Goal: Information Seeking & Learning: Learn about a topic

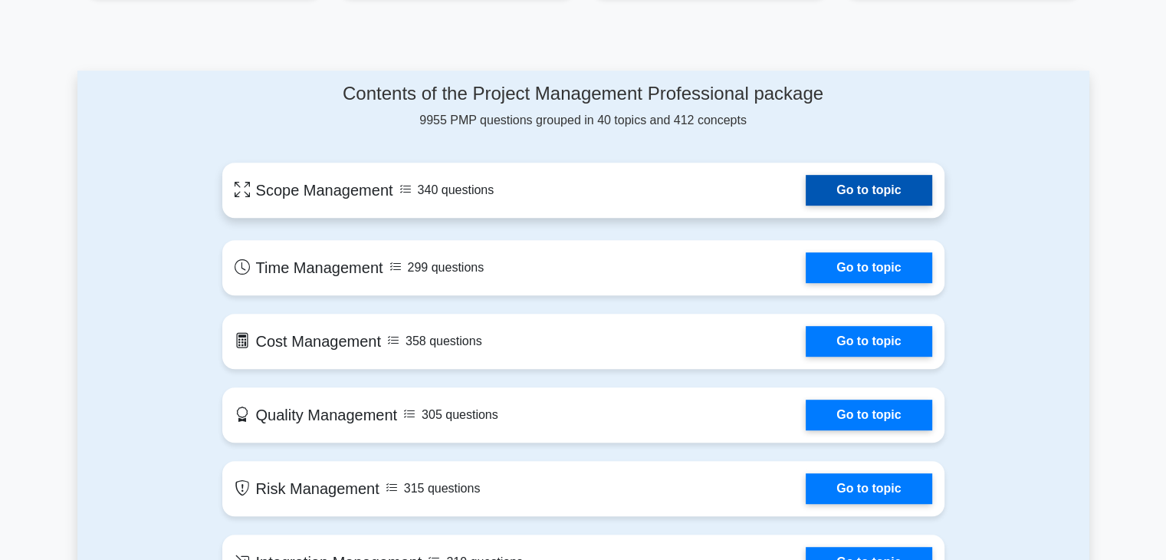
click at [840, 185] on link "Go to topic" at bounding box center [869, 190] width 126 height 31
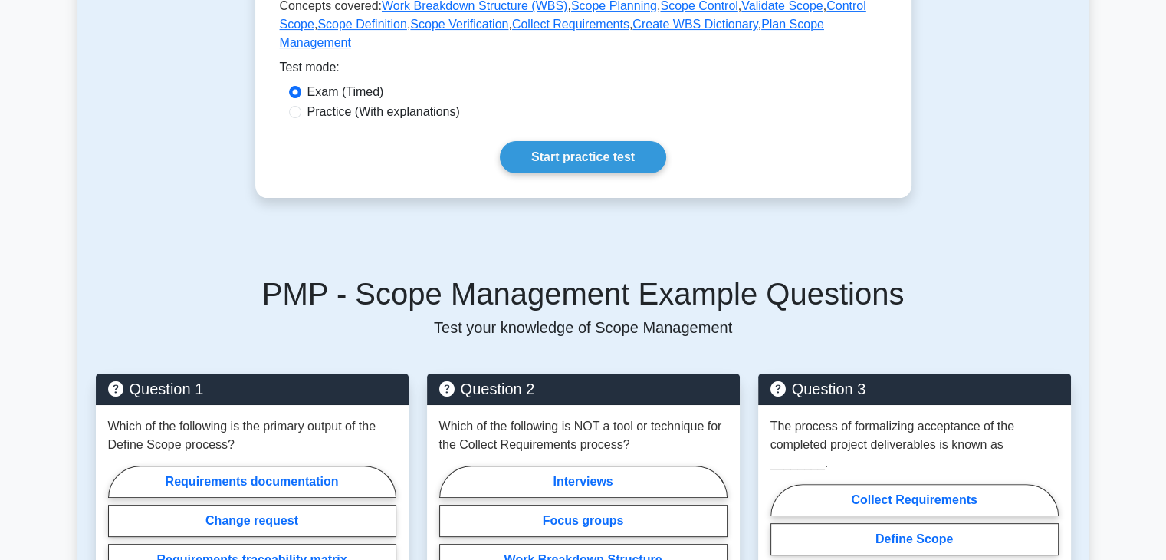
scroll to position [417, 0]
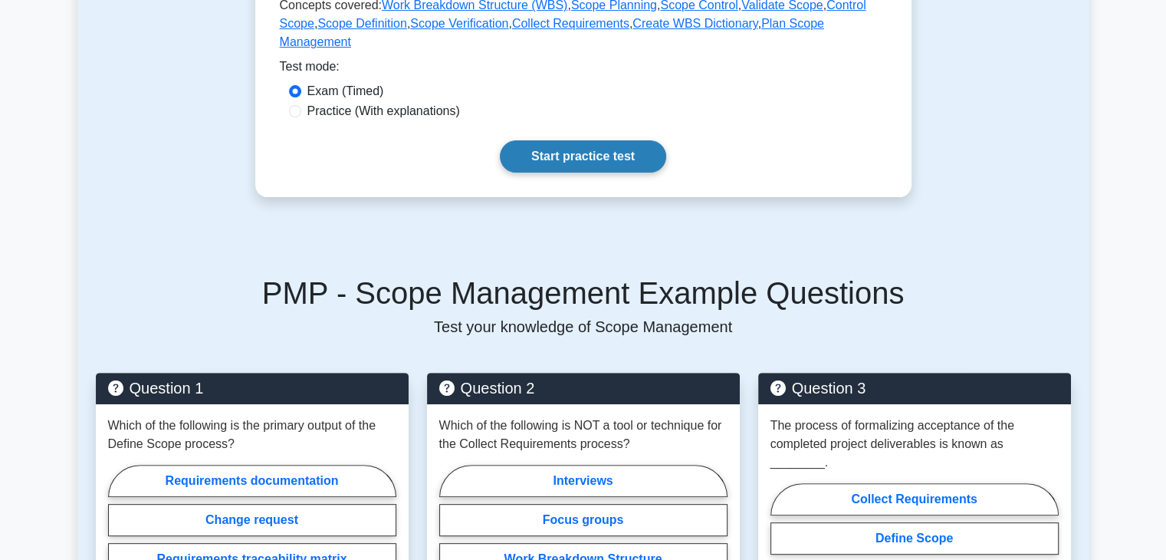
click at [596, 145] on link "Start practice test" at bounding box center [583, 156] width 166 height 32
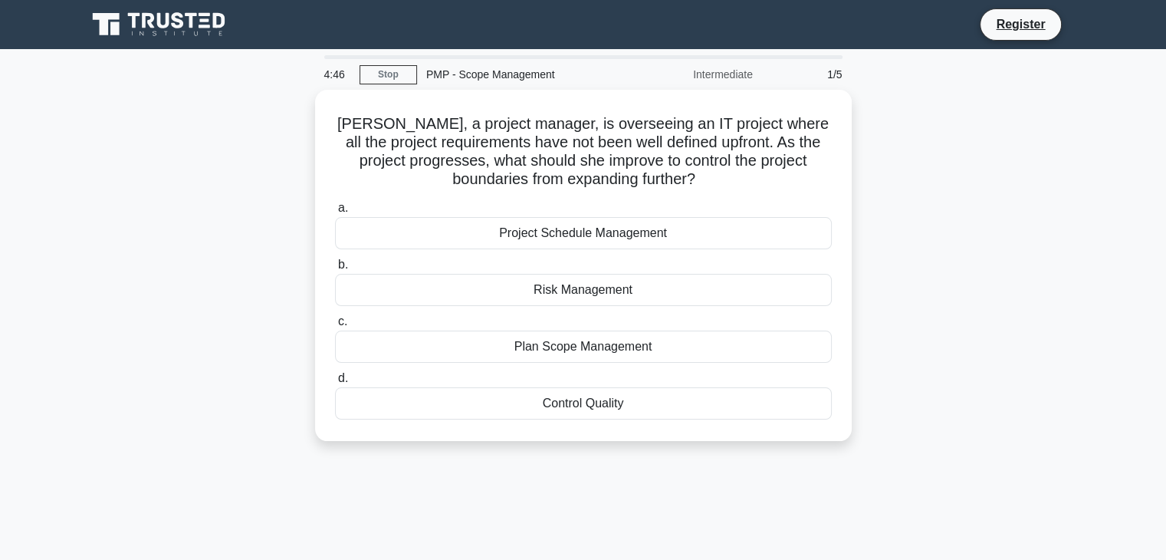
drag, startPoint x: 337, startPoint y: 117, endPoint x: 644, endPoint y: 499, distance: 490.8
click at [644, 499] on div "4:46 Stop PMP - Scope Management Intermediate 1/5 Lisa, a project manager, is o…" at bounding box center [583, 438] width 1012 height 767
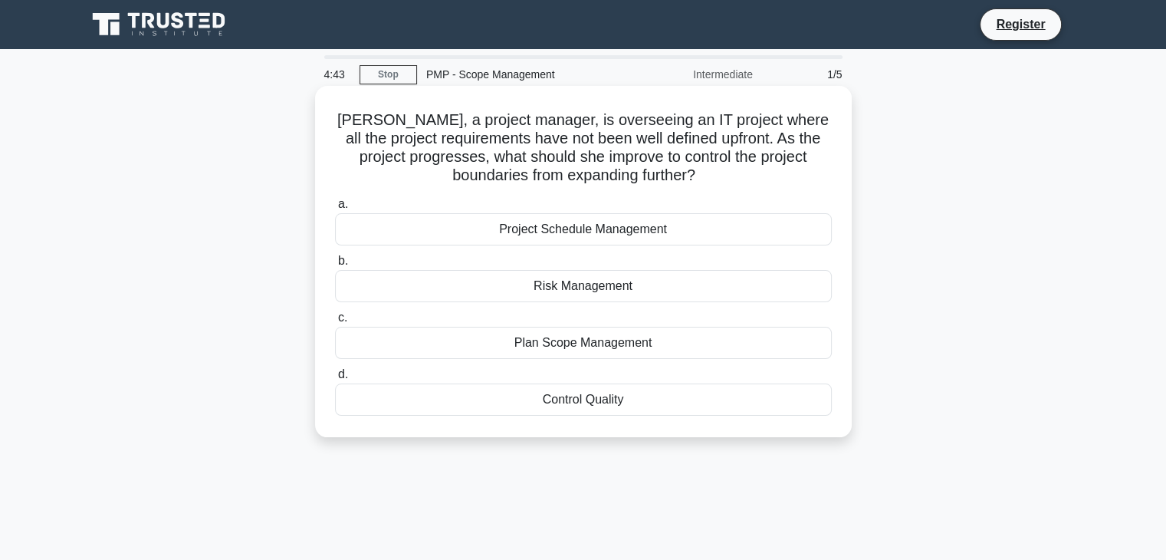
copy div "Lisa, a project manager, is overseeing an IT project where all the project requ…"
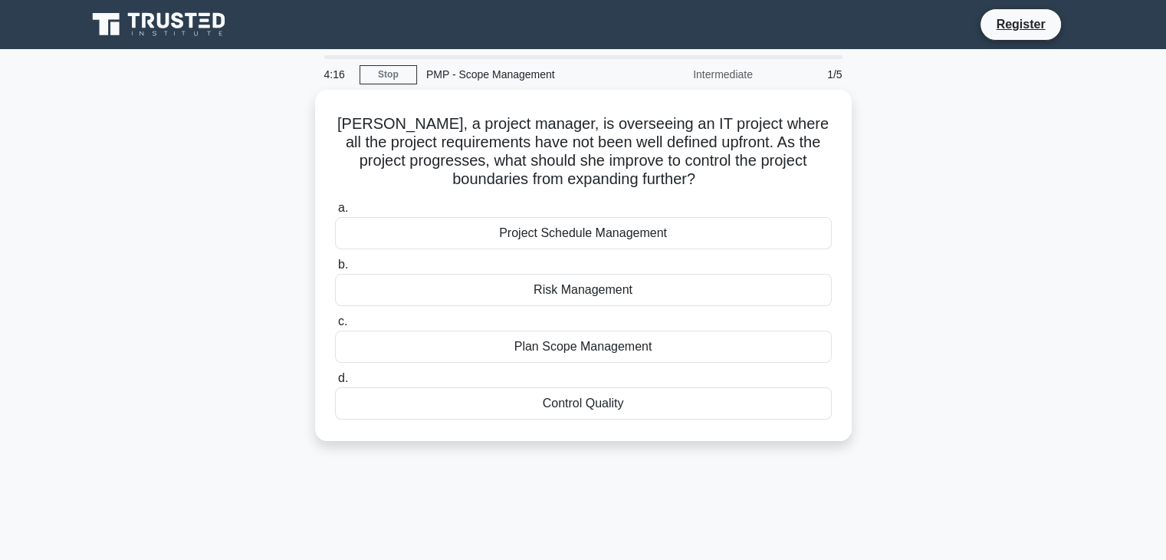
click at [175, 396] on div "Lisa, a project manager, is overseeing an IT project where all the project requ…" at bounding box center [583, 275] width 1012 height 370
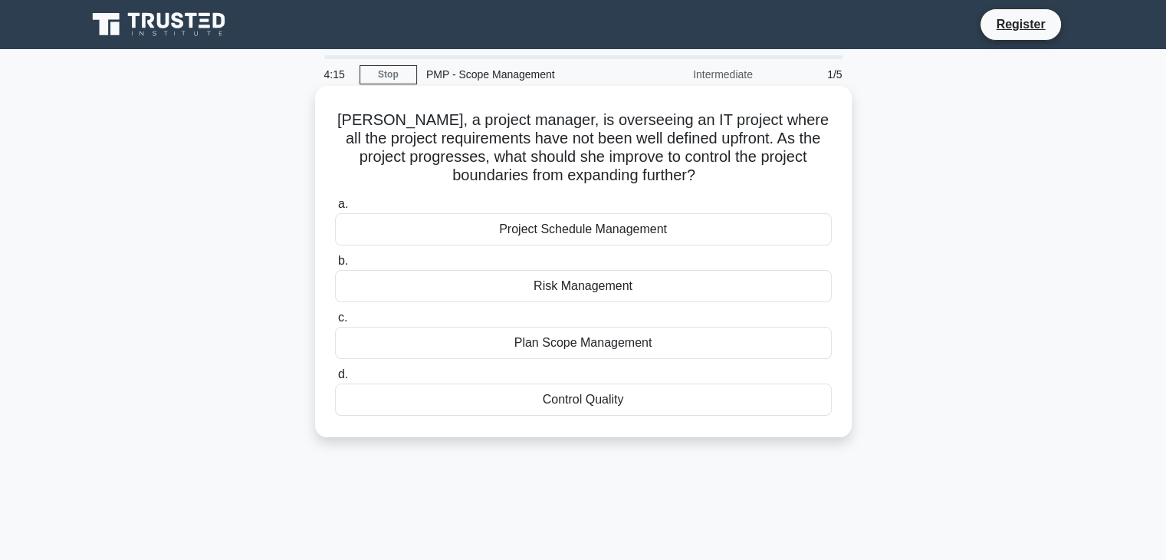
click at [390, 334] on div "Plan Scope Management" at bounding box center [583, 343] width 497 height 32
click at [335, 323] on input "c. Plan Scope Management" at bounding box center [335, 318] width 0 height 10
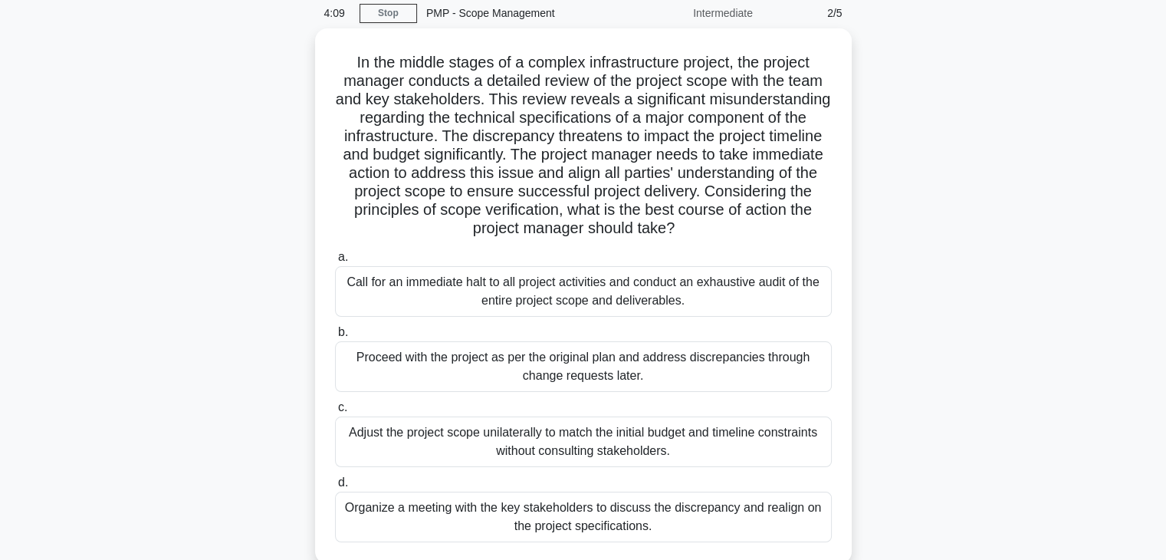
scroll to position [269, 0]
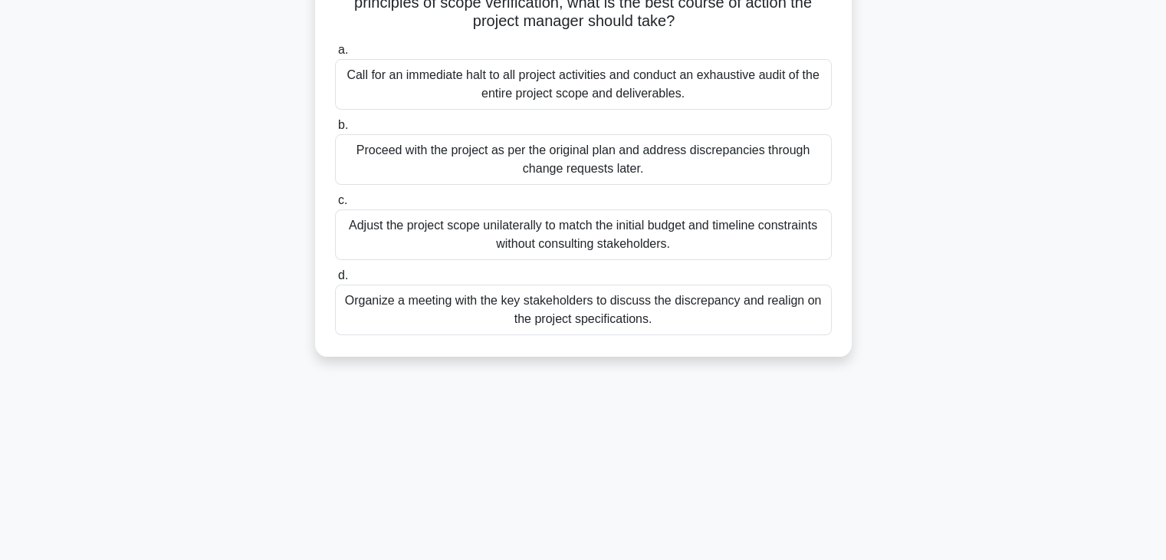
drag, startPoint x: 338, startPoint y: 62, endPoint x: 758, endPoint y: 545, distance: 640.2
click at [758, 545] on div "4:09 Stop PMP - Scope Management Intermediate 2/5 In the middle stages of a com…" at bounding box center [583, 170] width 1012 height 767
copy div "In the middle stages of a complex infrastructure project, the project manager c…"
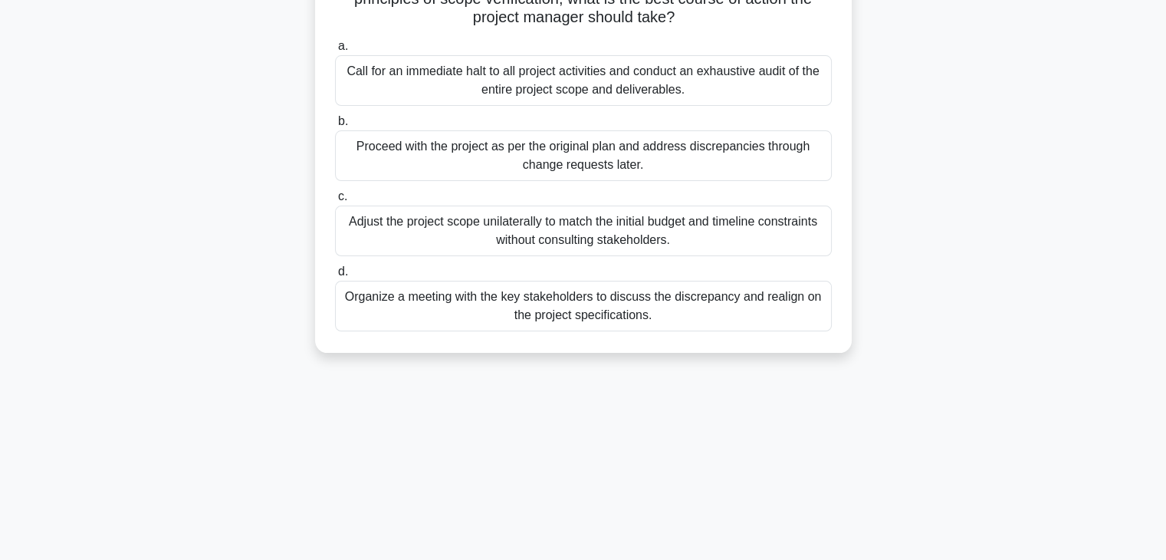
click at [376, 298] on div "Organize a meeting with the key stakeholders to discuss the discrepancy and rea…" at bounding box center [583, 306] width 497 height 51
click at [335, 277] on input "d. Organize a meeting with the key stakeholders to discuss the discrepancy and …" at bounding box center [335, 272] width 0 height 10
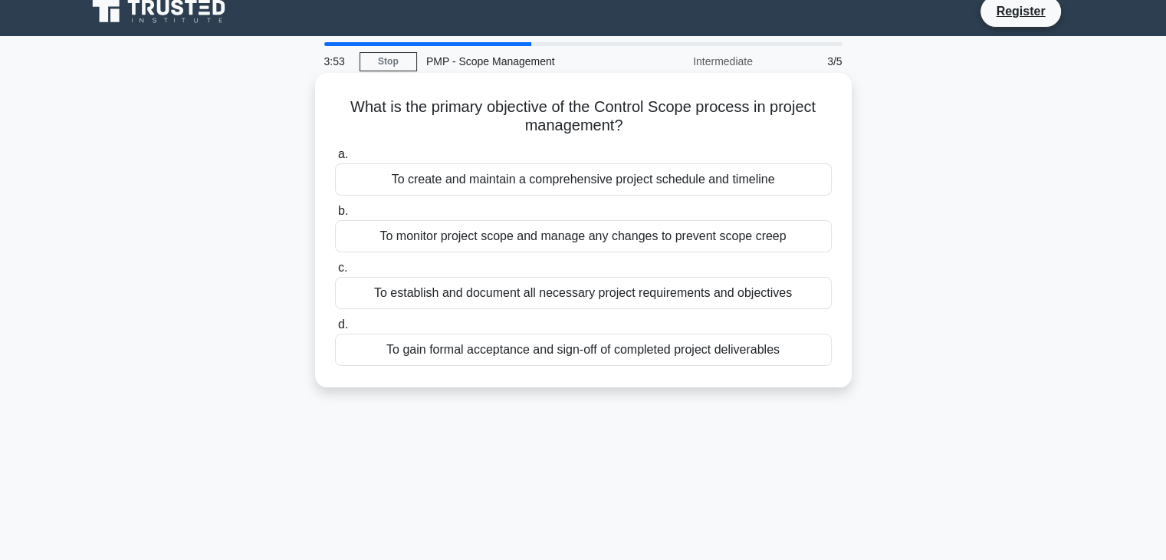
scroll to position [0, 0]
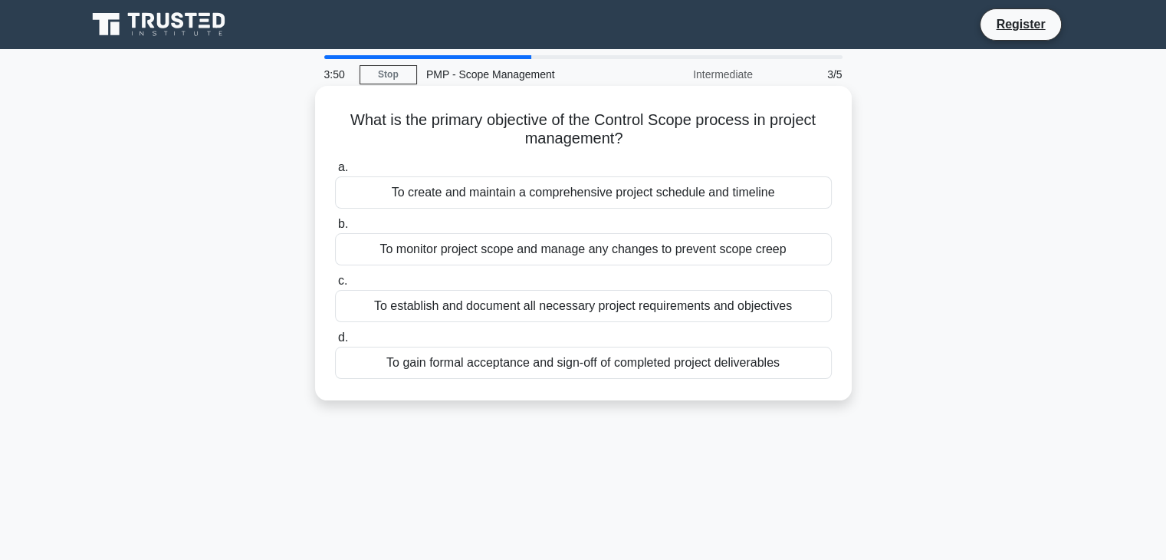
drag, startPoint x: 342, startPoint y: 120, endPoint x: 837, endPoint y: 370, distance: 554.1
click at [837, 370] on div "What is the primary objective of the Control Scope process in project managemen…" at bounding box center [583, 243] width 524 height 302
copy div "What is the primary objective of the Control Scope process in project managemen…"
click at [368, 243] on div "To monitor project scope and manage any changes to prevent scope creep" at bounding box center [583, 249] width 497 height 32
click at [335, 229] on input "b. To monitor project scope and manage any changes to prevent scope creep" at bounding box center [335, 224] width 0 height 10
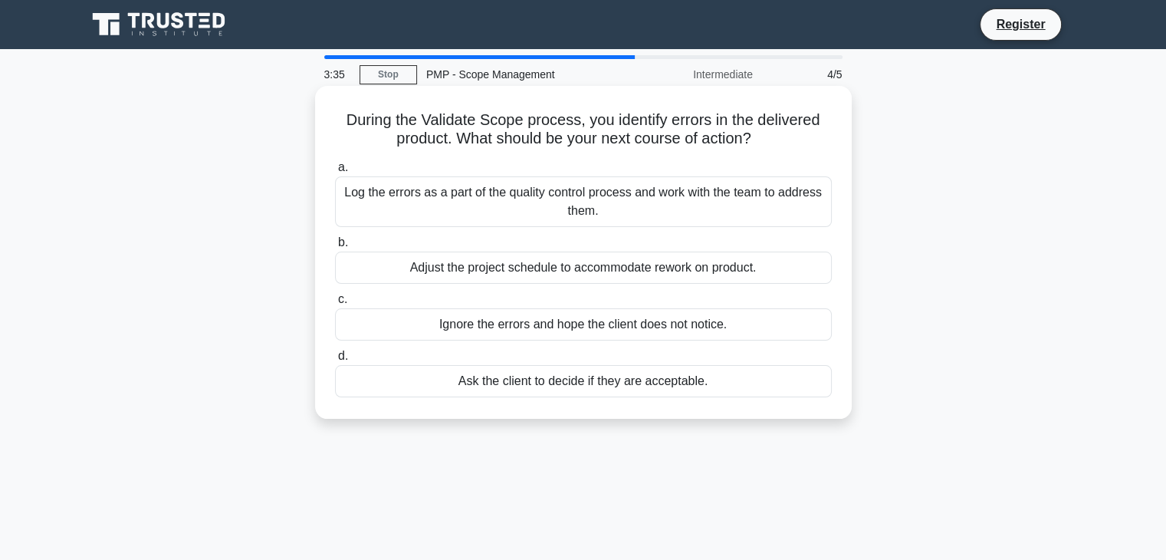
drag, startPoint x: 344, startPoint y: 118, endPoint x: 731, endPoint y: 393, distance: 475.7
click at [731, 393] on div "During the Validate Scope process, you identify errors in the delivered product…" at bounding box center [583, 252] width 524 height 320
copy div "During the Validate Scope process, you identify errors in the delivered product…"
click at [375, 209] on div "Log the errors as a part of the quality control process and work with the team …" at bounding box center [583, 201] width 497 height 51
click at [335, 173] on input "a. Log the errors as a part of the quality control process and work with the te…" at bounding box center [335, 168] width 0 height 10
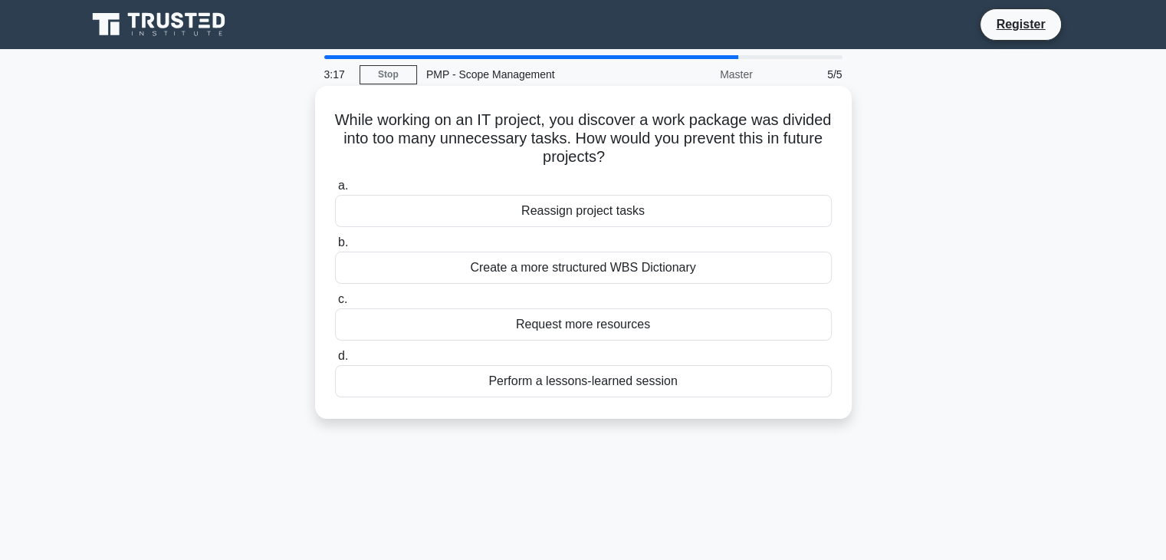
drag, startPoint x: 348, startPoint y: 113, endPoint x: 699, endPoint y: 373, distance: 436.9
click at [699, 373] on div "While working on an IT project, you discover a work package was divided into to…" at bounding box center [583, 252] width 524 height 320
click at [699, 373] on div "Perform a lessons-learned session" at bounding box center [583, 381] width 497 height 32
click at [335, 361] on input "d. Perform a lessons-learned session" at bounding box center [335, 356] width 0 height 10
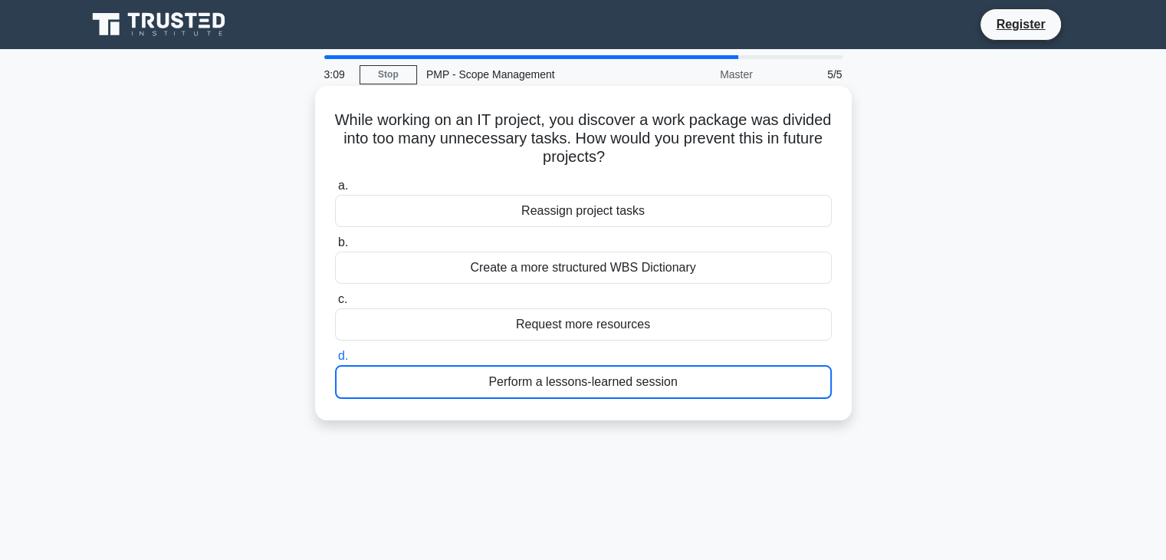
click at [499, 273] on div "Create a more structured WBS Dictionary" at bounding box center [583, 267] width 497 height 32
click at [335, 248] on input "b. Create a more structured WBS Dictionary" at bounding box center [335, 243] width 0 height 10
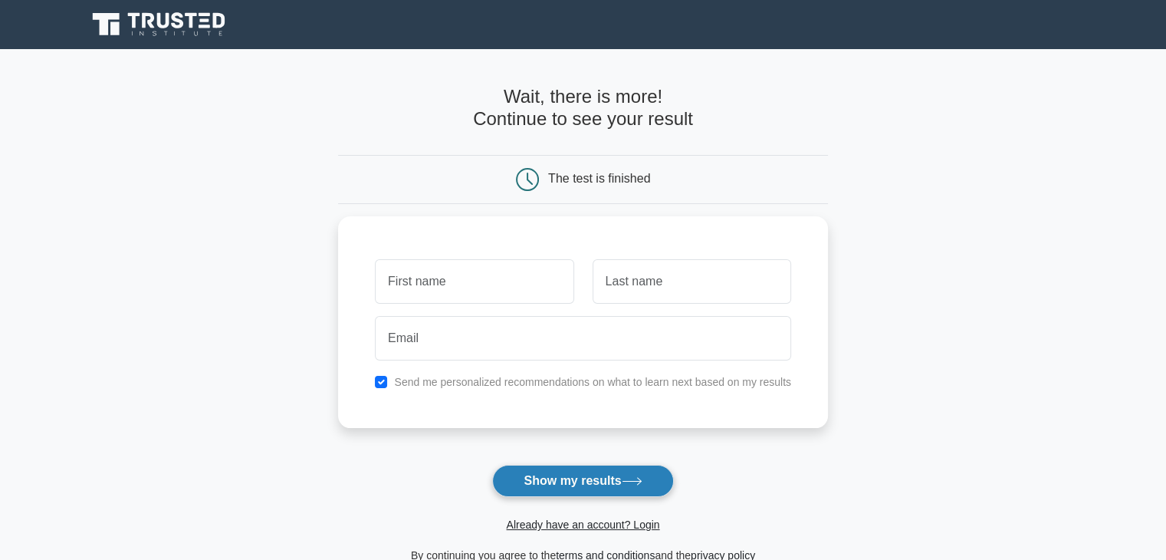
click at [600, 479] on button "Show my results" at bounding box center [582, 481] width 181 height 32
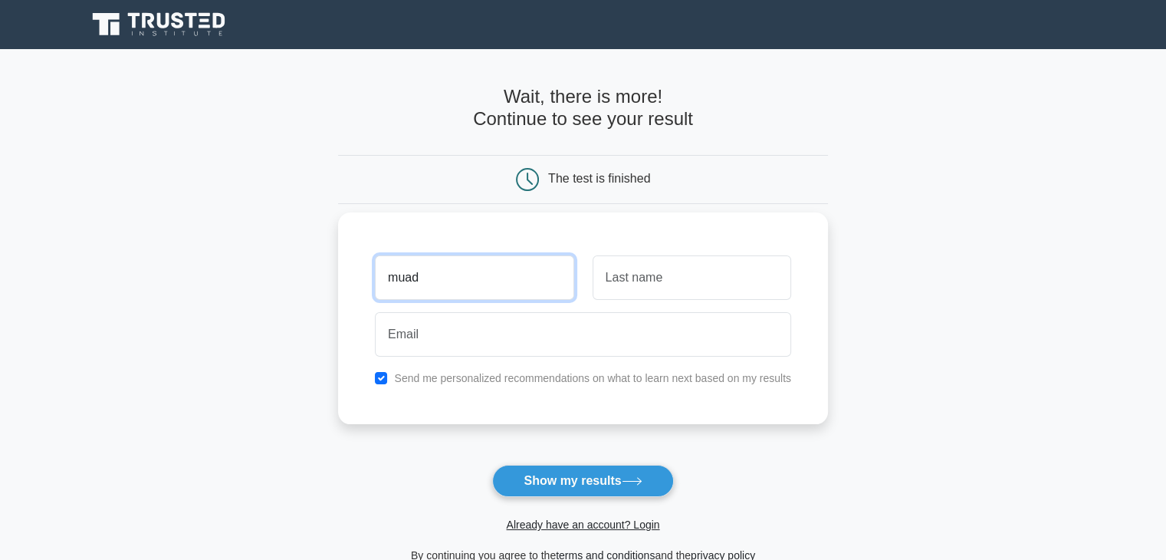
type input "muad"
click at [676, 268] on input "text" at bounding box center [692, 277] width 199 height 44
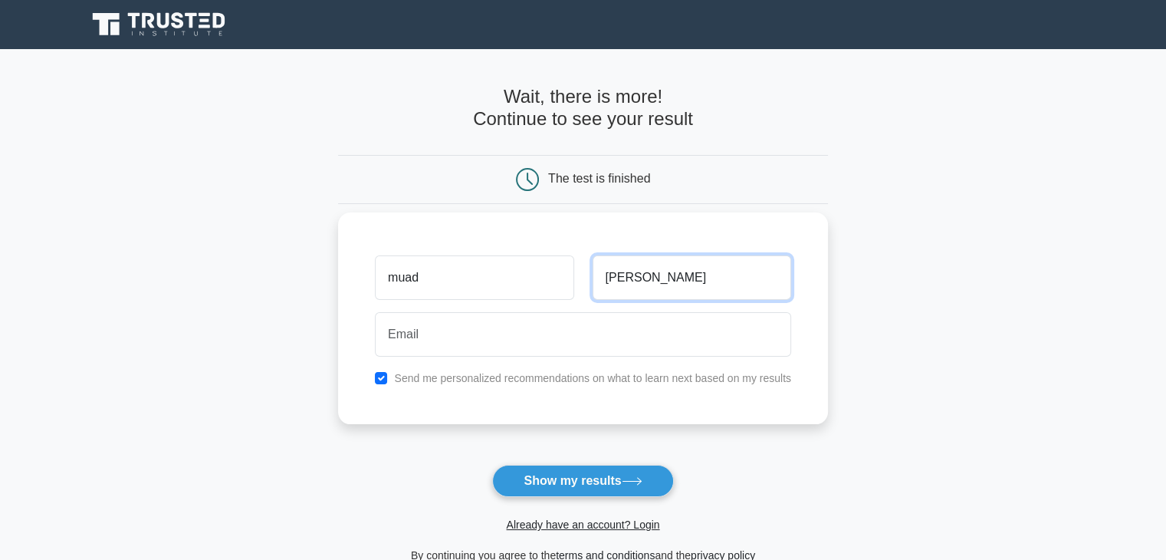
type input "abdi"
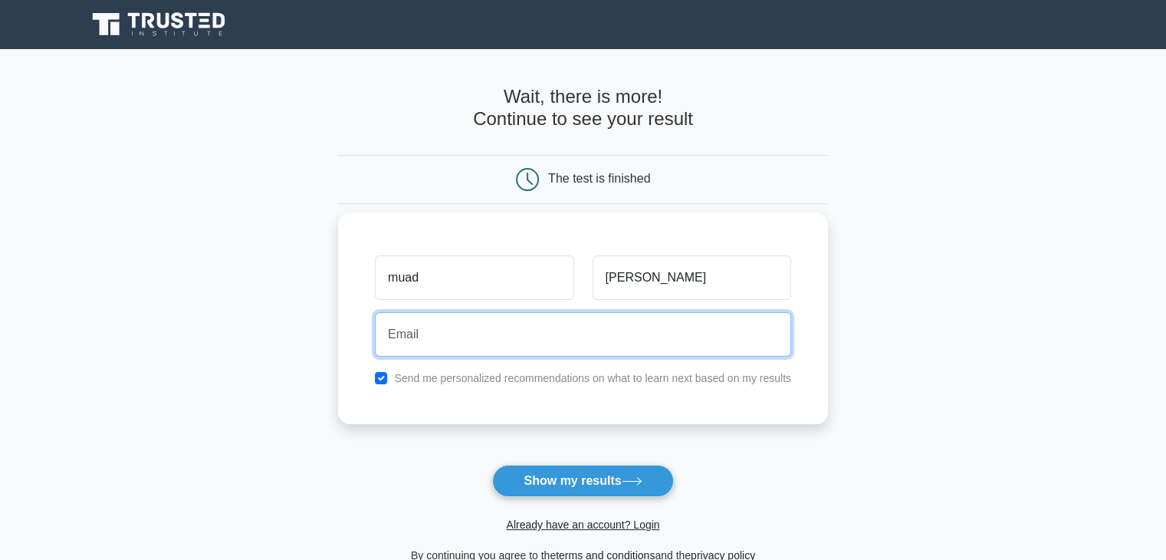
click at [609, 320] on input "email" at bounding box center [583, 334] width 416 height 44
type input "playzmuadplyayz@gmail.com"
click at [492, 465] on button "Show my results" at bounding box center [582, 481] width 181 height 32
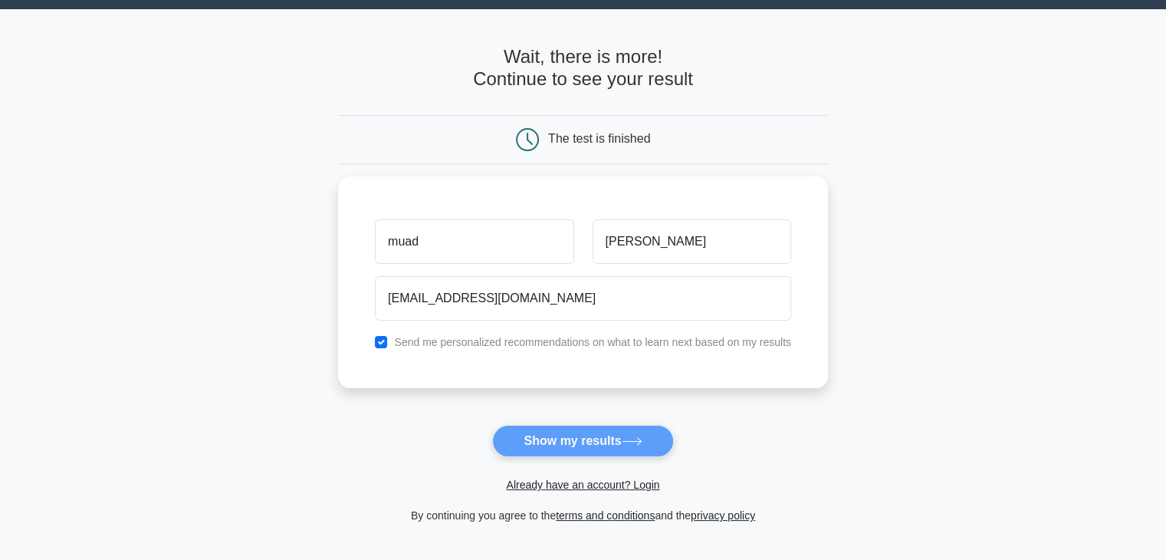
scroll to position [88, 0]
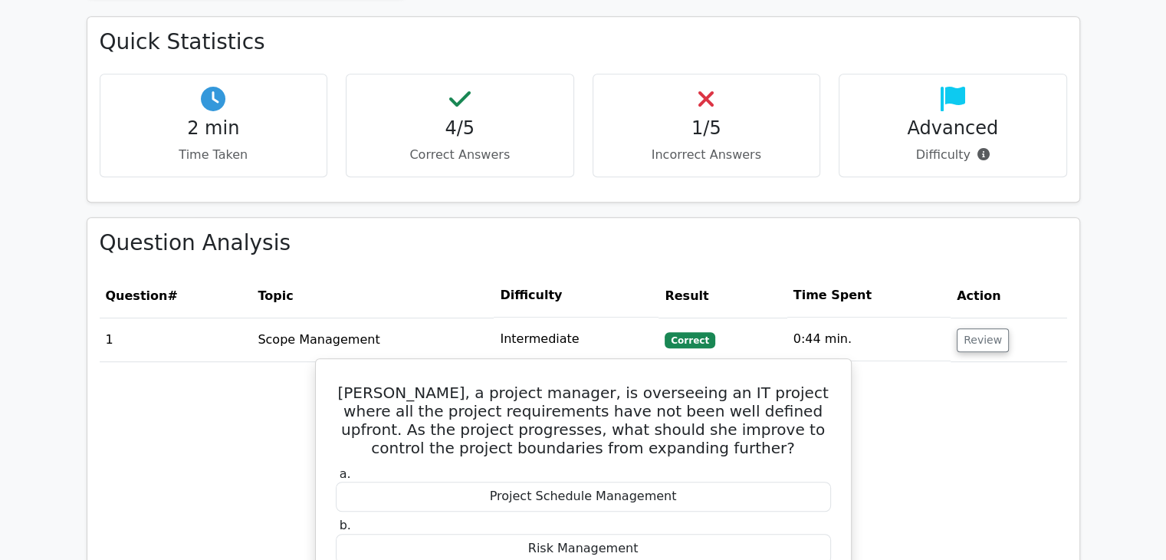
scroll to position [935, 0]
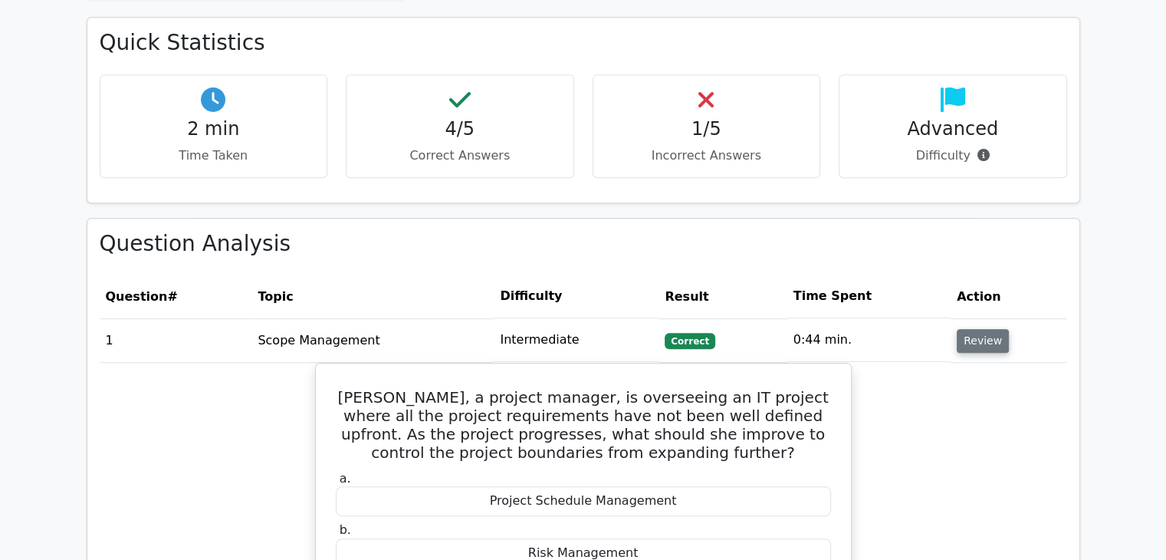
click at [985, 329] on button "Review" at bounding box center [983, 341] width 52 height 24
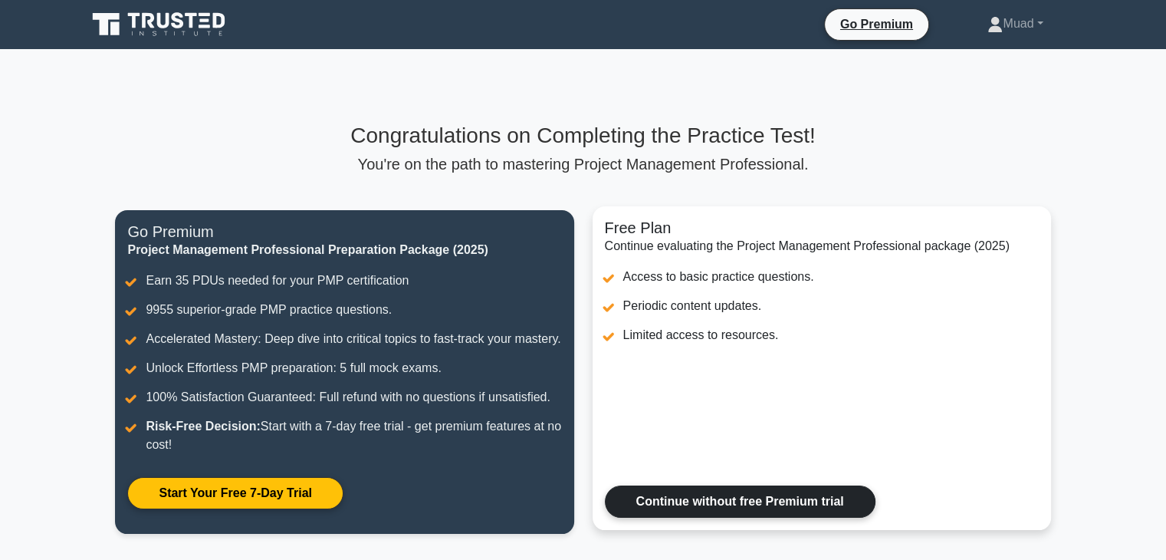
click at [743, 518] on link "Continue without free Premium trial" at bounding box center [740, 501] width 271 height 32
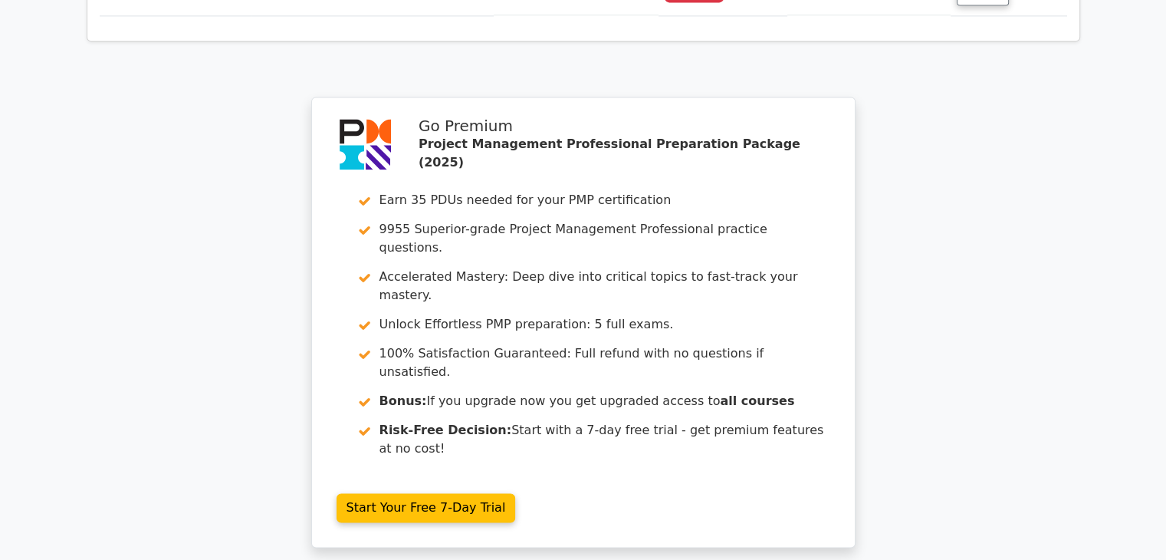
scroll to position [2186, 0]
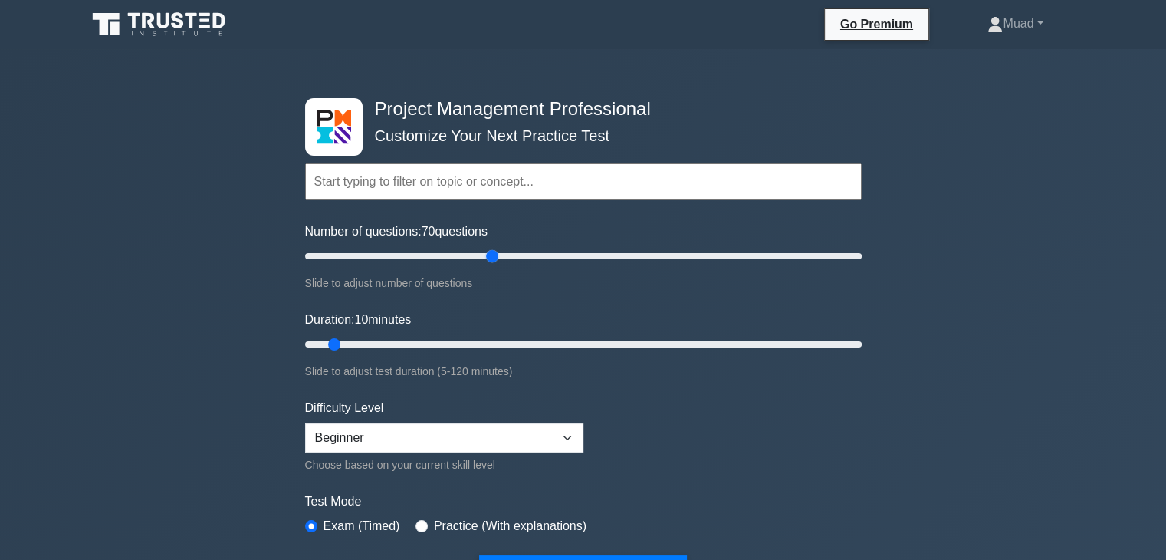
drag, startPoint x: 420, startPoint y: 248, endPoint x: 498, endPoint y: 285, distance: 86.1
type input "70"
click at [498, 265] on input "Number of questions: 70 questions" at bounding box center [583, 256] width 557 height 18
type input "25"
click at [399, 339] on input "Duration: 25 minutes" at bounding box center [583, 344] width 557 height 18
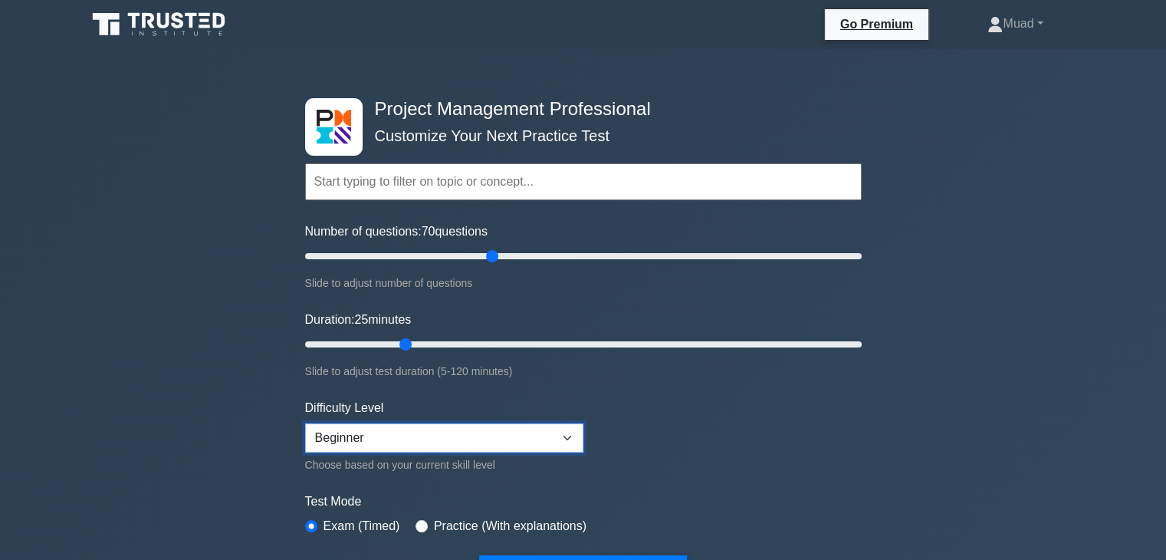
click at [467, 436] on select "Beginner Intermediate Expert" at bounding box center [444, 437] width 278 height 29
select select "expert"
click at [305, 423] on select "Beginner Intermediate Expert" at bounding box center [444, 437] width 278 height 29
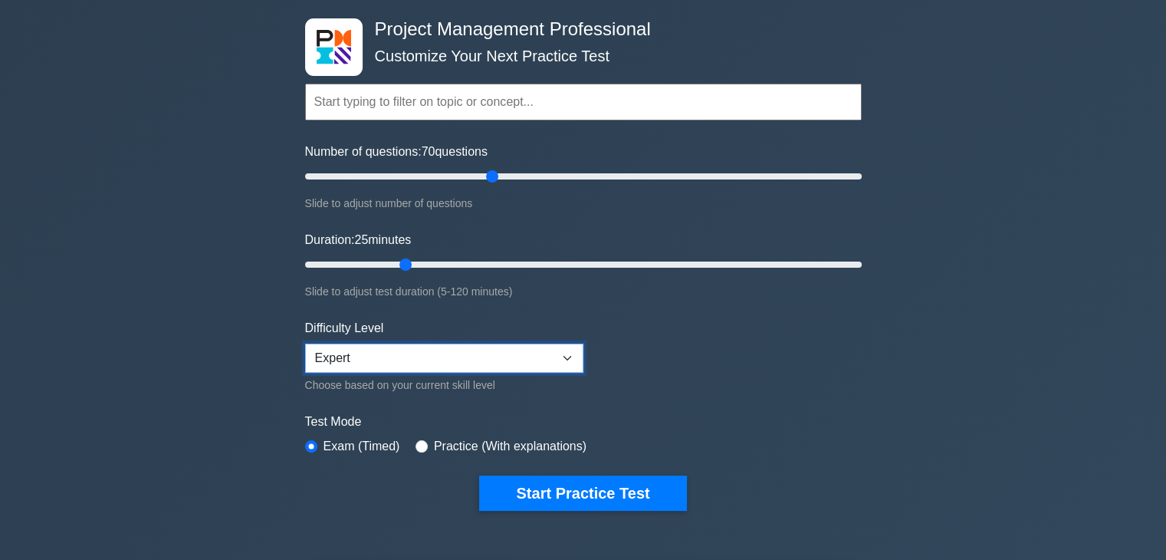
scroll to position [80, 0]
click at [396, 174] on input "Number of questions: 35 questions" at bounding box center [583, 176] width 557 height 18
type input "25"
click at [373, 173] on input "Number of questions: 25 questions" at bounding box center [583, 176] width 557 height 18
type input "15"
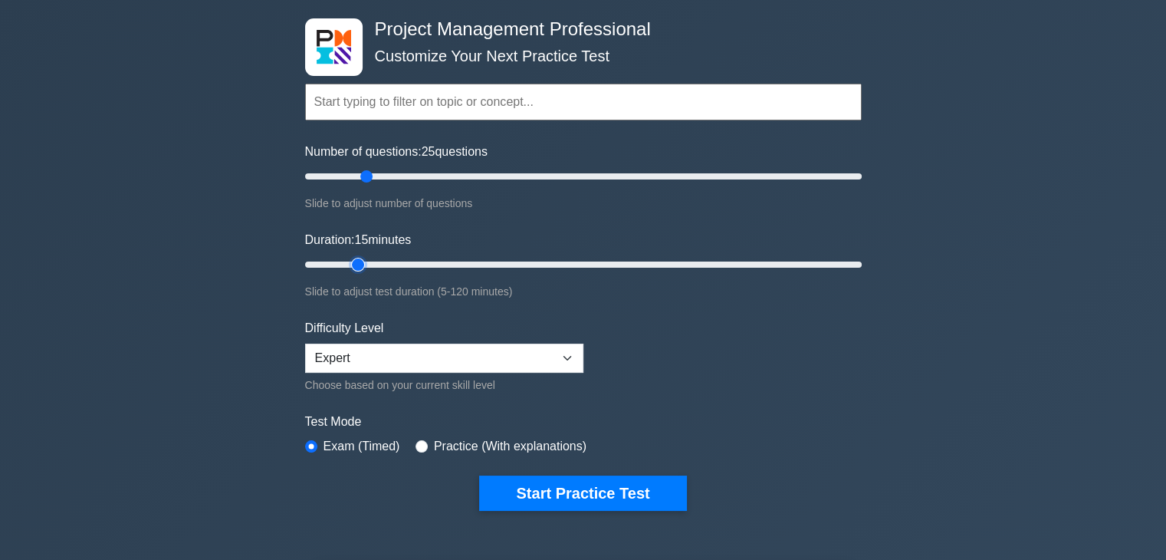
click at [361, 258] on input "Duration: 15 minutes" at bounding box center [583, 264] width 557 height 18
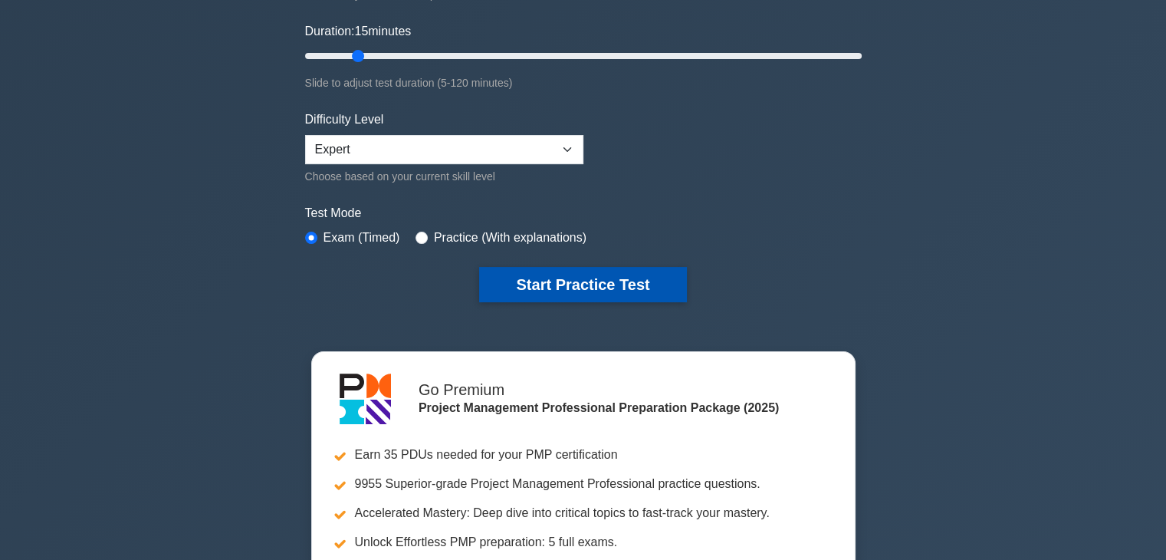
click at [530, 285] on button "Start Practice Test" at bounding box center [582, 284] width 207 height 35
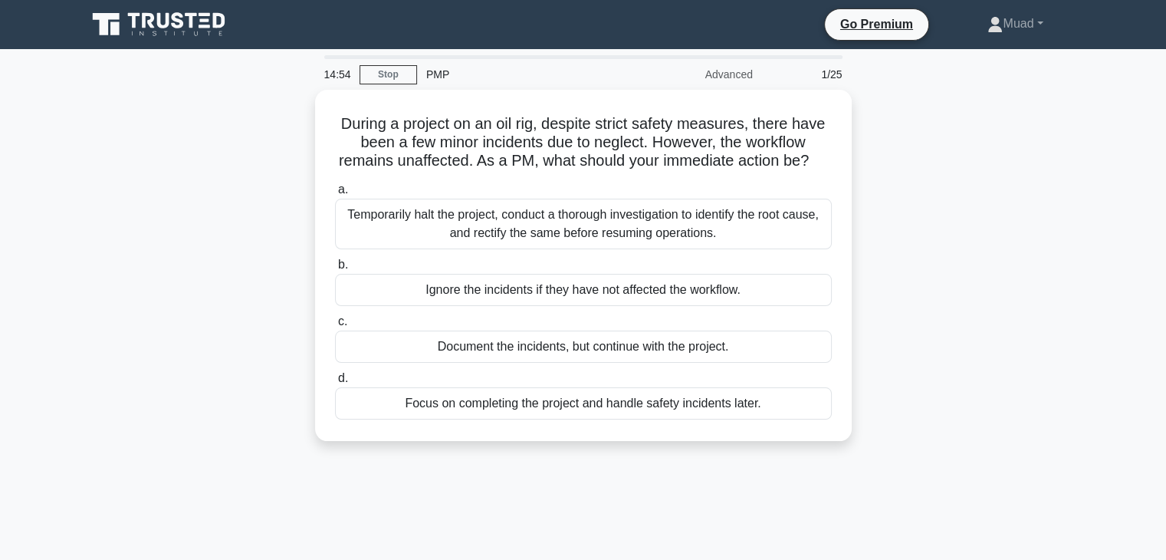
drag, startPoint x: 327, startPoint y: 113, endPoint x: 927, endPoint y: 531, distance: 731.9
click at [927, 531] on div "14:54 Stop PMP Advanced 1/25 During a project on an oil rig, despite strict saf…" at bounding box center [583, 438] width 1012 height 767
copy div "During a project on an oil rig, despite strict safety measures, there have been…"
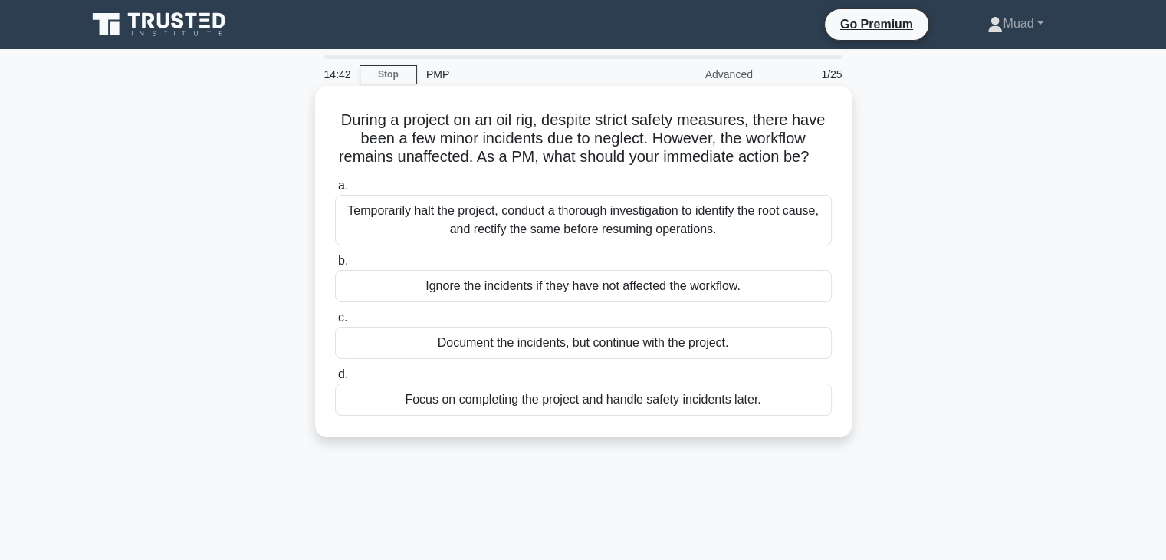
click at [383, 237] on div "Temporarily halt the project, conduct a thorough investigation to identify the …" at bounding box center [583, 220] width 497 height 51
click at [335, 191] on input "a. Temporarily halt the project, conduct a thorough investigation to identify t…" at bounding box center [335, 186] width 0 height 10
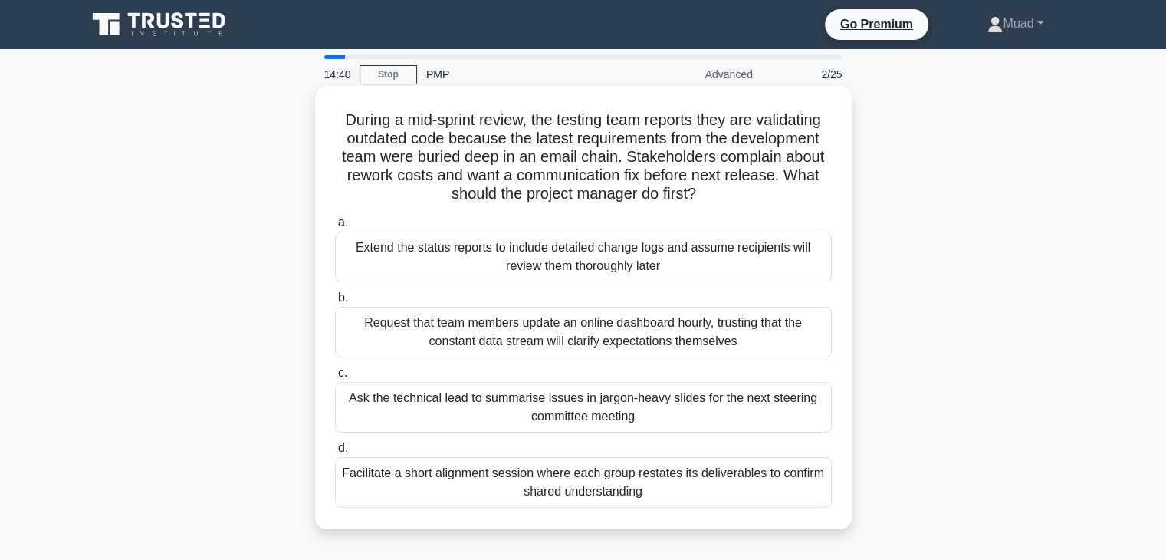
drag, startPoint x: 328, startPoint y: 108, endPoint x: 791, endPoint y: 514, distance: 615.6
click at [791, 514] on div "During a mid-sprint review, the testing team reports they are validating outdat…" at bounding box center [583, 307] width 524 height 431
copy div "During a mid-sprint review, the testing team reports they are validating outdat…"
click at [378, 494] on div "Facilitate a short alignment session where each group restates its deliverables…" at bounding box center [583, 482] width 497 height 51
click at [335, 453] on input "d. Facilitate a short alignment session where each group restates its deliverab…" at bounding box center [335, 448] width 0 height 10
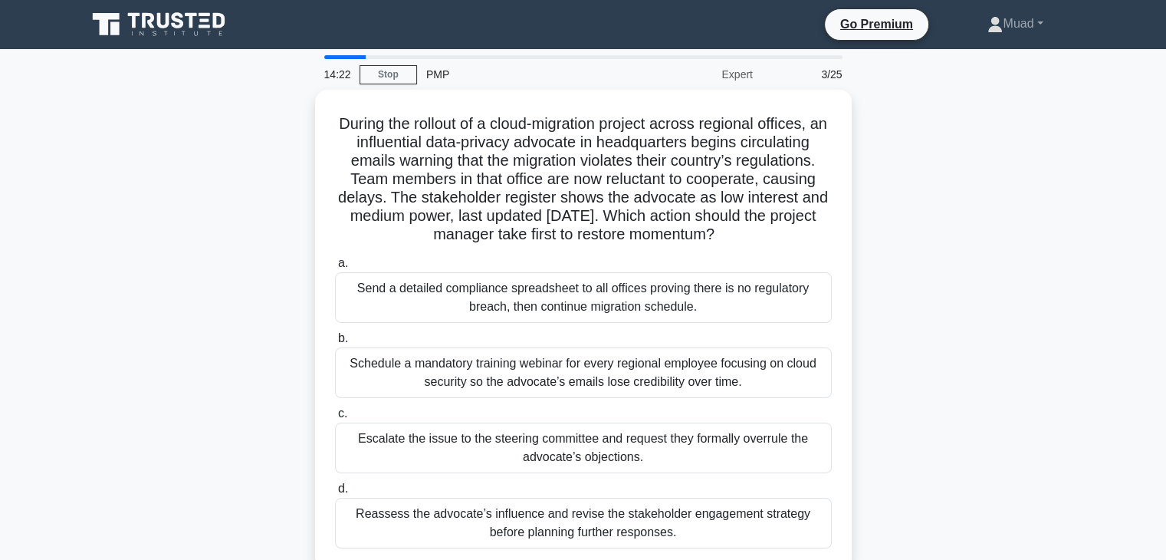
scroll to position [269, 0]
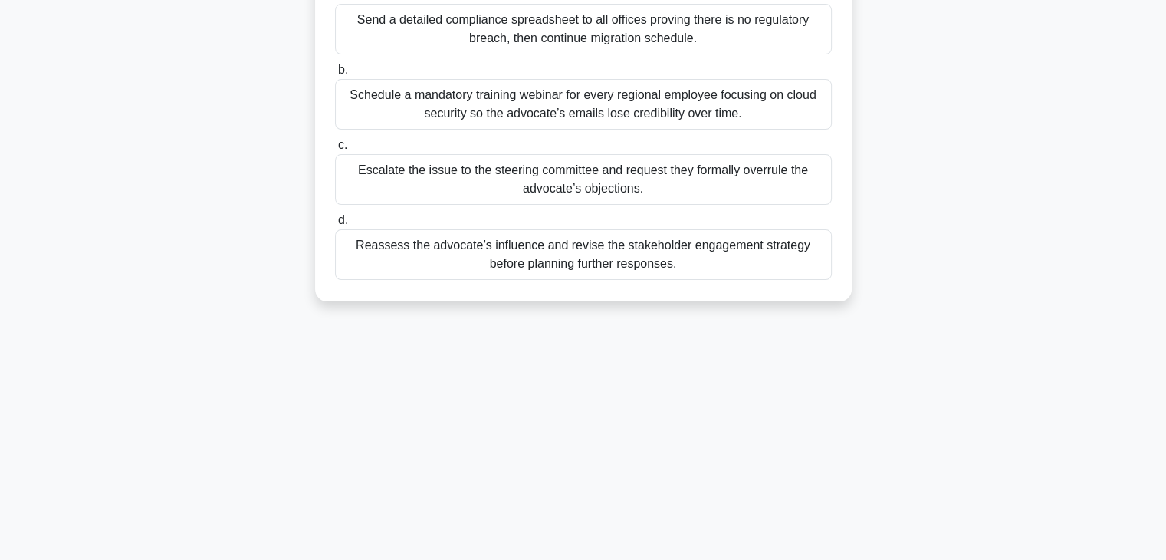
drag, startPoint x: 380, startPoint y: 123, endPoint x: 828, endPoint y: 595, distance: 650.8
click at [828, 559] on html "Go Premium Muad" at bounding box center [583, 146] width 1166 height 828
copy div "Loremi dol sitamet co a elits-doeiusmod tempori utlabo etdolore magnaal, en adm…"
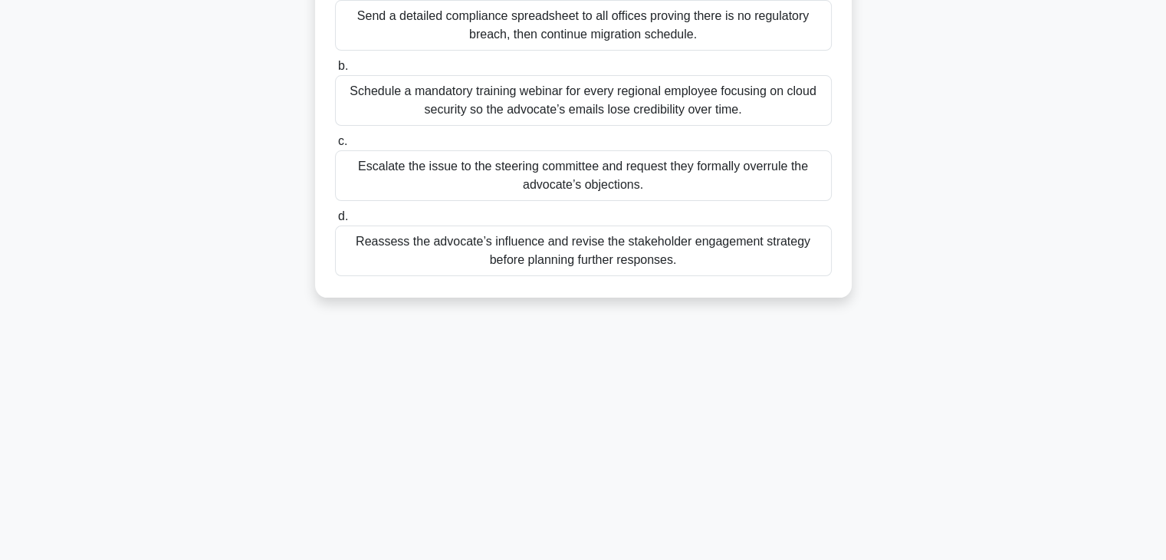
click at [378, 245] on div "Reassess the advocate’s influence and revise the stakeholder engagement strateg…" at bounding box center [583, 250] width 497 height 51
click at [335, 222] on input "d. Reassess the advocate’s influence and revise the stakeholder engagement stra…" at bounding box center [335, 217] width 0 height 10
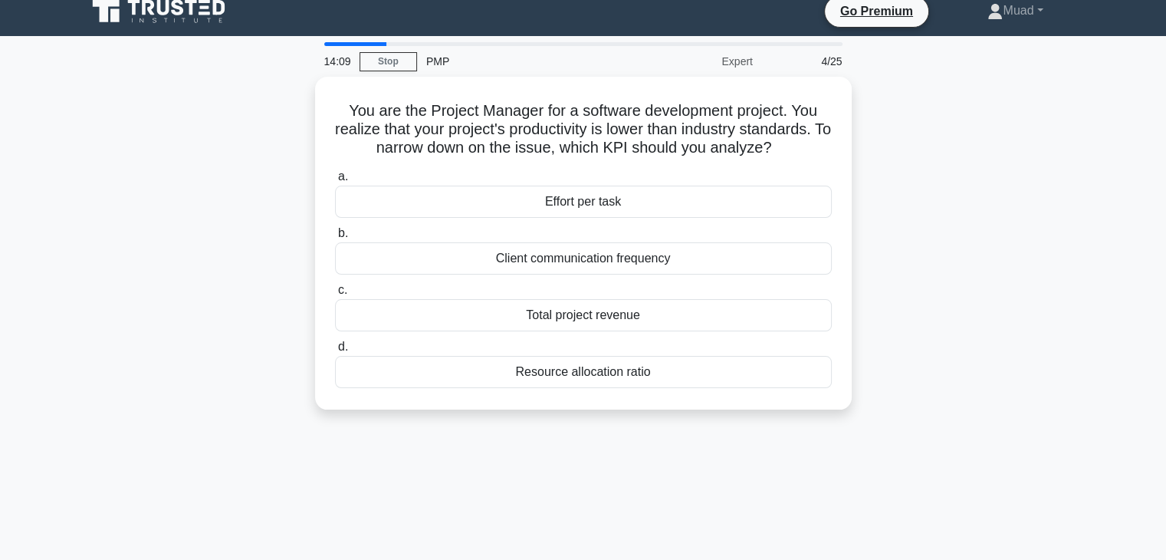
scroll to position [0, 0]
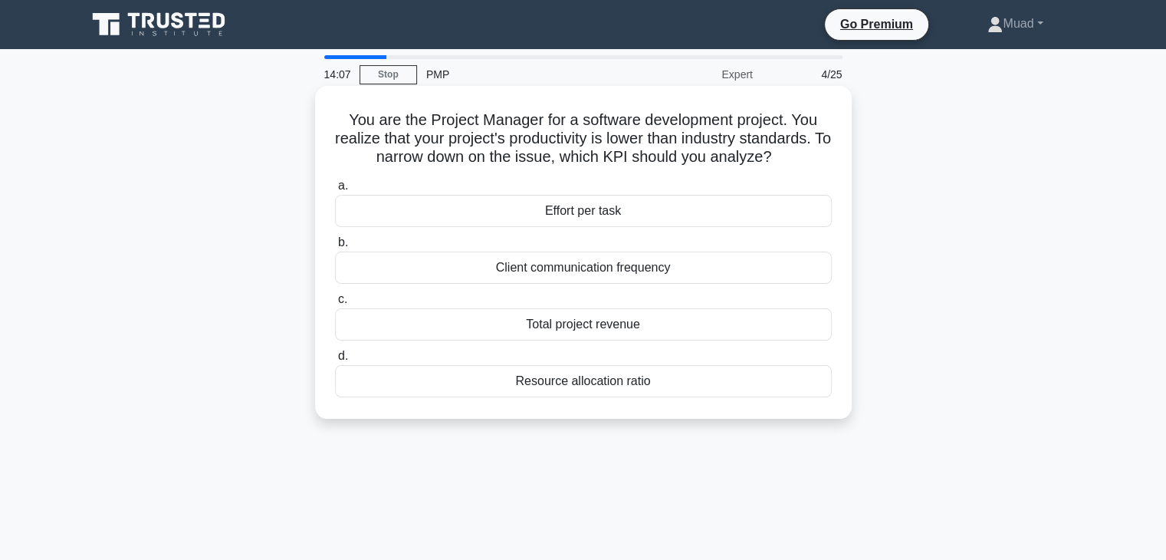
drag, startPoint x: 337, startPoint y: 110, endPoint x: 731, endPoint y: 392, distance: 484.7
click at [731, 392] on div "You are the Project Manager for a software development project. You realize tha…" at bounding box center [583, 252] width 524 height 320
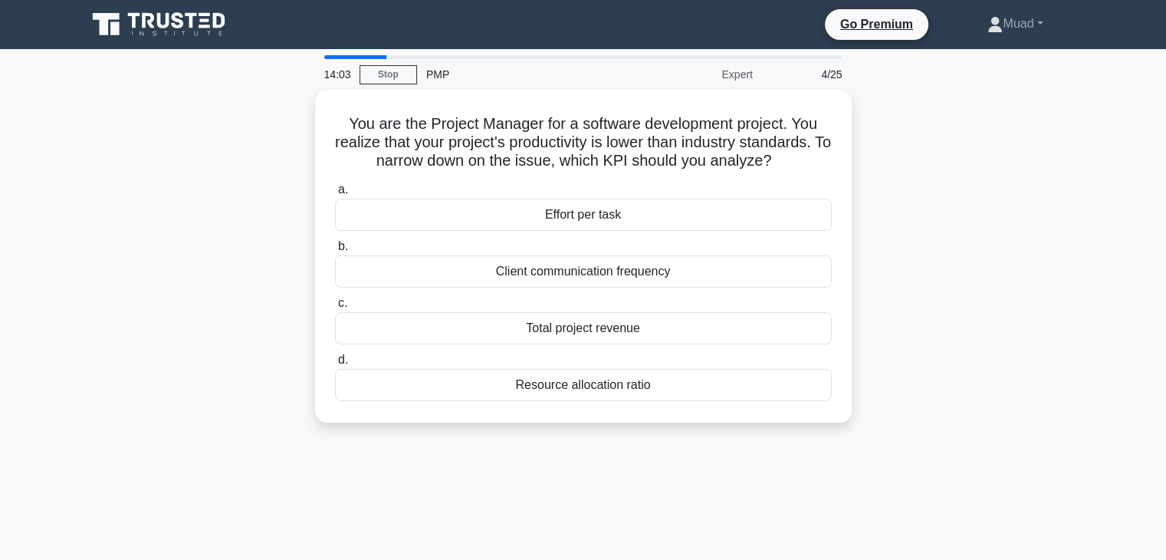
copy div "You are the Project Manager for a software development project. You realize tha…"
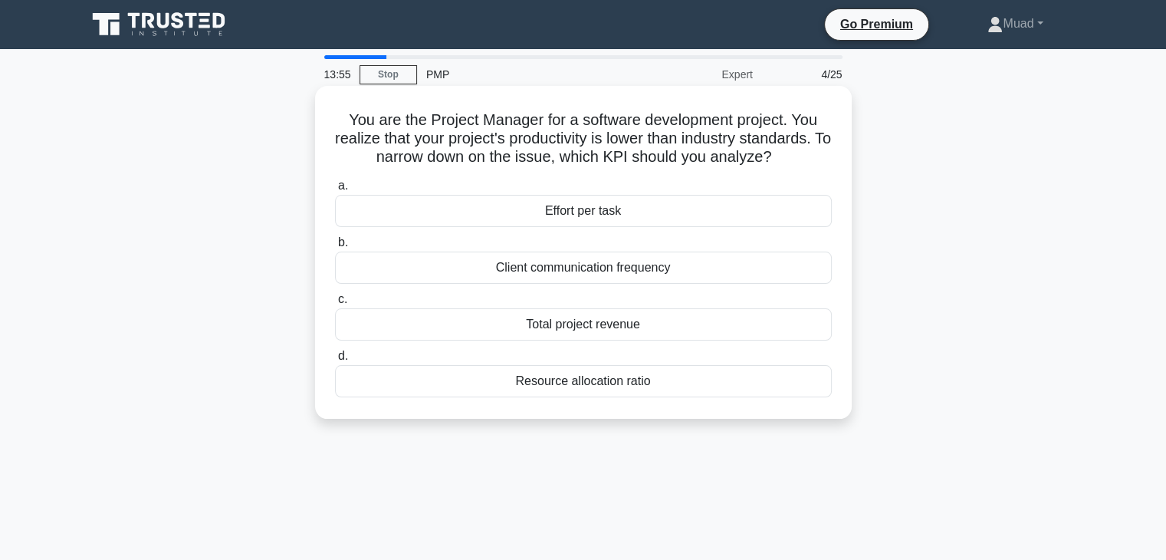
click at [415, 206] on div "Effort per task" at bounding box center [583, 211] width 497 height 32
click at [335, 191] on input "a. Effort per task" at bounding box center [335, 186] width 0 height 10
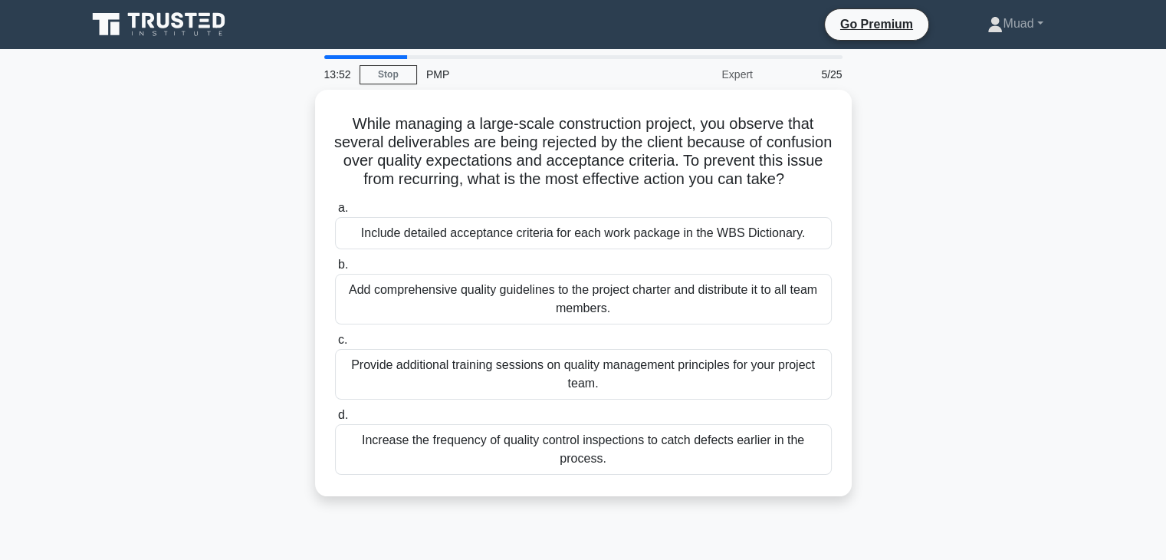
drag, startPoint x: 340, startPoint y: 105, endPoint x: 960, endPoint y: 515, distance: 743.7
click at [960, 514] on div "While managing a large-scale construction project, you observe that several del…" at bounding box center [583, 302] width 1012 height 425
copy div "While managing a large-scale construction project, you observe that several del…"
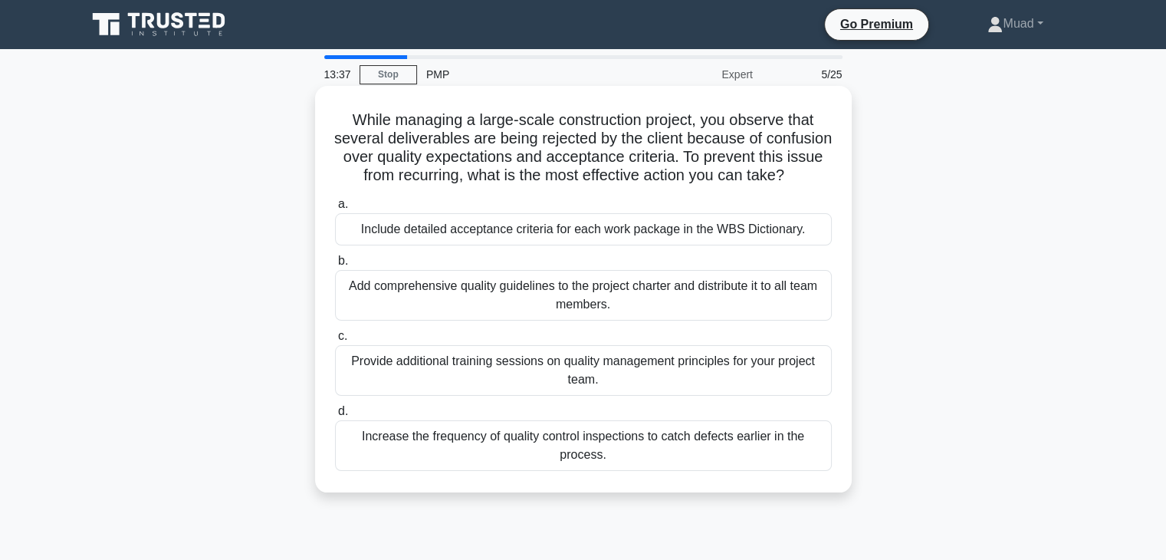
click at [409, 245] on div "Include detailed acceptance criteria for each work package in the WBS Dictionar…" at bounding box center [583, 229] width 497 height 32
click at [335, 209] on input "a. Include detailed acceptance criteria for each work package in the WBS Dictio…" at bounding box center [335, 204] width 0 height 10
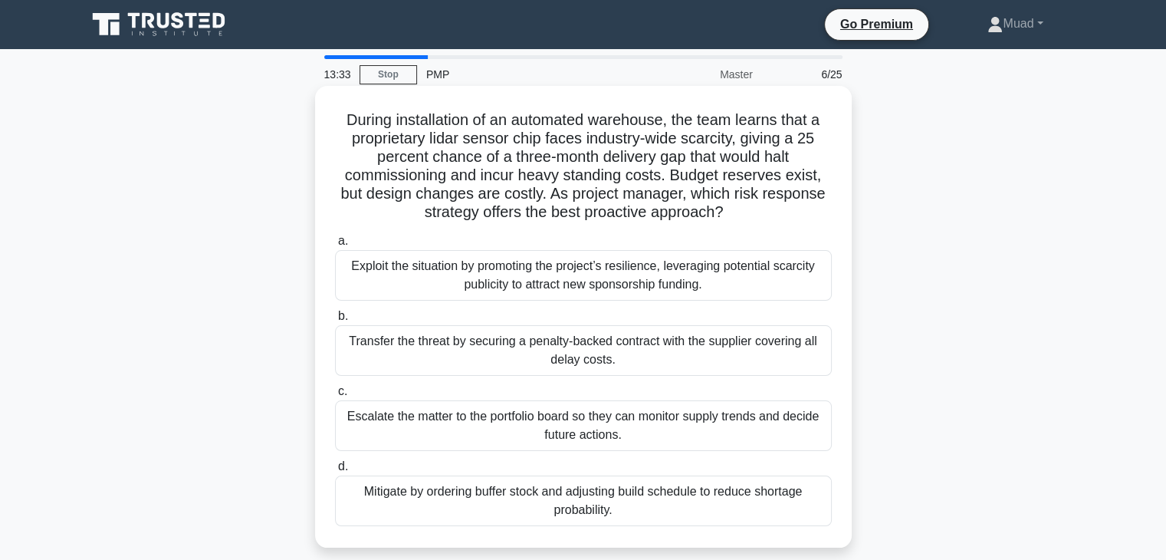
drag, startPoint x: 333, startPoint y: 119, endPoint x: 740, endPoint y: 547, distance: 590.6
click at [740, 547] on div "During installation of an automated warehouse, the team learns that a proprieta…" at bounding box center [583, 317] width 537 height 462
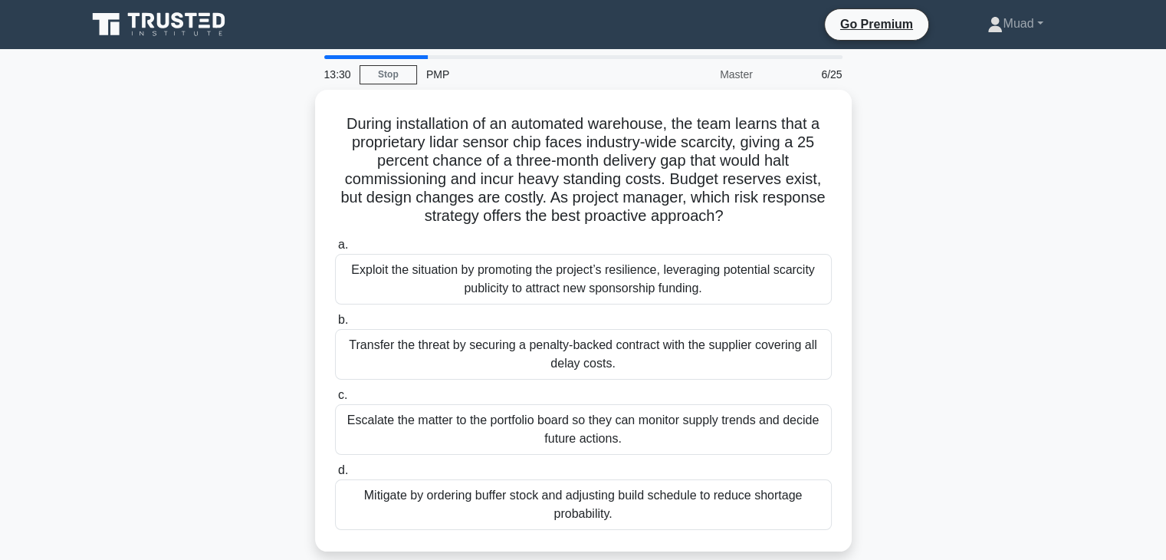
copy div "During installation of an automated warehouse, the team learns that a proprieta…"
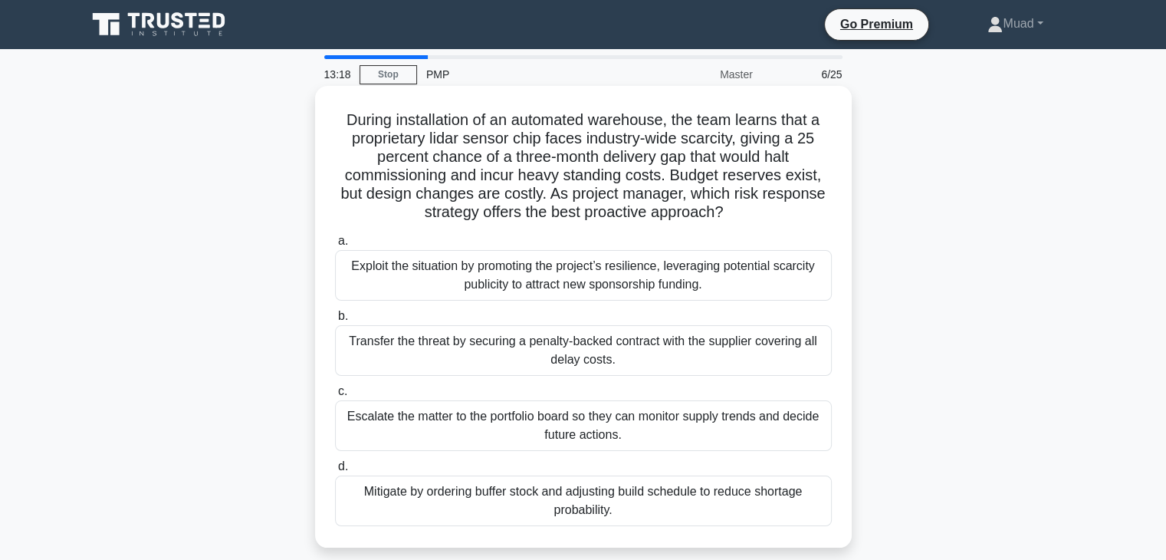
click at [407, 500] on div "Mitigate by ordering buffer stock and adjusting build schedule to reduce shorta…" at bounding box center [583, 500] width 497 height 51
click at [335, 472] on input "d. Mitigate by ordering buffer stock and adjusting build schedule to reduce sho…" at bounding box center [335, 467] width 0 height 10
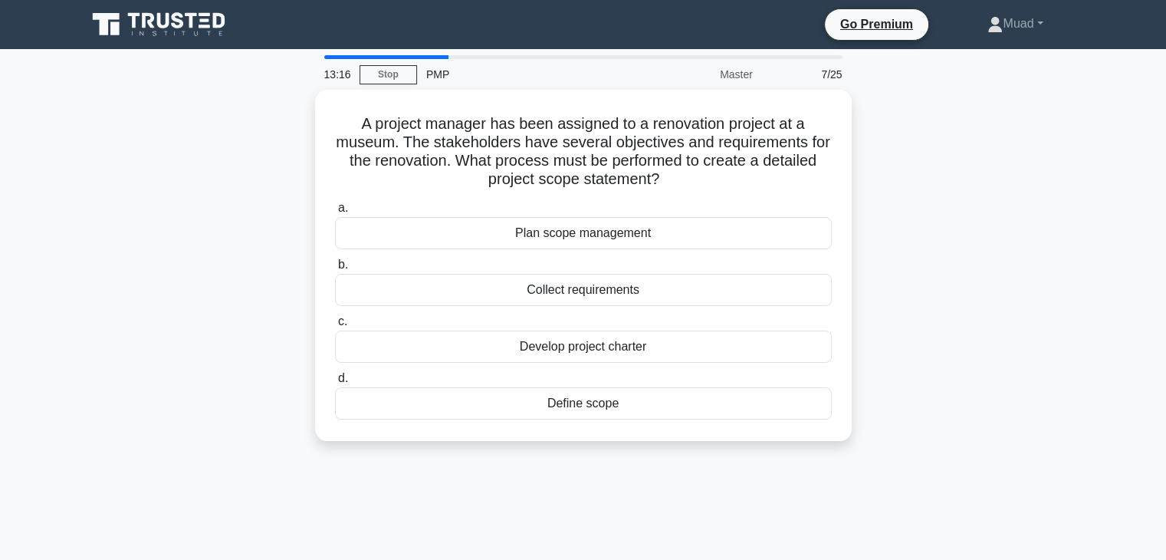
drag, startPoint x: 357, startPoint y: 116, endPoint x: 764, endPoint y: 473, distance: 542.3
click at [764, 473] on div "13:16 Stop PMP Master 7/25 A project manager has been assigned to a renovation …" at bounding box center [583, 438] width 1012 height 767
click at [770, 473] on div "13:15 Stop PMP Master 7/25 A project manager has been assigned to a renovation …" at bounding box center [583, 438] width 1012 height 767
drag, startPoint x: 353, startPoint y: 117, endPoint x: 968, endPoint y: 406, distance: 679.2
click at [968, 406] on div "A project manager has been assigned to a renovation project at a museum. The st…" at bounding box center [583, 275] width 1012 height 370
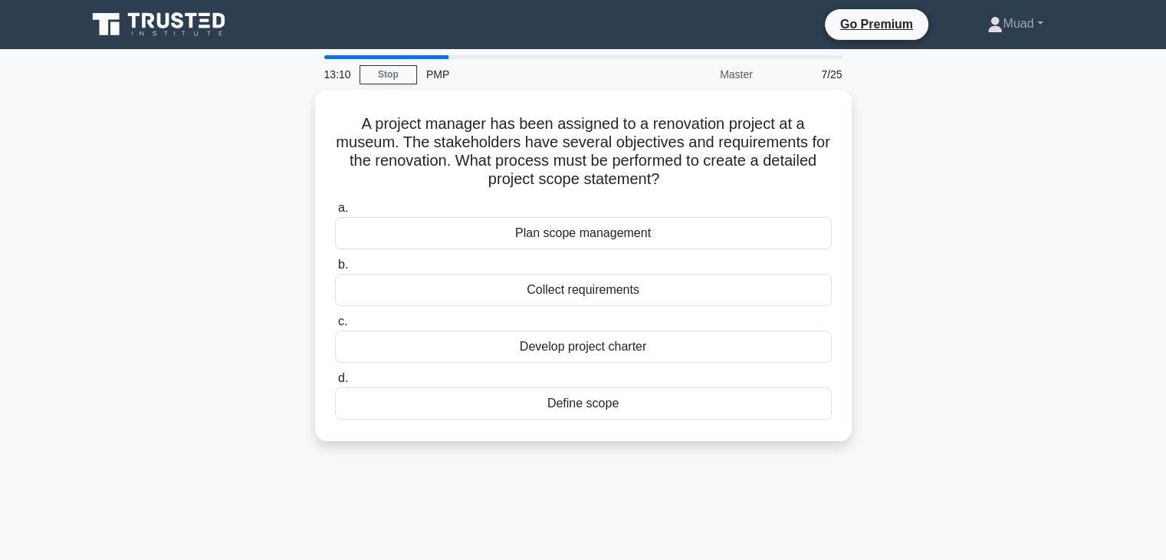
copy div "A project manager has been assigned to a renovation project at a museum. The st…"
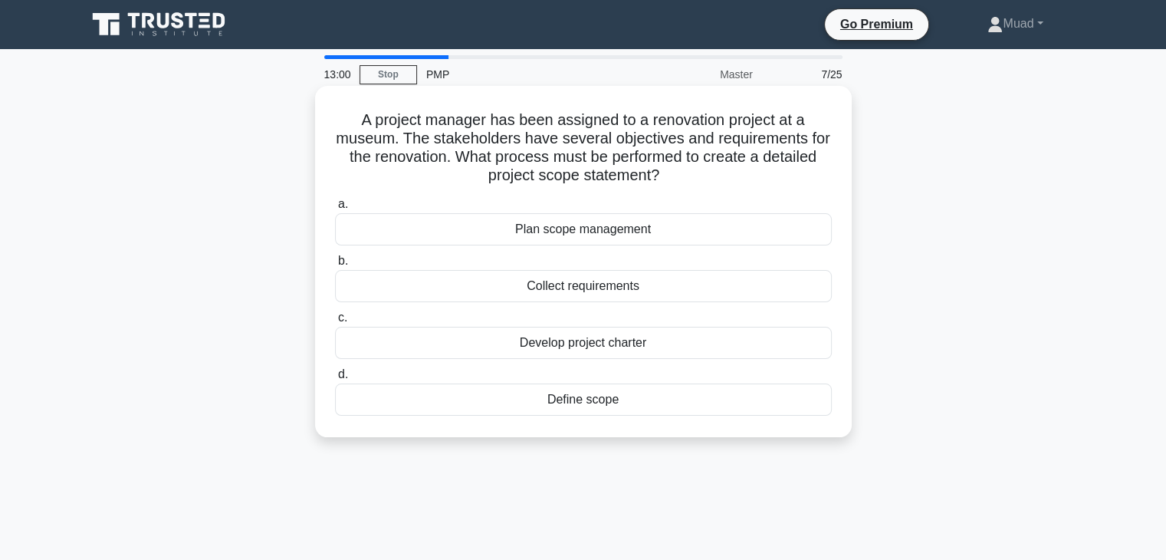
click at [371, 390] on div "Define scope" at bounding box center [583, 399] width 497 height 32
click at [335, 380] on input "d. Define scope" at bounding box center [335, 375] width 0 height 10
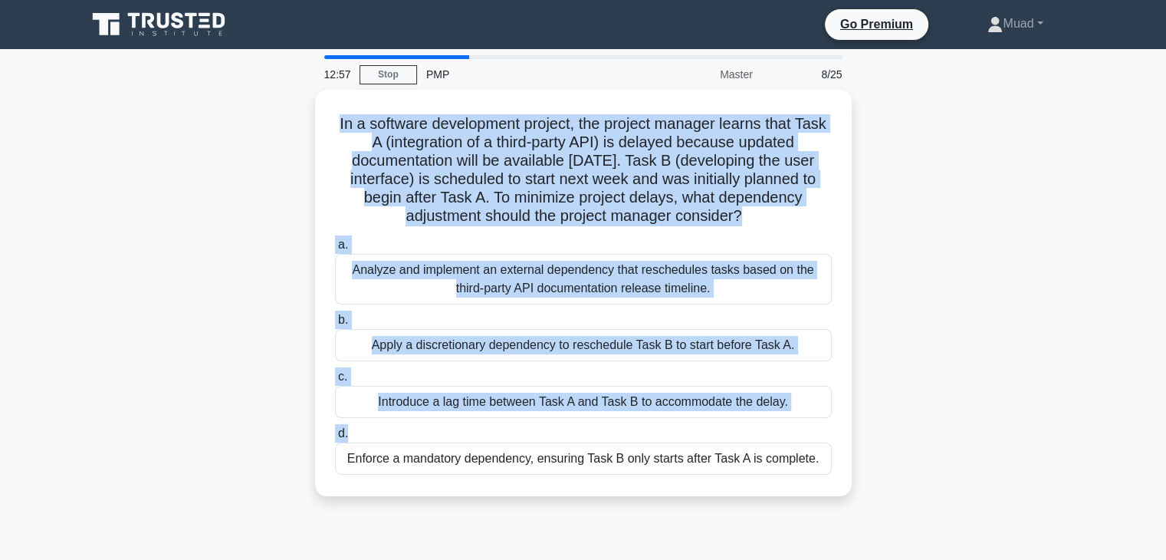
drag, startPoint x: 357, startPoint y: 126, endPoint x: 873, endPoint y: 439, distance: 604.5
click at [873, 439] on div "In a software development project, the project manager learns that Task A (inte…" at bounding box center [583, 302] width 1012 height 425
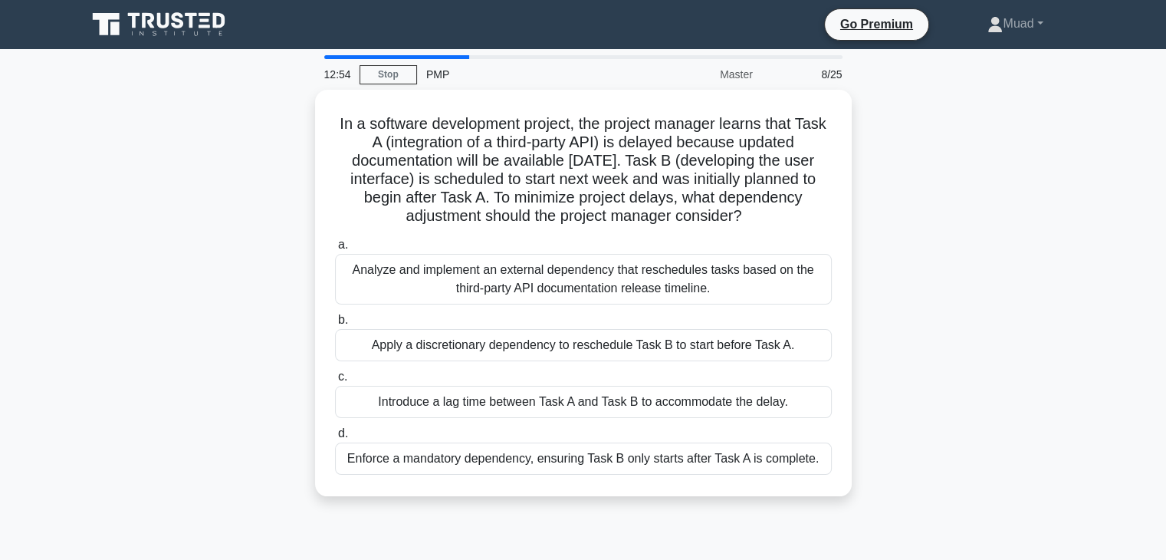
click at [932, 465] on div "In a software development project, the project manager learns that Task A (inte…" at bounding box center [583, 302] width 1012 height 425
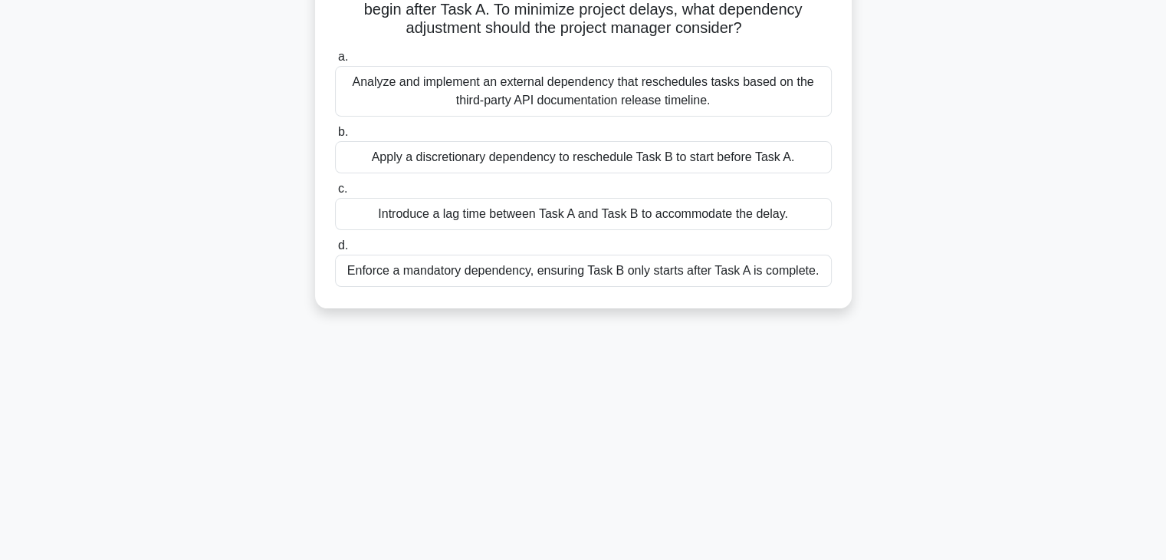
scroll to position [202, 0]
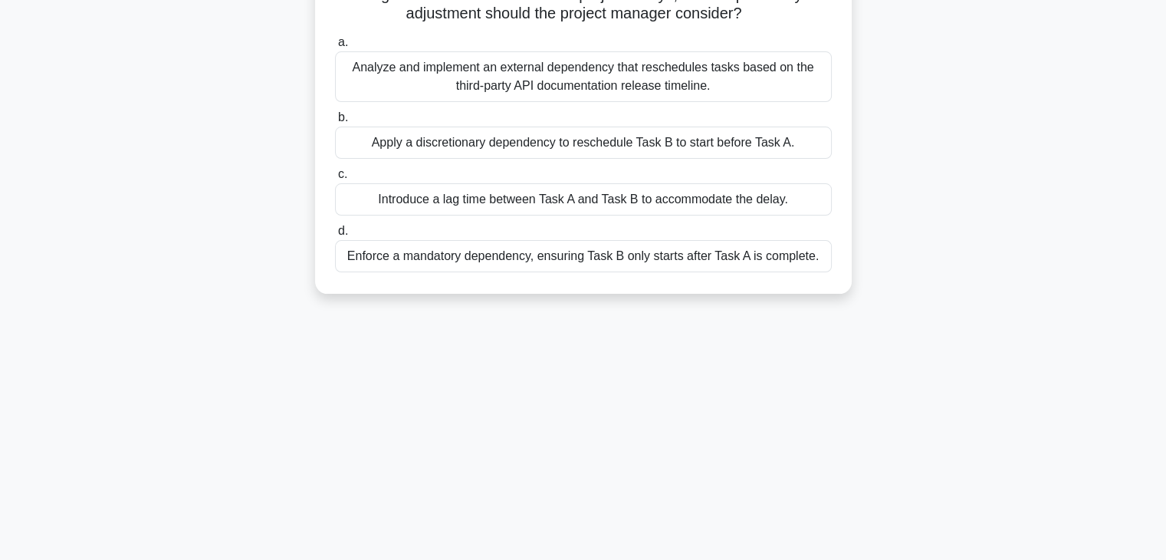
drag, startPoint x: 337, startPoint y: 117, endPoint x: 999, endPoint y: 476, distance: 753.1
click at [999, 476] on div "12:51 Stop PMP Master 8/25 In a software development project, the project manag…" at bounding box center [583, 236] width 1012 height 767
copy div "In a software development project, the project manager learns that Task A (inte…"
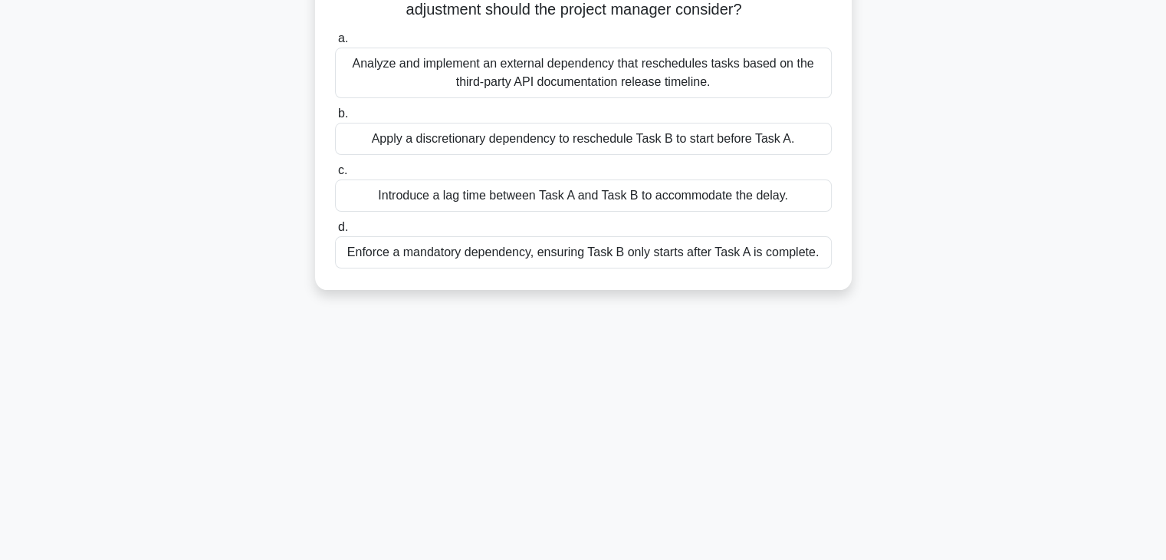
click at [347, 137] on div "Apply a discretionary dependency to reschedule Task B to start before Task A." at bounding box center [583, 139] width 497 height 32
click at [335, 119] on input "b. Apply a discretionary dependency to reschedule Task B to start before Task A." at bounding box center [335, 114] width 0 height 10
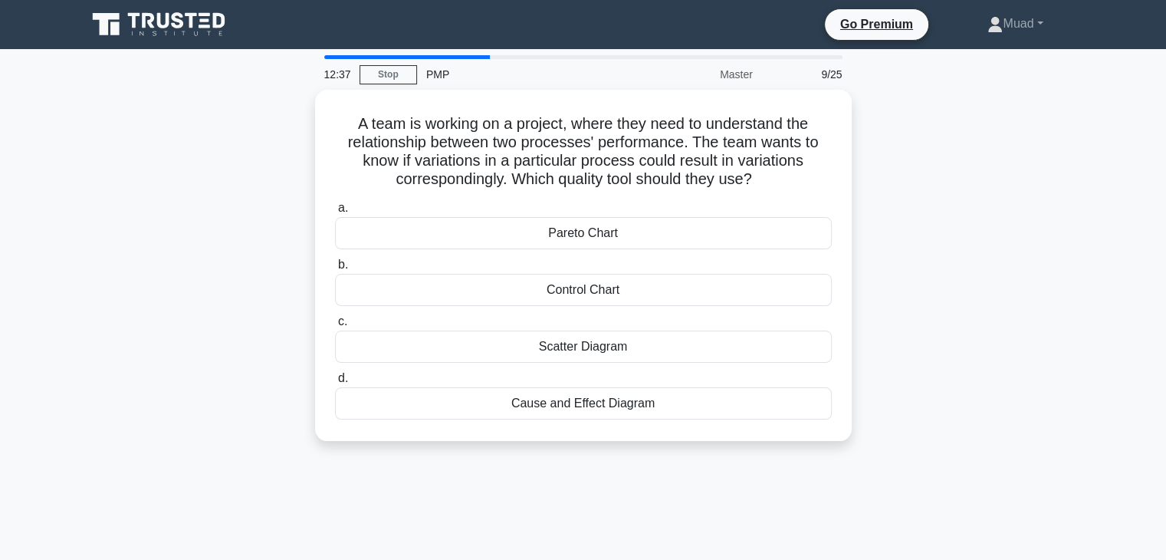
scroll to position [269, 0]
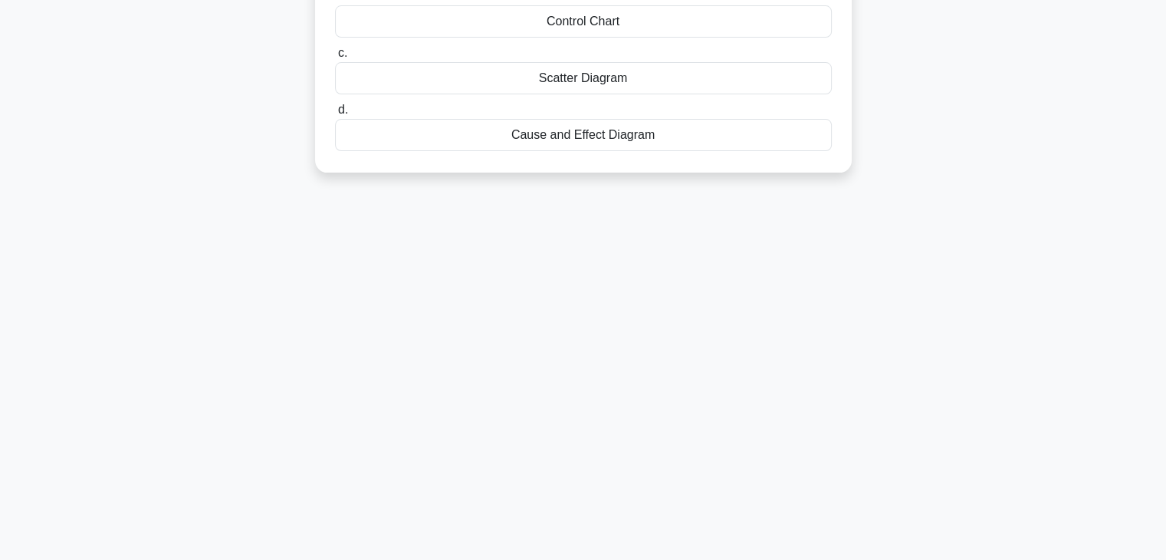
drag, startPoint x: 347, startPoint y: 114, endPoint x: 911, endPoint y: 570, distance: 725.7
click at [911, 559] on html "Go Premium Muad" at bounding box center [583, 146] width 1166 height 828
copy div "A team is working on a project, where they need to understand the relationship …"
click at [365, 311] on div "12:24 Stop PMP Master 9/25 A team is working on a project, where they need to u…" at bounding box center [583, 170] width 1012 height 767
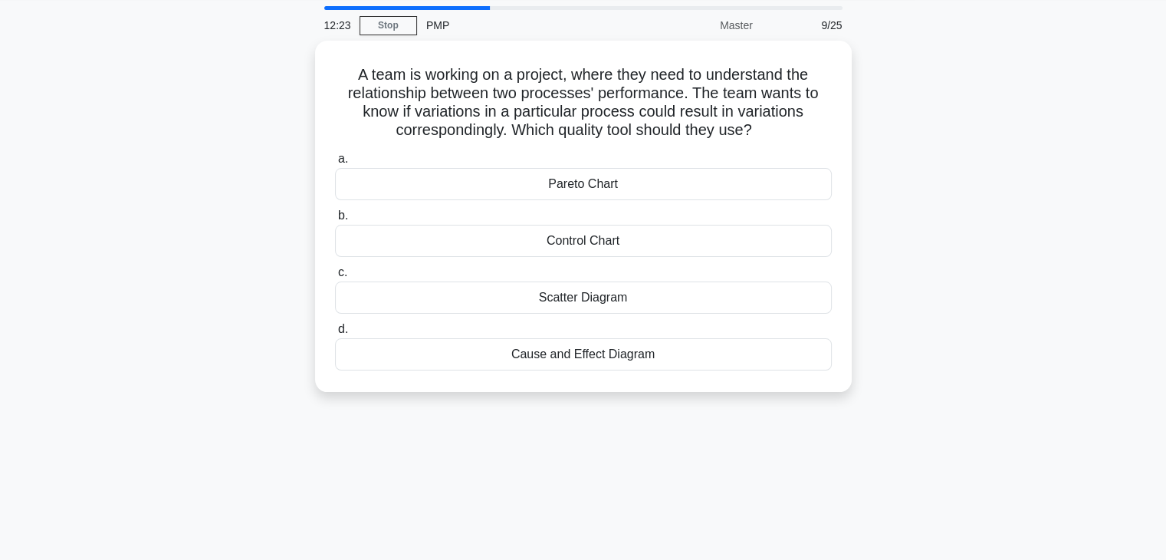
scroll to position [48, 0]
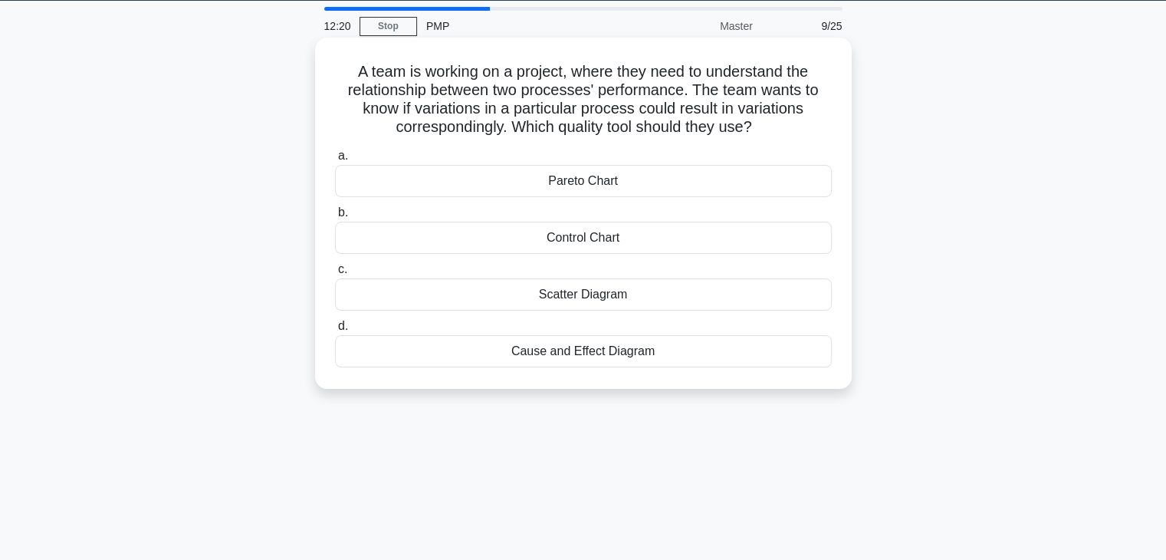
click at [425, 290] on div "Scatter Diagram" at bounding box center [583, 294] width 497 height 32
click at [335, 274] on input "c. Scatter Diagram" at bounding box center [335, 270] width 0 height 10
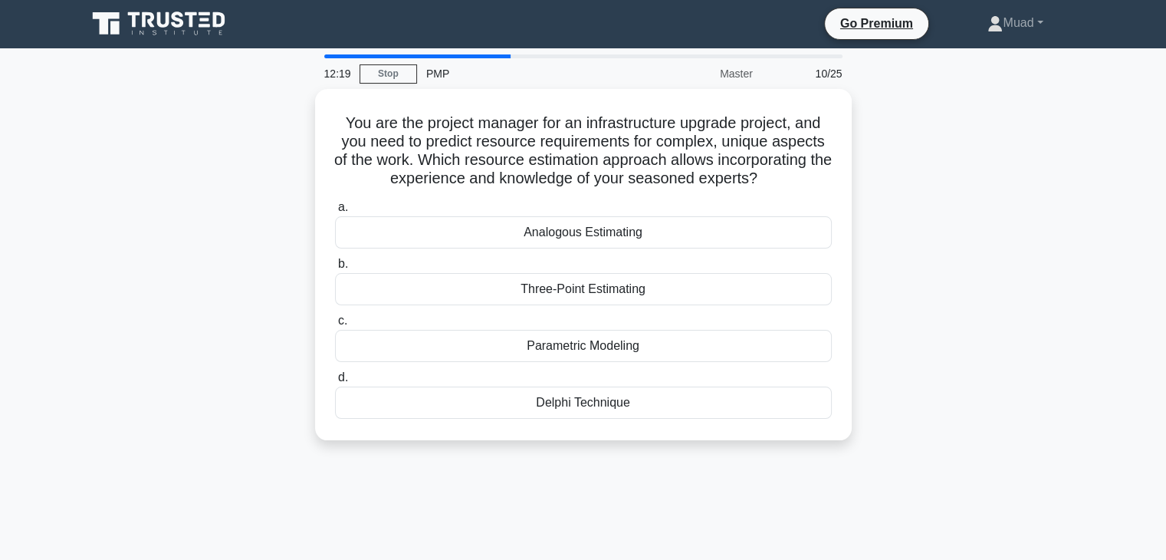
scroll to position [0, 0]
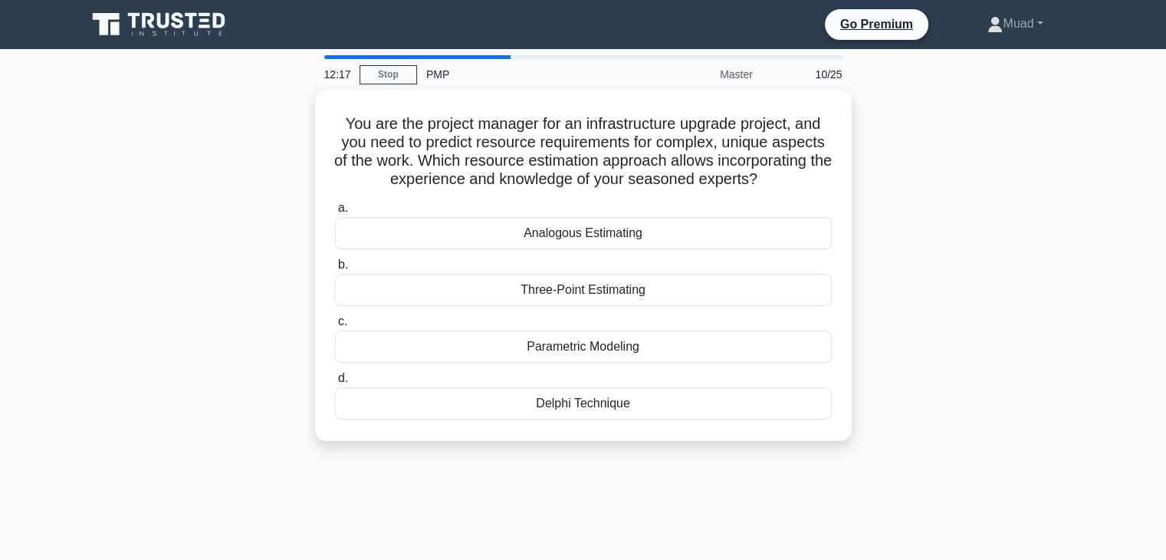
drag, startPoint x: 334, startPoint y: 112, endPoint x: 869, endPoint y: 534, distance: 682.0
click at [869, 534] on div "12:17 Stop PMP Master 10/25 You are the project manager for an infrastructure u…" at bounding box center [583, 438] width 1012 height 767
copy div "You are the project manager for an infrastructure upgrade project, and you need…"
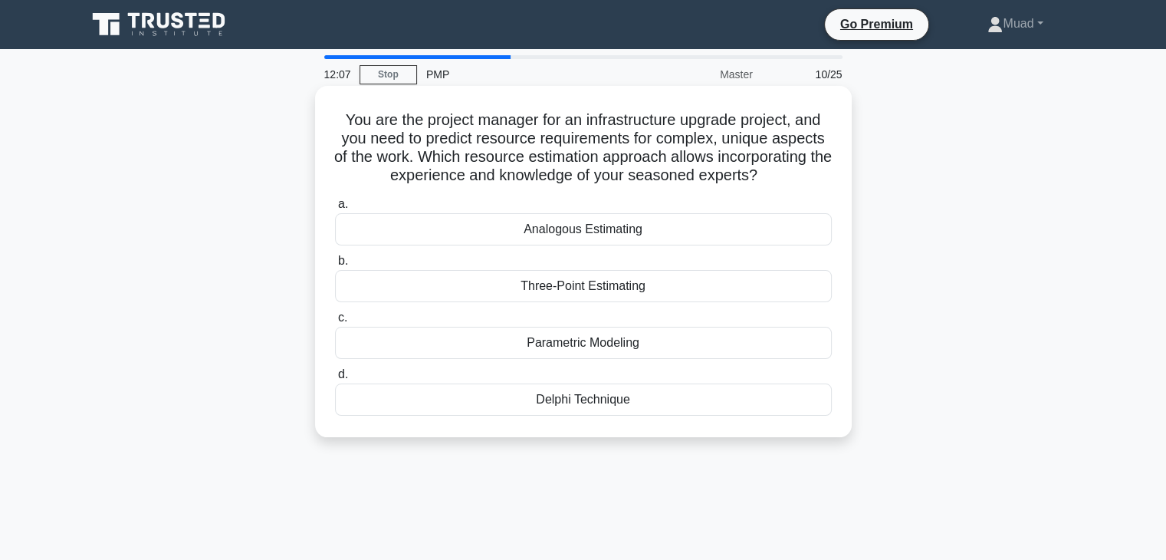
click at [380, 404] on div "Delphi Technique" at bounding box center [583, 399] width 497 height 32
click at [335, 380] on input "d. Delphi Technique" at bounding box center [335, 375] width 0 height 10
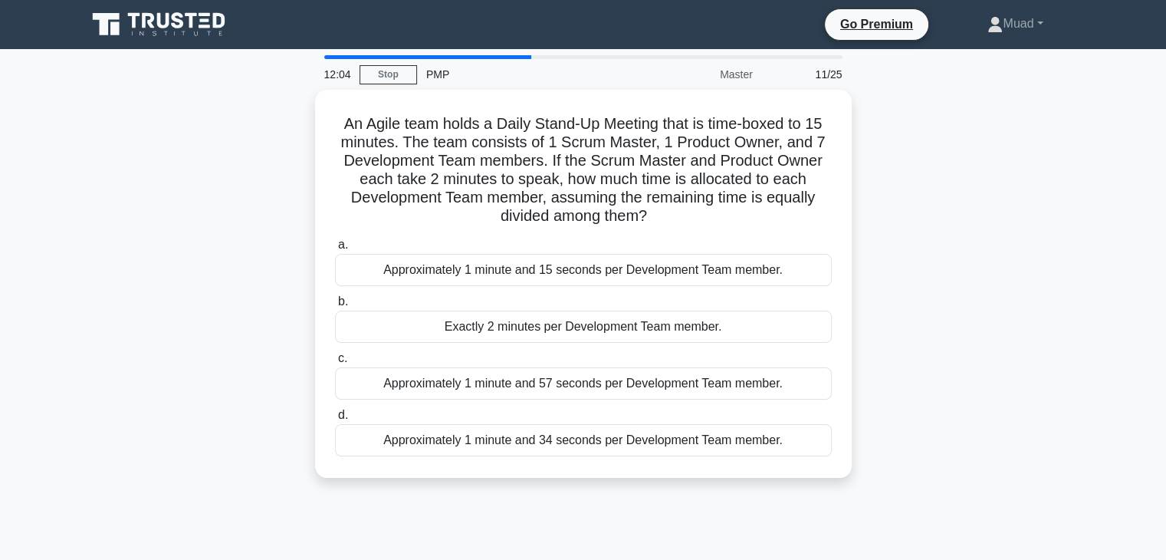
drag, startPoint x: 432, startPoint y: 166, endPoint x: 920, endPoint y: 532, distance: 610.2
click at [920, 532] on div "12:04 Stop PMP Master 11/25 An Agile team holds a Daily Stand-Up Meeting that i…" at bounding box center [583, 438] width 1012 height 767
click at [889, 399] on div "An Agile team holds a Daily Stand-Up Meeting that is time-boxed to 15 minutes. …" at bounding box center [583, 293] width 1012 height 406
drag, startPoint x: 337, startPoint y: 116, endPoint x: 883, endPoint y: 474, distance: 652.9
click at [883, 474] on div "An Agile team holds a Daily Stand-Up Meeting that is time-boxed to 15 minutes. …" at bounding box center [583, 293] width 1012 height 406
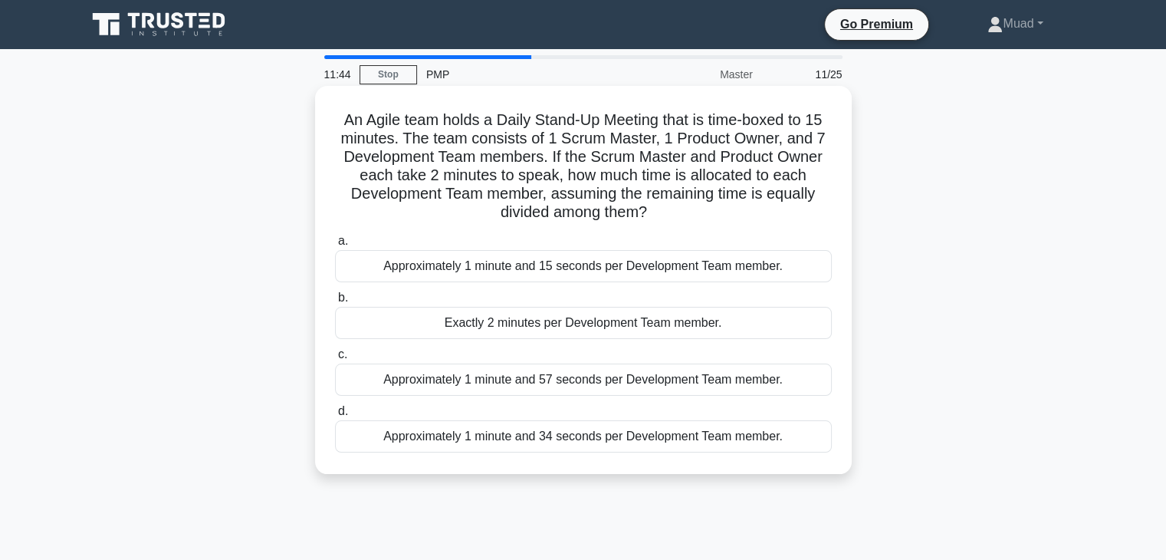
click at [358, 442] on div "Approximately 1 minute and 34 seconds per Development Team member." at bounding box center [583, 436] width 497 height 32
click at [335, 416] on input "d. Approximately 1 minute and 34 seconds per Development Team member." at bounding box center [335, 411] width 0 height 10
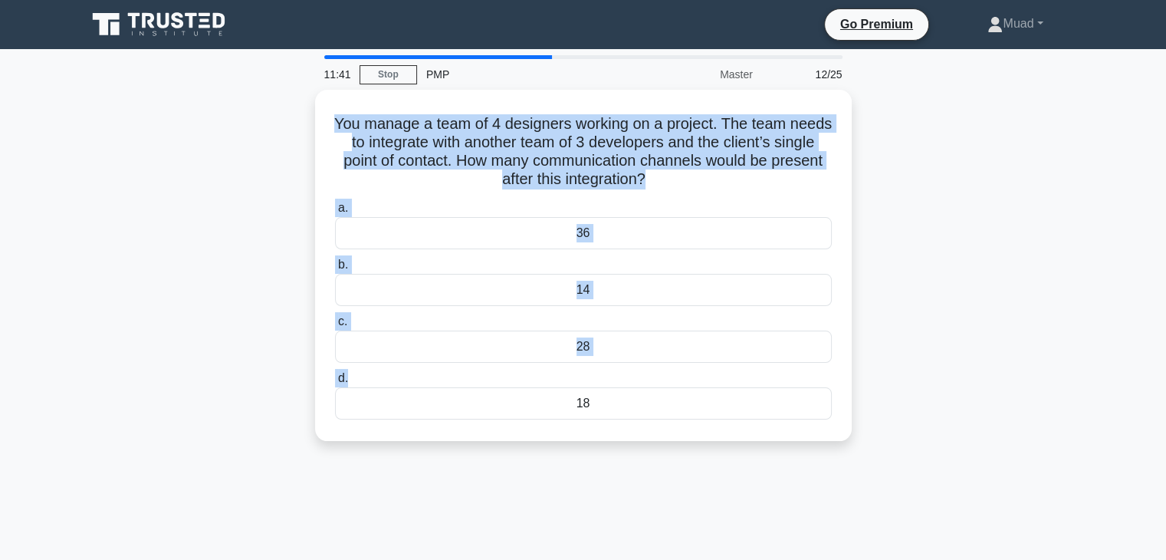
drag, startPoint x: 343, startPoint y: 110, endPoint x: 924, endPoint y: 384, distance: 642.8
click at [924, 384] on div "You manage a team of 4 designers working on a project. The team needs to integr…" at bounding box center [583, 275] width 1012 height 370
click at [921, 384] on div "You manage a team of 4 designers working on a project. The team needs to integr…" at bounding box center [583, 275] width 1012 height 370
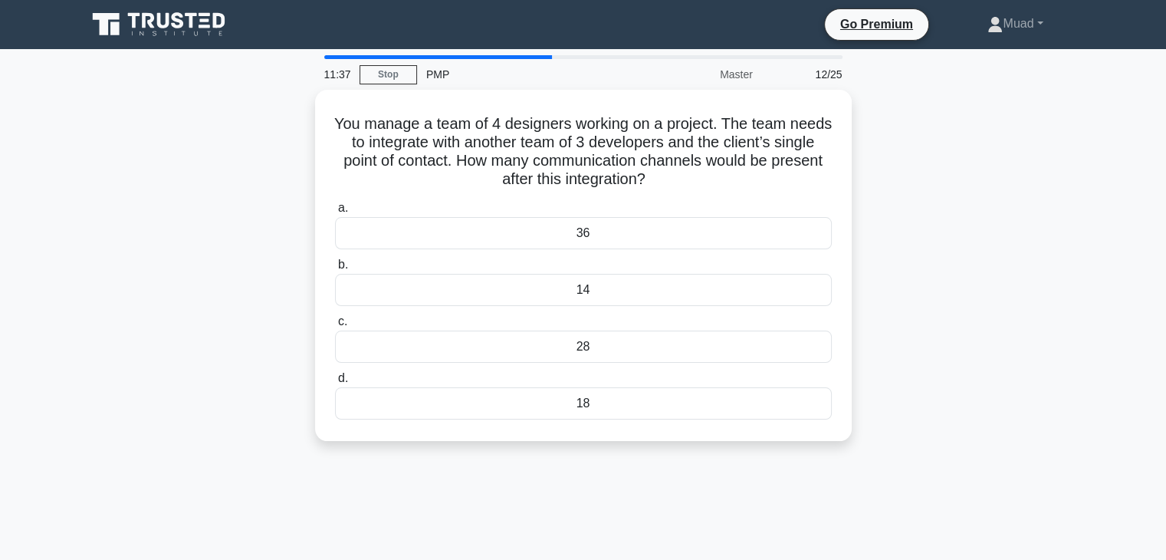
drag, startPoint x: 340, startPoint y: 111, endPoint x: 842, endPoint y: 475, distance: 619.8
click at [842, 475] on div "11:37 Stop PMP Master 12/25 You manage a team of 4 designers working on a proje…" at bounding box center [583, 438] width 1012 height 767
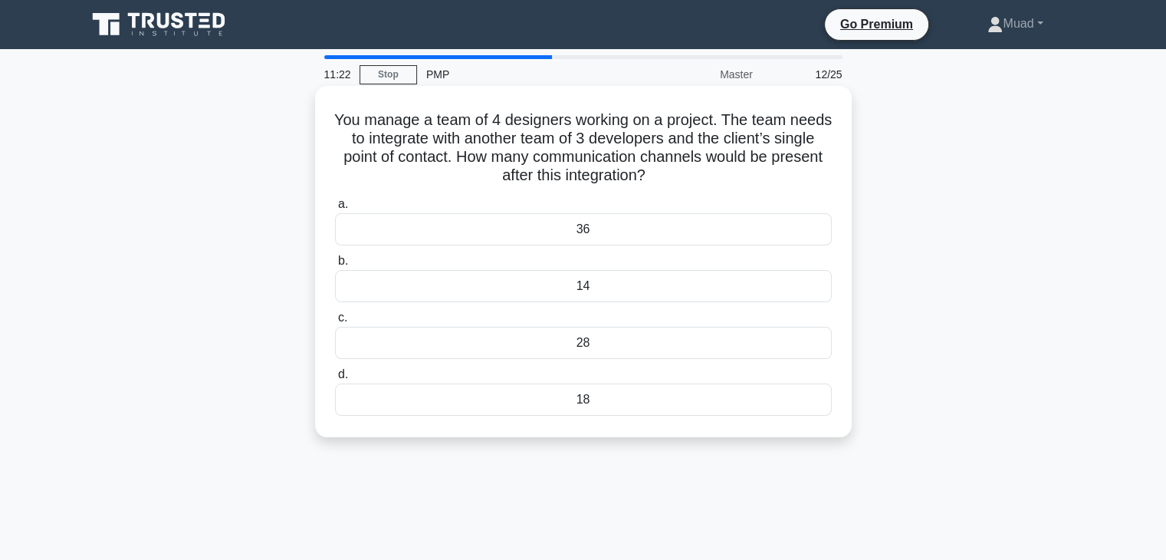
click at [403, 342] on div "28" at bounding box center [583, 343] width 497 height 32
click at [335, 323] on input "c. 28" at bounding box center [335, 318] width 0 height 10
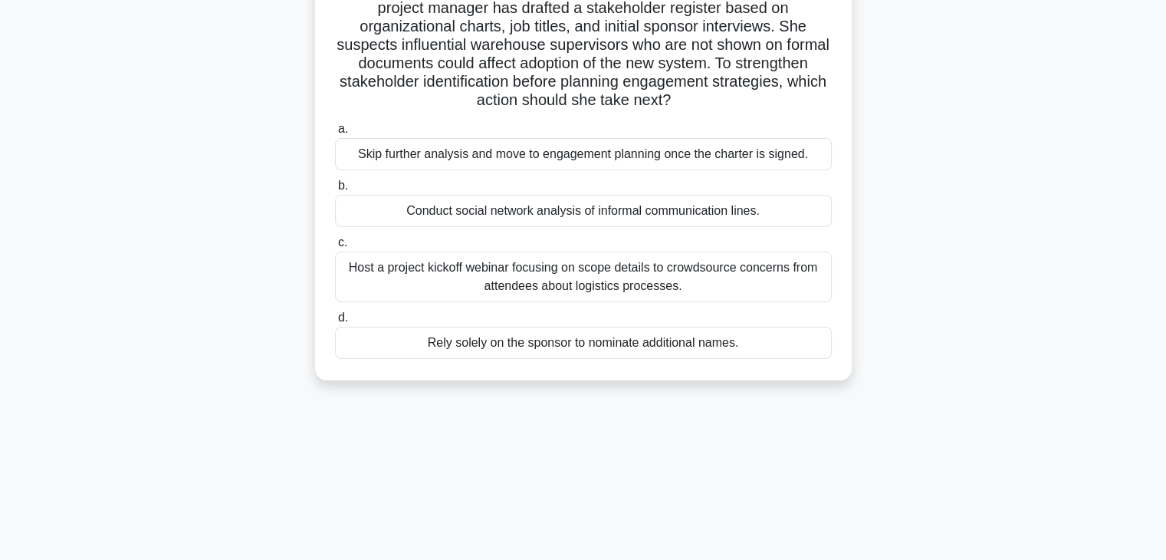
scroll to position [269, 0]
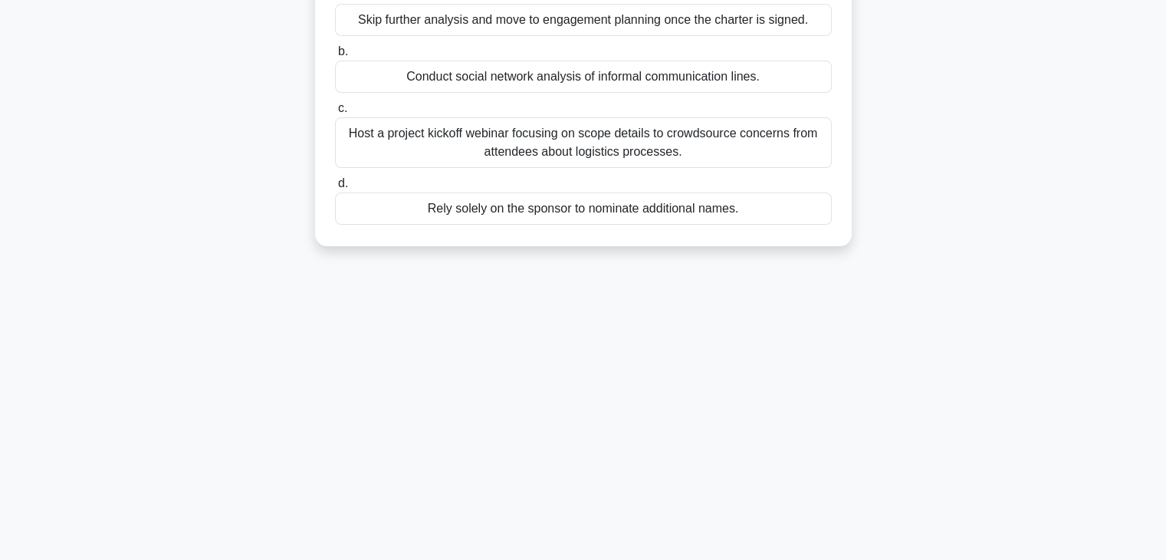
drag, startPoint x: 345, startPoint y: 126, endPoint x: 874, endPoint y: 577, distance: 695.6
click at [874, 559] on html "Go Premium Muad" at bounding box center [583, 146] width 1166 height 828
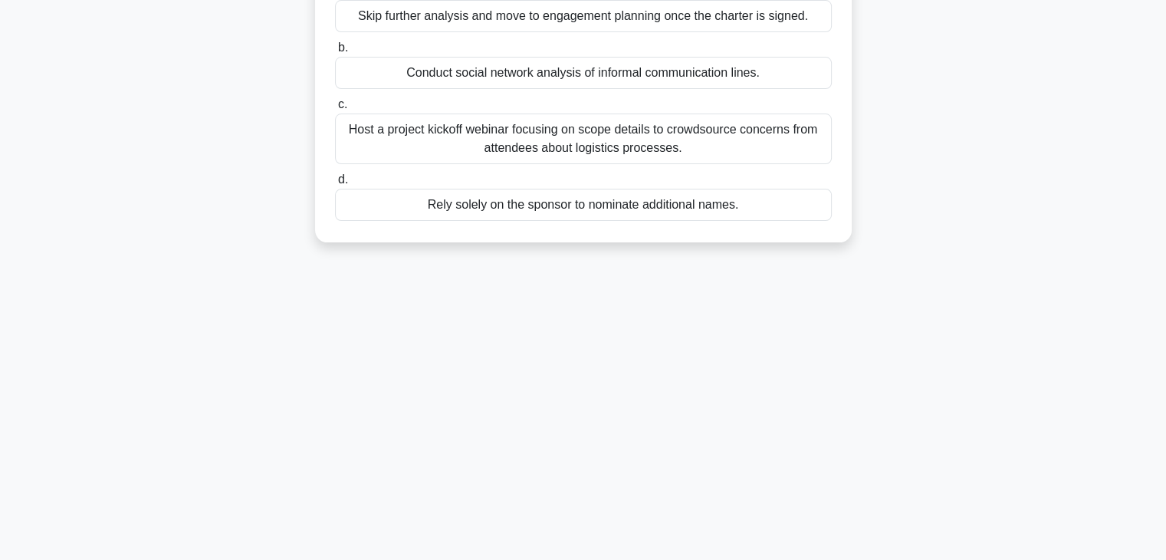
click at [399, 74] on div "Conduct social network analysis of informal communication lines." at bounding box center [583, 73] width 497 height 32
click at [335, 53] on input "b. Conduct social network analysis of informal communication lines." at bounding box center [335, 48] width 0 height 10
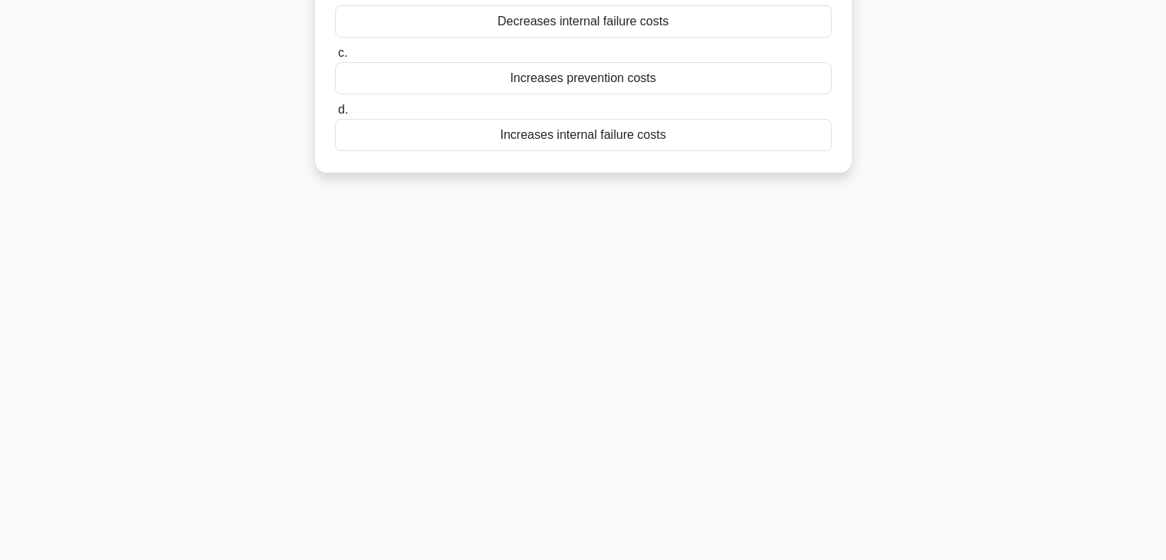
scroll to position [0, 0]
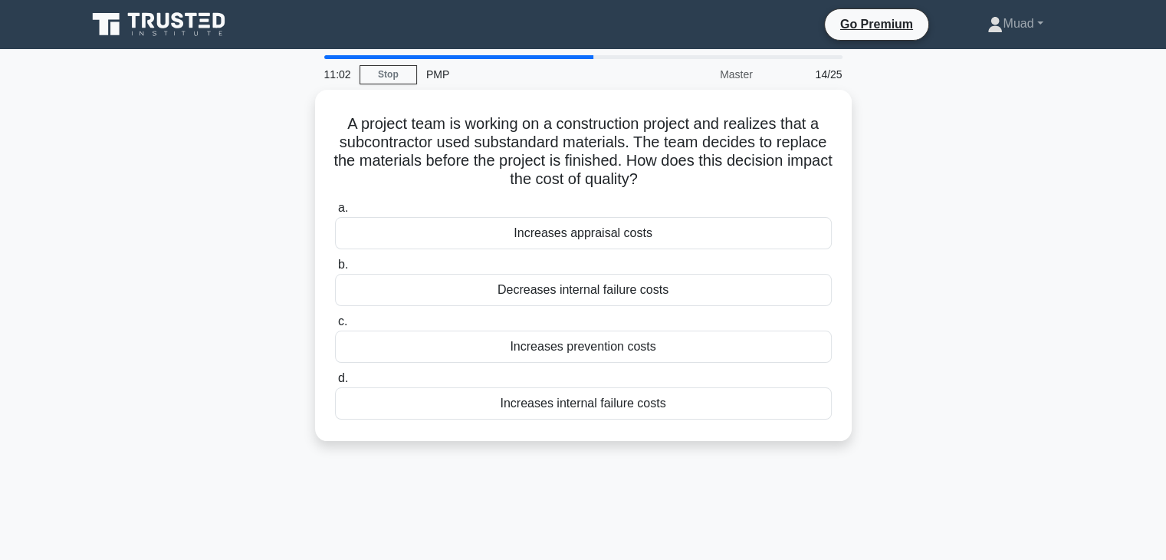
drag, startPoint x: 340, startPoint y: 112, endPoint x: 641, endPoint y: 458, distance: 458.7
click at [641, 458] on div "A project team is working on a construction project and realizes that a subcont…" at bounding box center [583, 275] width 1012 height 370
click at [725, 466] on div "11:00 Stop PMP Master 14/25 A project team is working on a construction project…" at bounding box center [583, 438] width 1012 height 767
drag, startPoint x: 443, startPoint y: 156, endPoint x: 1024, endPoint y: 391, distance: 627.1
click at [1024, 391] on div "A project team is working on a construction project and realizes that a subcont…" at bounding box center [583, 275] width 1012 height 370
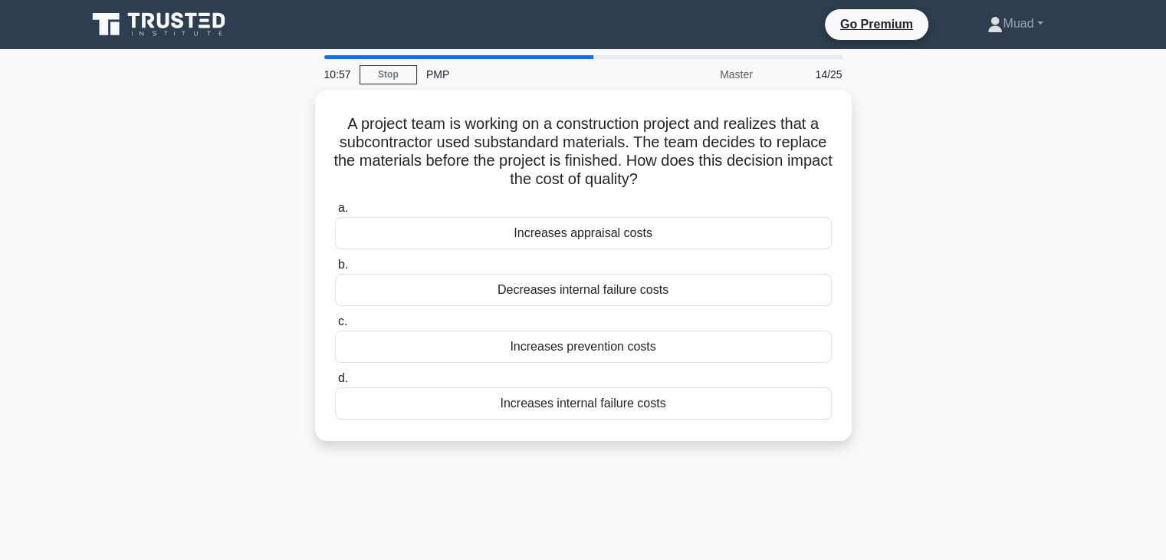
click at [1024, 391] on div "A project team is working on a construction project and realizes that a subcont…" at bounding box center [583, 275] width 1012 height 370
drag, startPoint x: 521, startPoint y: 195, endPoint x: 1075, endPoint y: 427, distance: 601.1
click at [1075, 427] on div "A project team is working on a construction project and realizes that a subcont…" at bounding box center [583, 275] width 1012 height 370
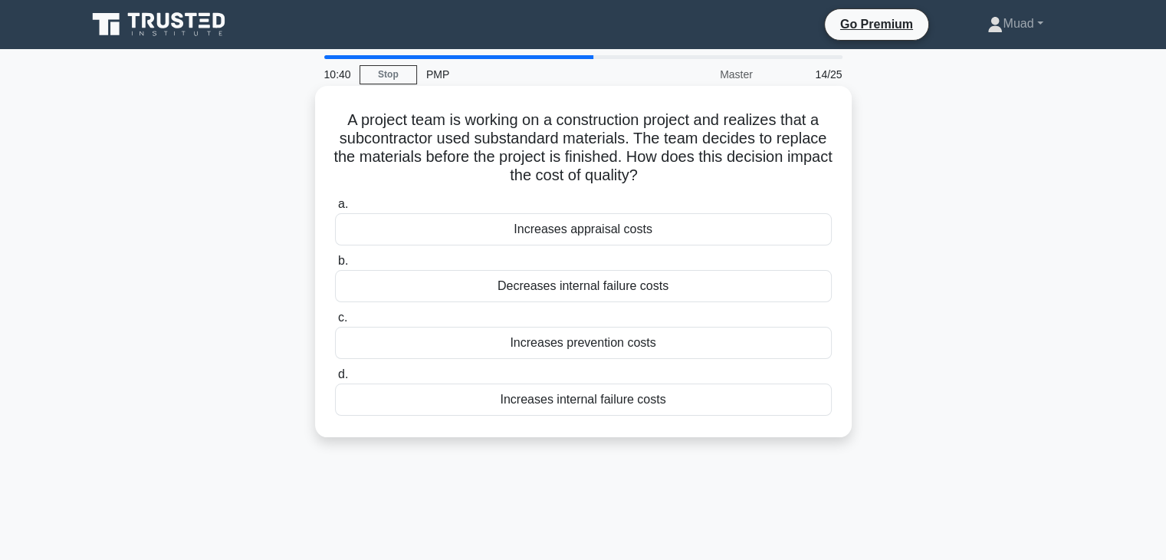
click at [377, 396] on div "Increases internal failure costs" at bounding box center [583, 399] width 497 height 32
click at [335, 380] on input "d. Increases internal failure costs" at bounding box center [335, 375] width 0 height 10
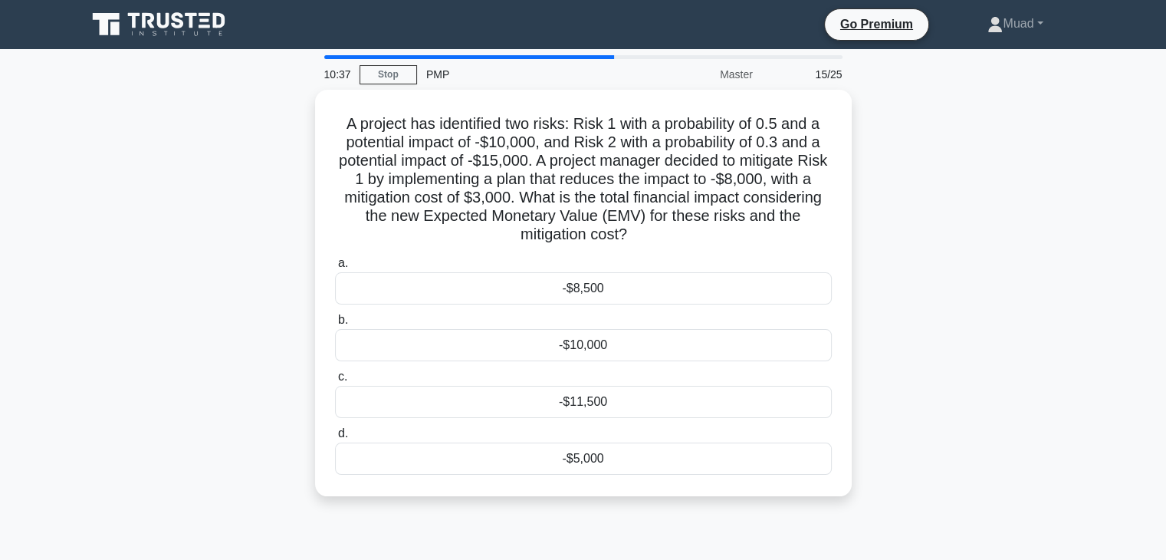
drag, startPoint x: 335, startPoint y: 107, endPoint x: 742, endPoint y: 508, distance: 572.0
click at [742, 508] on div "A project has identified two risks: Risk 1 with a probability of 0.5 and a pote…" at bounding box center [583, 302] width 1012 height 425
click at [739, 513] on div "A project has identified two risks: Risk 1 with a probability of 0.5 and a pote…" at bounding box center [583, 302] width 1012 height 425
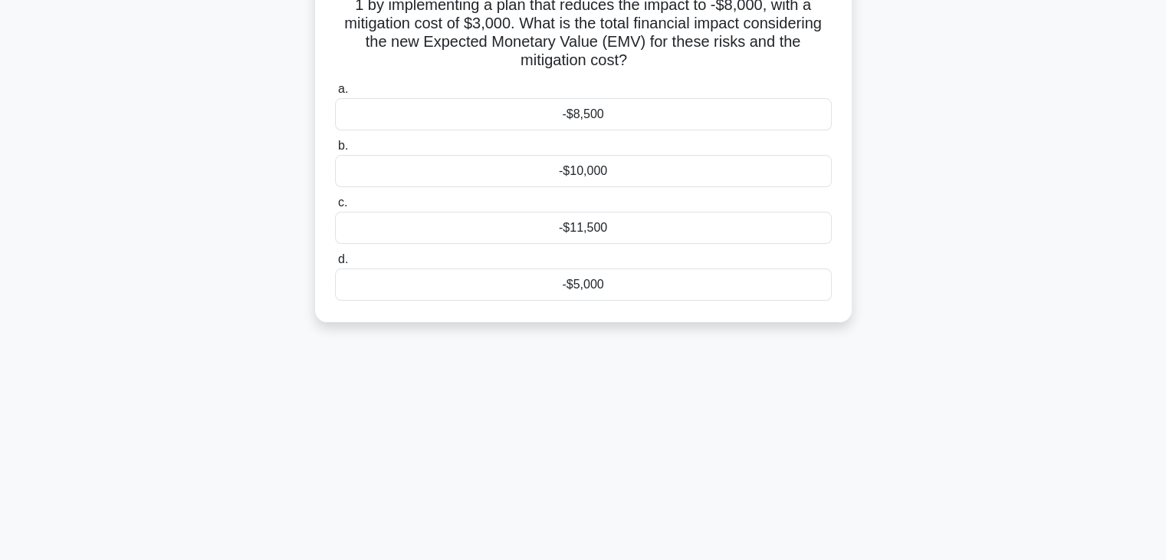
scroll to position [269, 0]
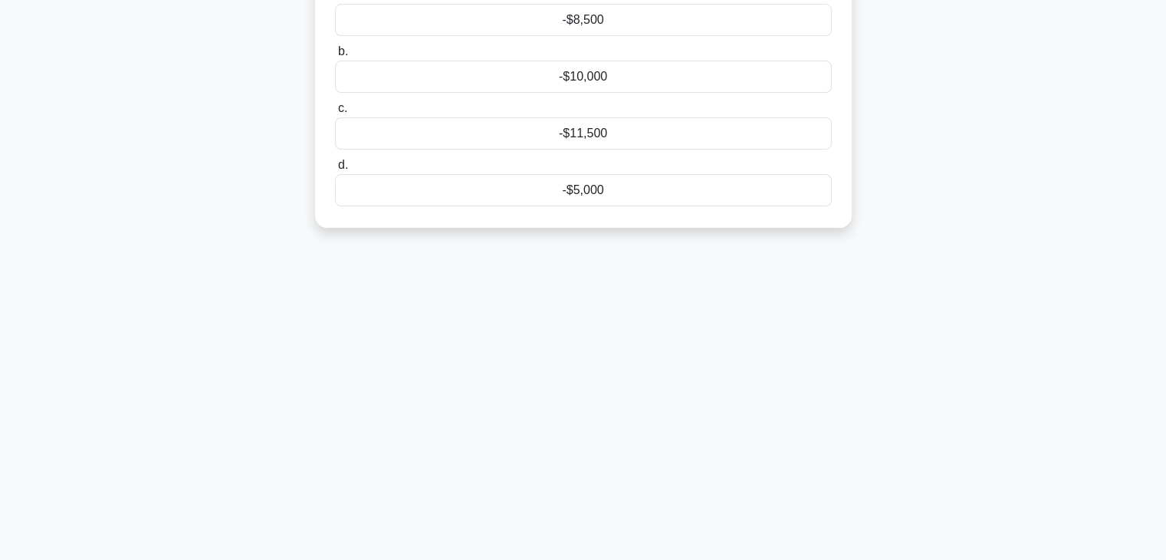
drag, startPoint x: 340, startPoint y: 117, endPoint x: 920, endPoint y: 410, distance: 649.5
click at [932, 498] on div "10:34 Stop PMP Master 15/25 A project has identified two risks: Risk 1 with a p…" at bounding box center [583, 170] width 1012 height 767
click at [912, 393] on div "10:33 Stop PMP Master 15/25 A project has identified two risks: Risk 1 with a p…" at bounding box center [583, 170] width 1012 height 767
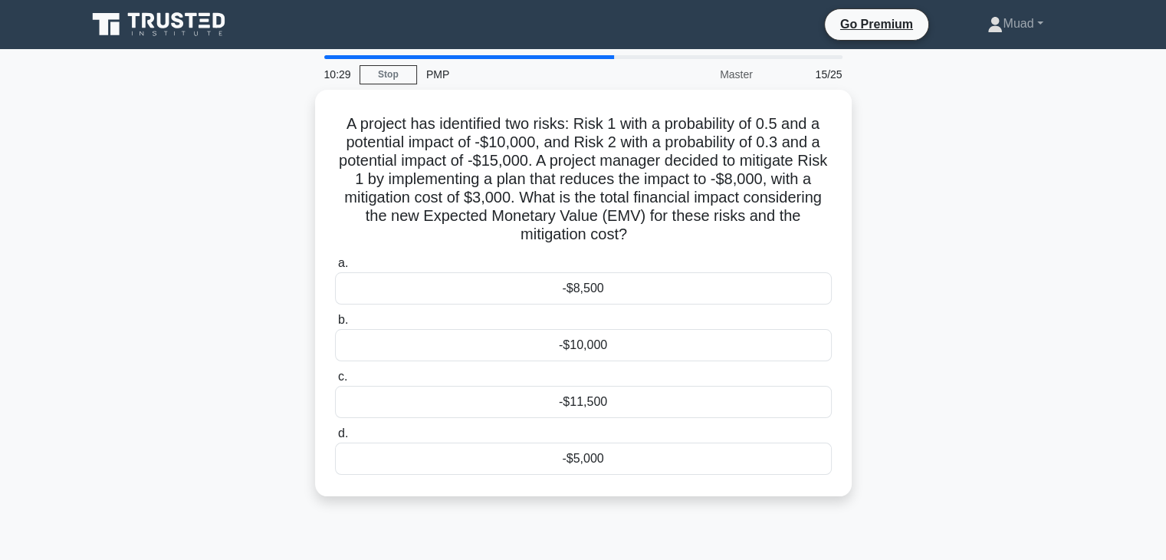
drag, startPoint x: 345, startPoint y: 115, endPoint x: 1075, endPoint y: 540, distance: 844.5
click at [1075, 540] on div "10:29 Stop PMP Master 15/25 A project has identified two risks: Risk 1 with a p…" at bounding box center [583, 438] width 1012 height 767
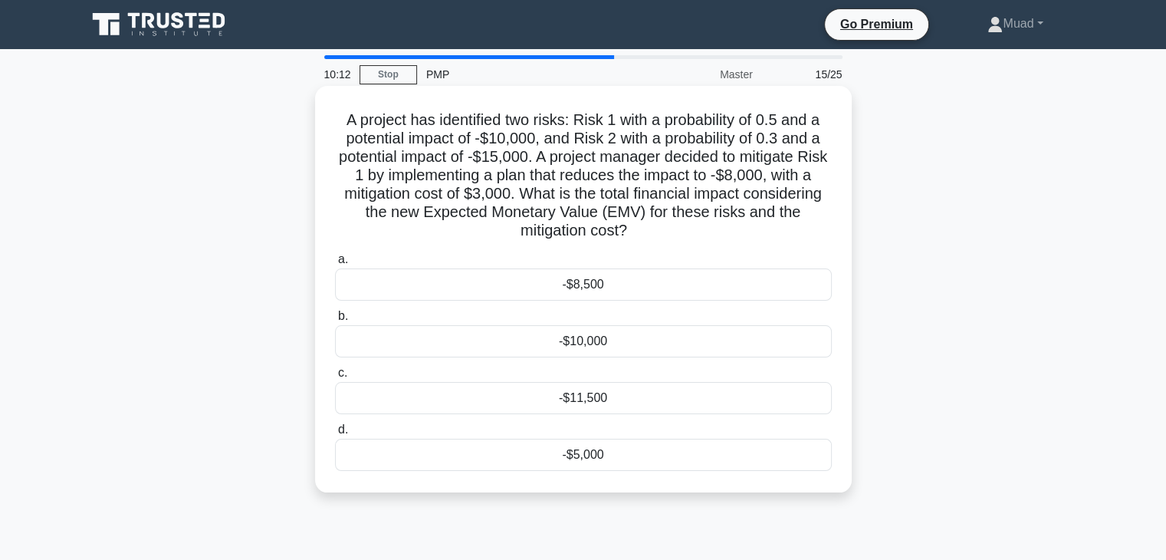
click at [407, 397] on div "-$11,500" at bounding box center [583, 398] width 497 height 32
click at [335, 378] on input "c. -$11,500" at bounding box center [335, 373] width 0 height 10
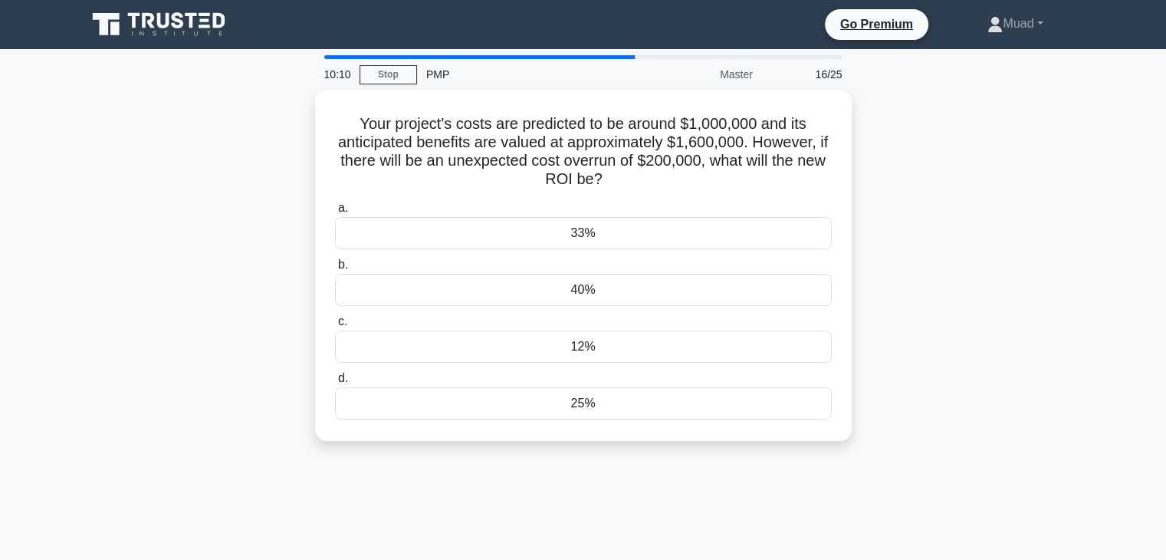
drag, startPoint x: 350, startPoint y: 109, endPoint x: 775, endPoint y: 498, distance: 575.8
click at [775, 498] on div "10:10 Stop PMP Master 16/25 Your project's costs are predicted to be around $1,…" at bounding box center [583, 438] width 1012 height 767
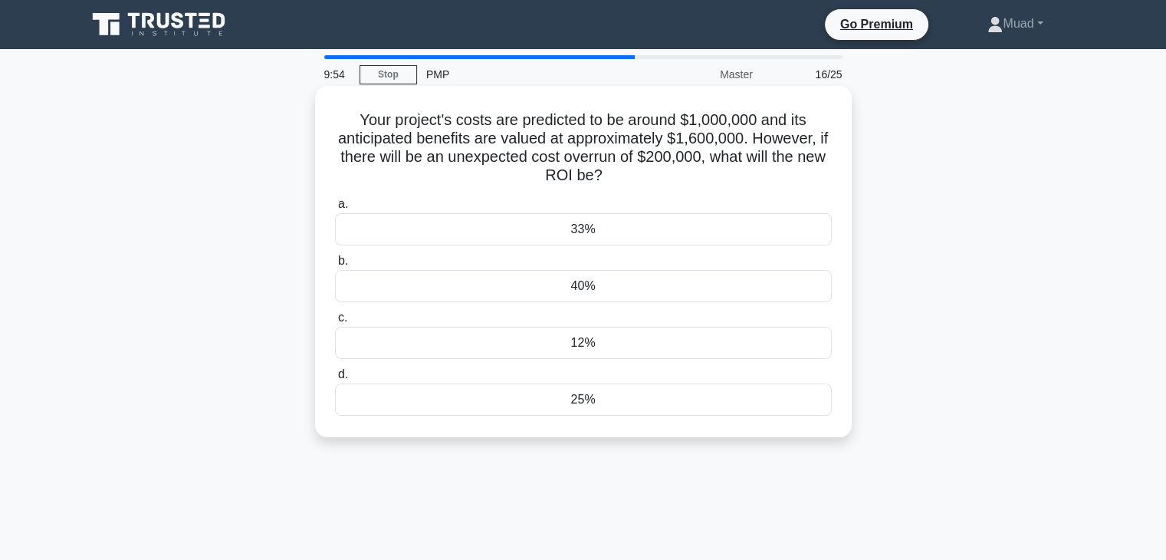
click at [426, 235] on div "33%" at bounding box center [583, 229] width 497 height 32
click at [335, 209] on input "a. 33%" at bounding box center [335, 204] width 0 height 10
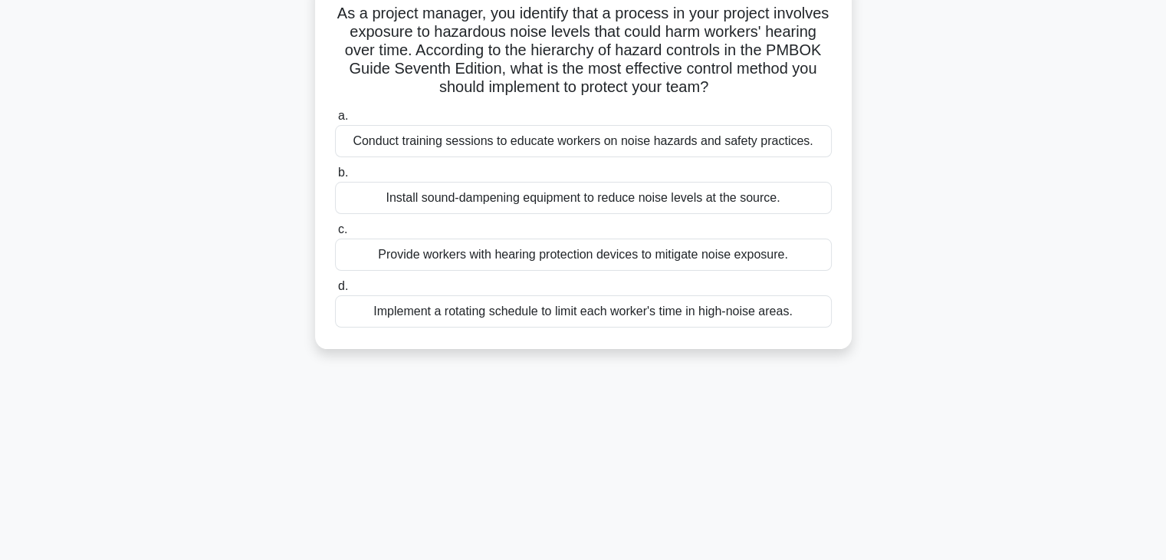
drag, startPoint x: 359, startPoint y: 113, endPoint x: 774, endPoint y: 556, distance: 607.5
click at [774, 556] on div "9:52 Stop PMP Master 17/25 As a project manager, you identify that a process in…" at bounding box center [583, 328] width 1012 height 767
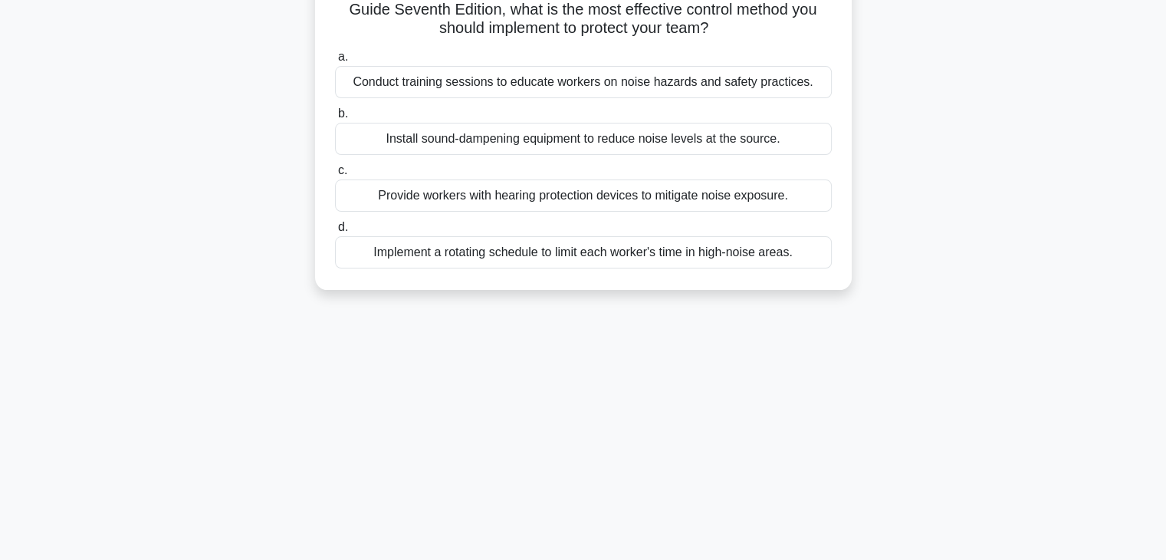
click at [730, 476] on div "9:51 Stop PMP Master 17/25 As a project manager, you identify that a process in…" at bounding box center [583, 269] width 1012 height 767
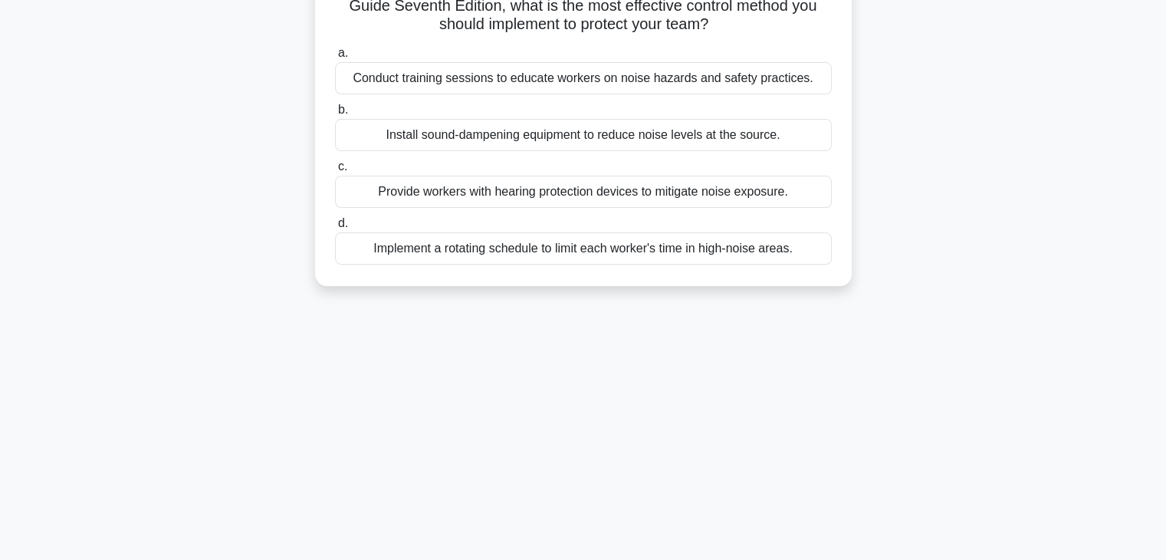
scroll to position [0, 0]
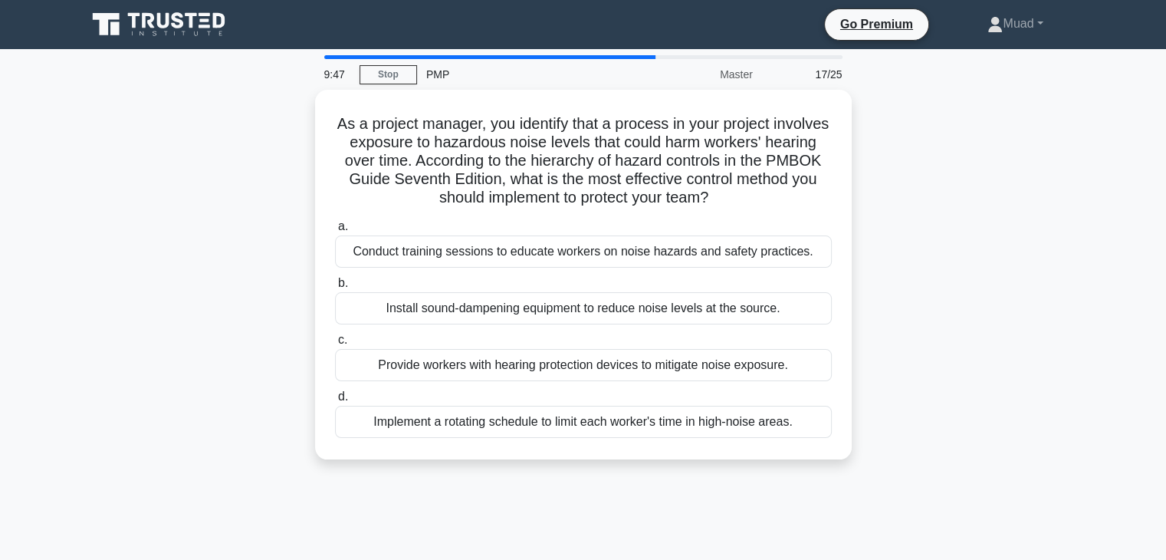
drag, startPoint x: 354, startPoint y: 114, endPoint x: 807, endPoint y: 473, distance: 577.4
click at [807, 473] on div "As a project manager, you identify that a process in your project involves expo…" at bounding box center [583, 284] width 1012 height 388
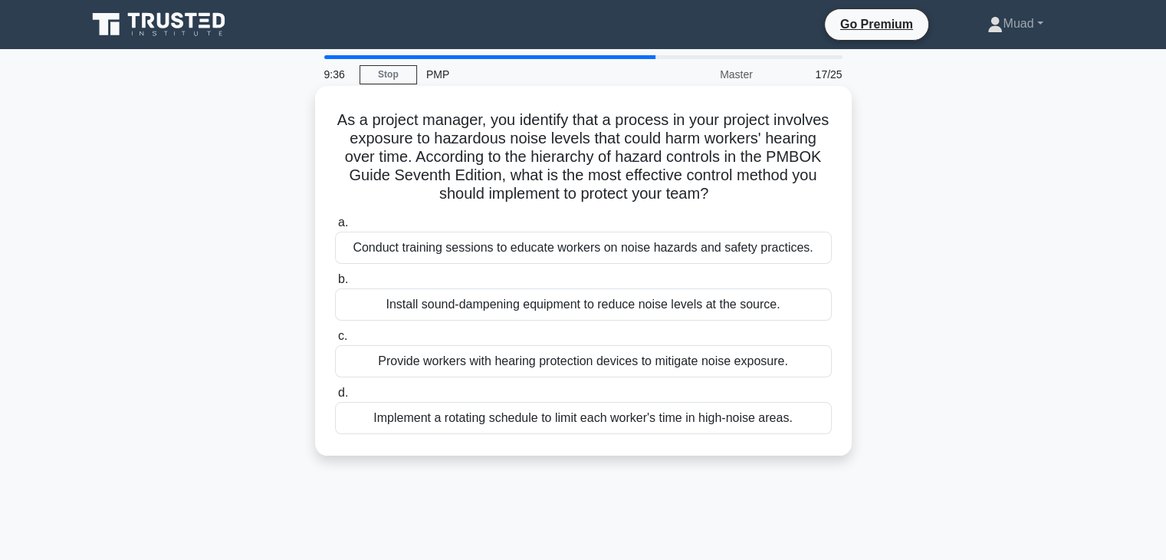
click at [361, 309] on div "Install sound-dampening equipment to reduce noise levels at the source." at bounding box center [583, 304] width 497 height 32
click at [335, 284] on input "b. Install sound-dampening equipment to reduce noise levels at the source." at bounding box center [335, 279] width 0 height 10
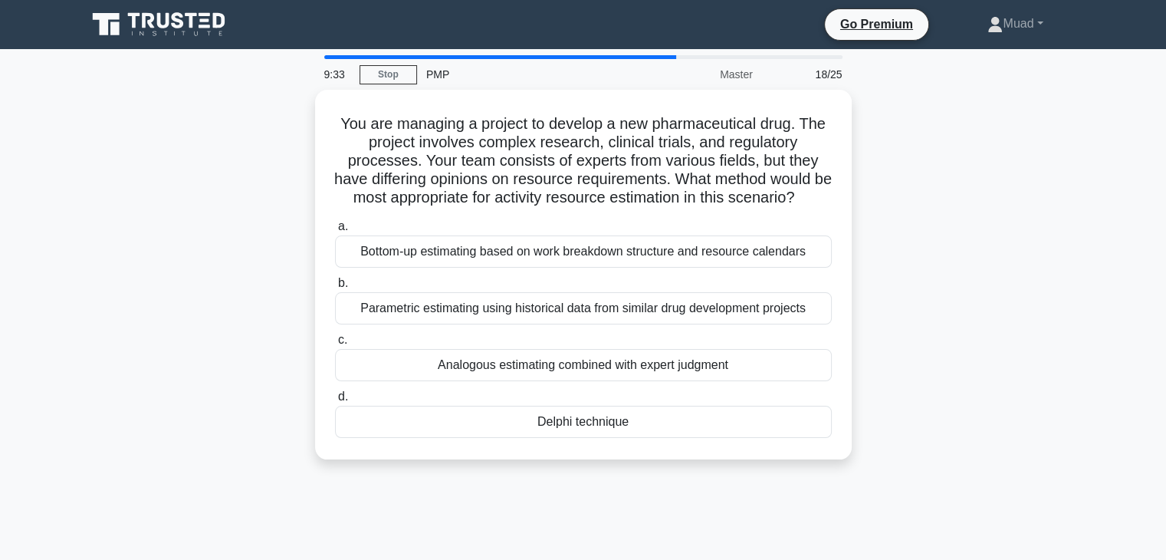
drag, startPoint x: 331, startPoint y: 107, endPoint x: 745, endPoint y: 482, distance: 559.1
click at [745, 478] on div "You are managing a project to develop a new pharmaceutical drug. The project in…" at bounding box center [583, 284] width 1012 height 388
drag, startPoint x: 331, startPoint y: 107, endPoint x: 866, endPoint y: 453, distance: 637.0
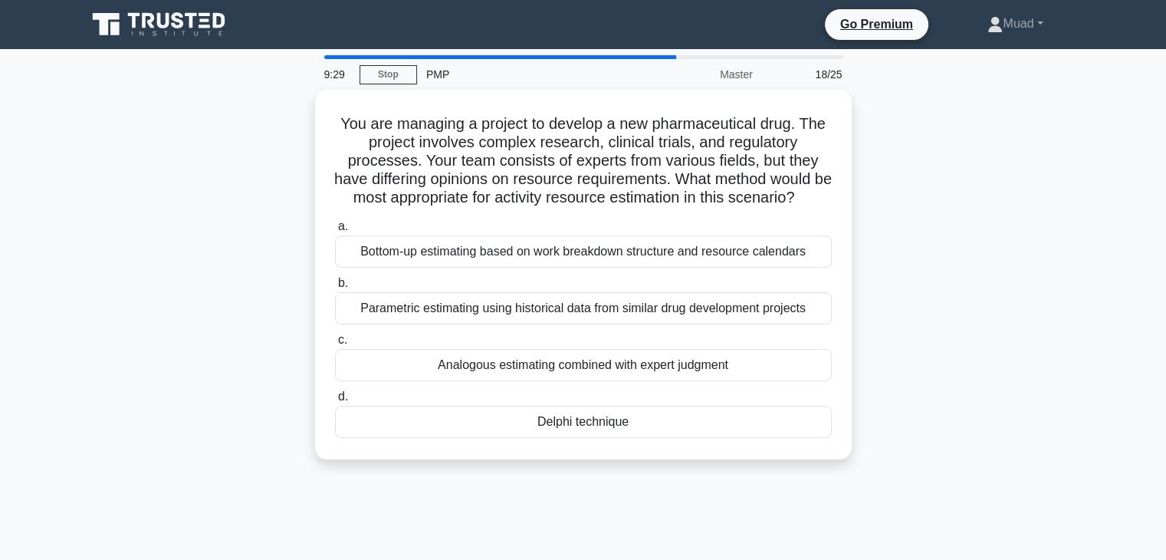
click at [866, 453] on div "You are managing a project to develop a new pharmaceutical drug. The project in…" at bounding box center [583, 284] width 1012 height 388
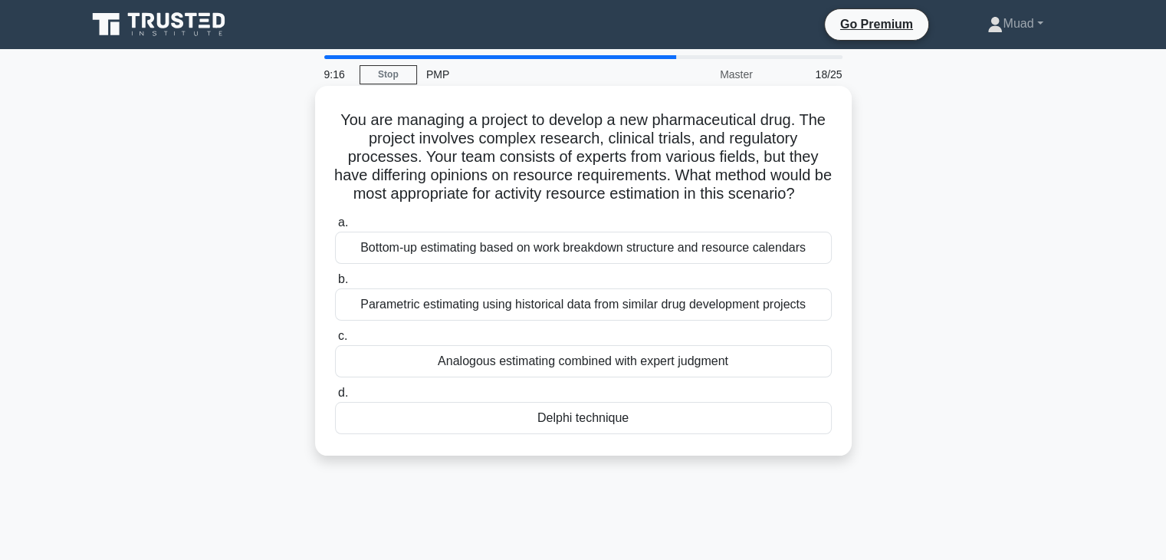
click at [365, 434] on div "Delphi technique" at bounding box center [583, 418] width 497 height 32
click at [335, 398] on input "d. Delphi technique" at bounding box center [335, 393] width 0 height 10
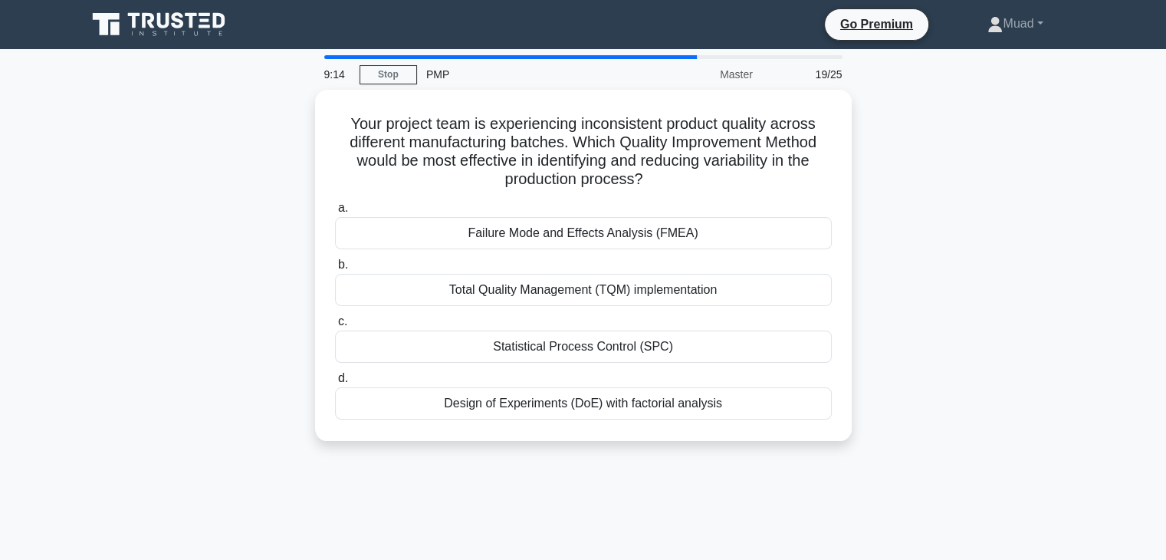
drag, startPoint x: 337, startPoint y: 115, endPoint x: 909, endPoint y: 531, distance: 707.5
click at [909, 531] on div "9:14 Stop PMP Master 19/25 Your project team is experiencing inconsistent produ…" at bounding box center [583, 438] width 1012 height 767
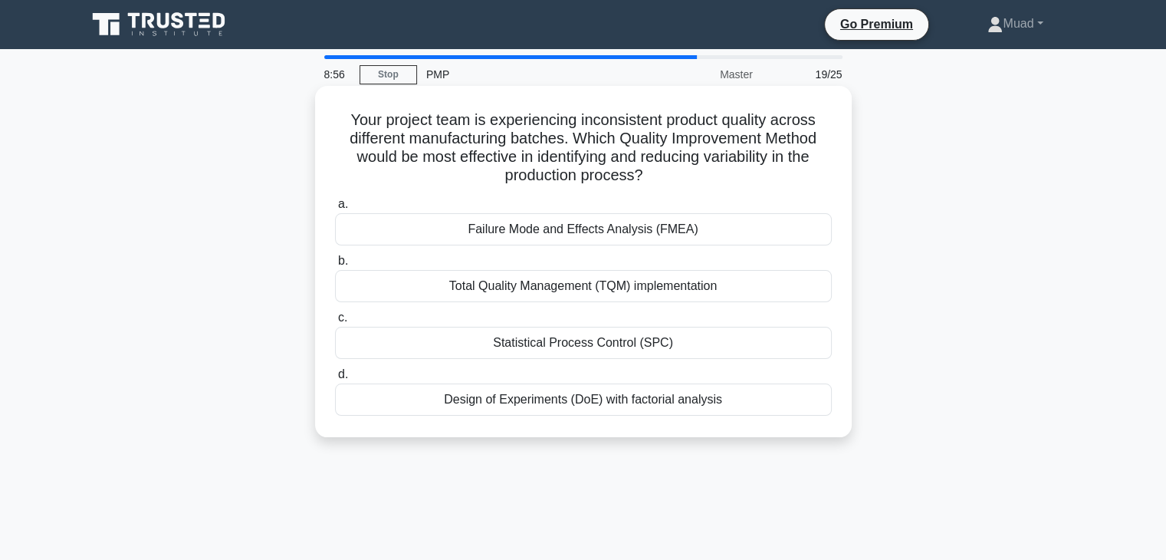
click at [369, 338] on div "Statistical Process Control (SPC)" at bounding box center [583, 343] width 497 height 32
click at [335, 323] on input "c. Statistical Process Control (SPC)" at bounding box center [335, 318] width 0 height 10
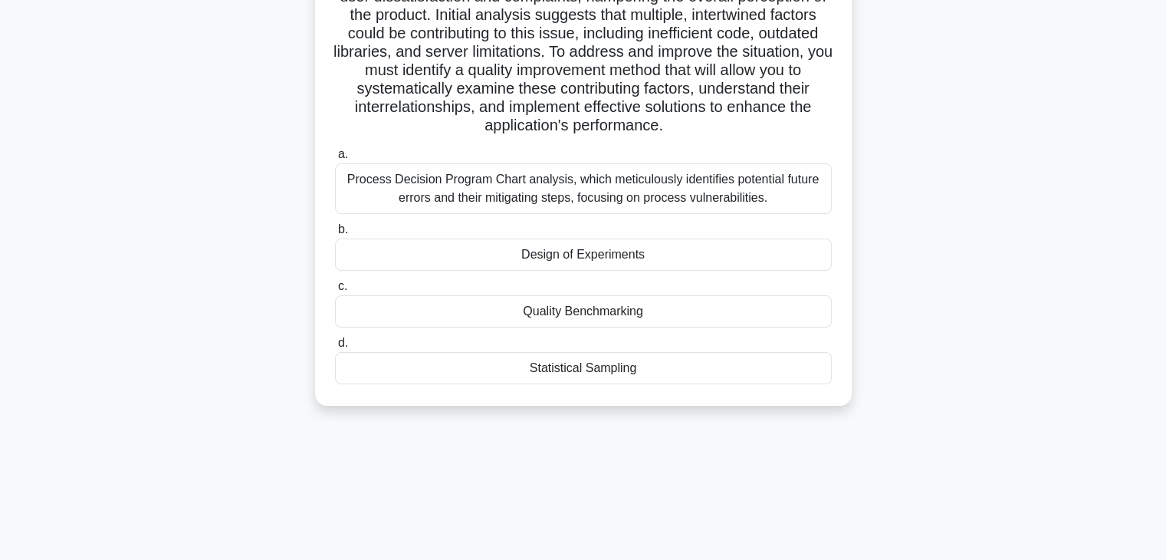
scroll to position [269, 0]
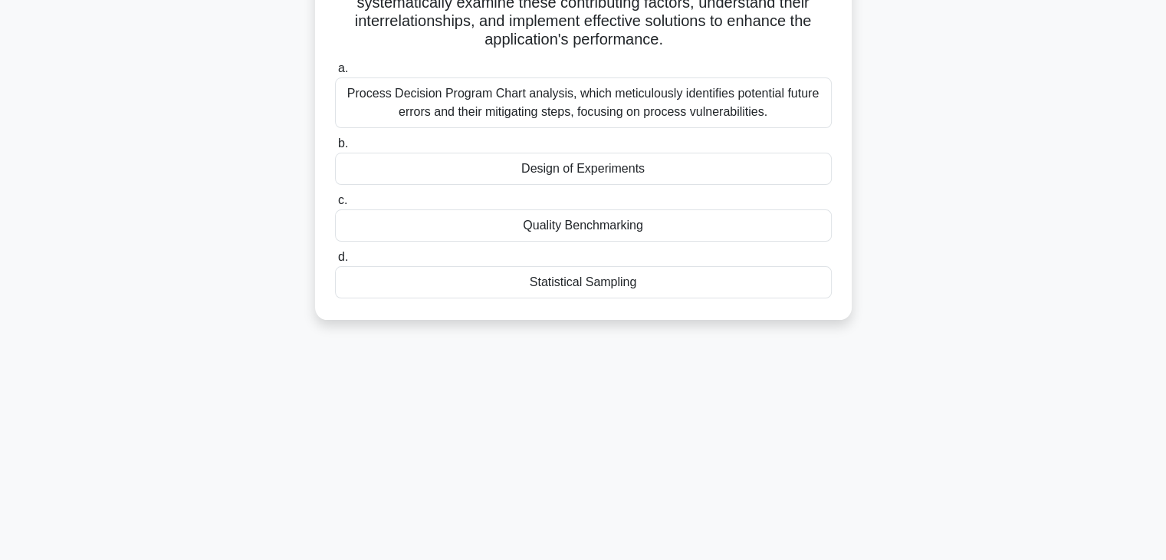
drag, startPoint x: 357, startPoint y: 140, endPoint x: 785, endPoint y: 583, distance: 616.0
click at [785, 559] on html "Go Premium Muad" at bounding box center [583, 146] width 1166 height 828
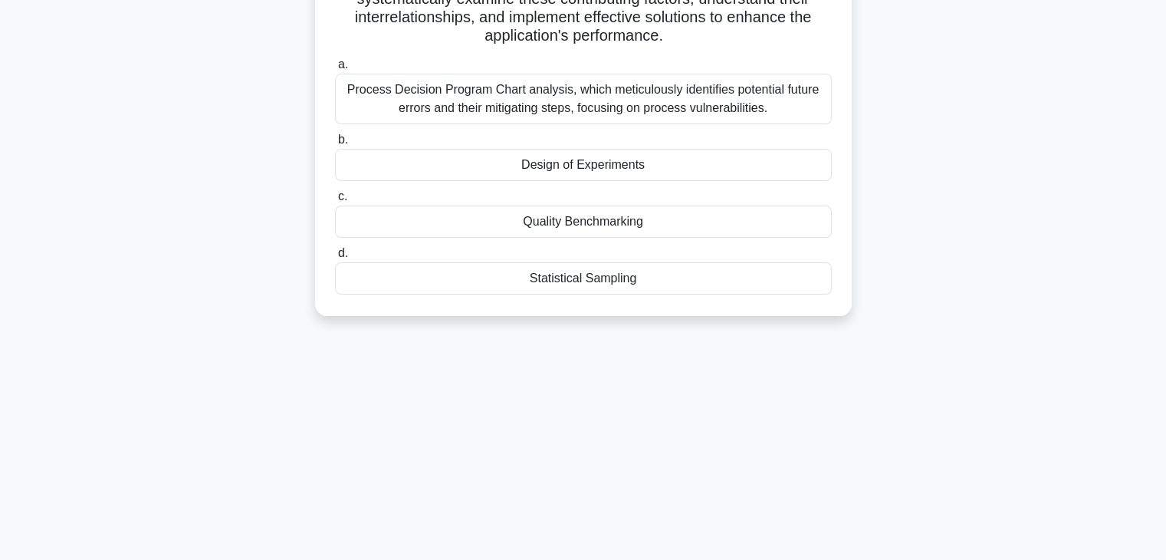
click at [394, 172] on div "Design of Experiments" at bounding box center [583, 165] width 497 height 32
click at [335, 145] on input "b. Design of Experiments" at bounding box center [335, 140] width 0 height 10
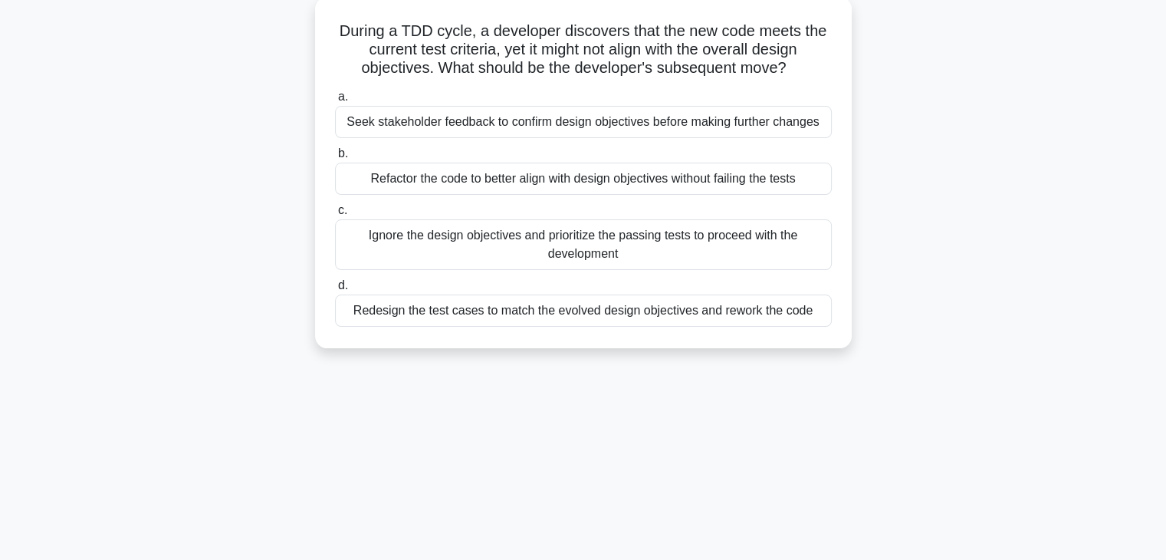
scroll to position [0, 0]
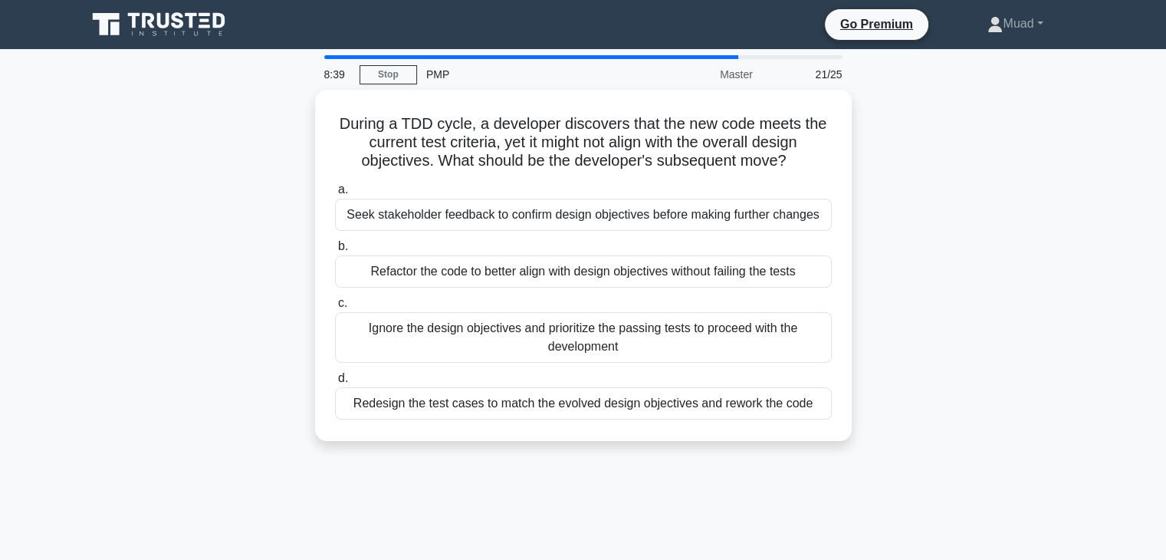
drag, startPoint x: 342, startPoint y: 111, endPoint x: 1043, endPoint y: 452, distance: 779.1
click at [1043, 452] on div "During a TDD cycle, a developer discovers that the new code meets the current t…" at bounding box center [583, 275] width 1012 height 370
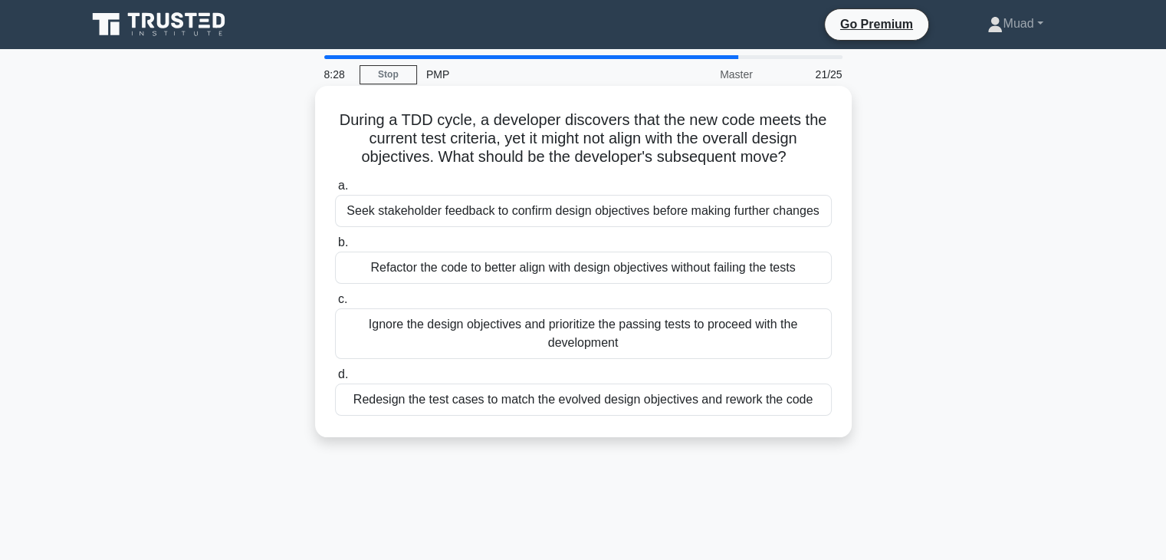
click at [343, 248] on span "b." at bounding box center [343, 241] width 10 height 13
click at [335, 248] on input "b. Refactor the code to better align with design objectives without failing the…" at bounding box center [335, 243] width 0 height 10
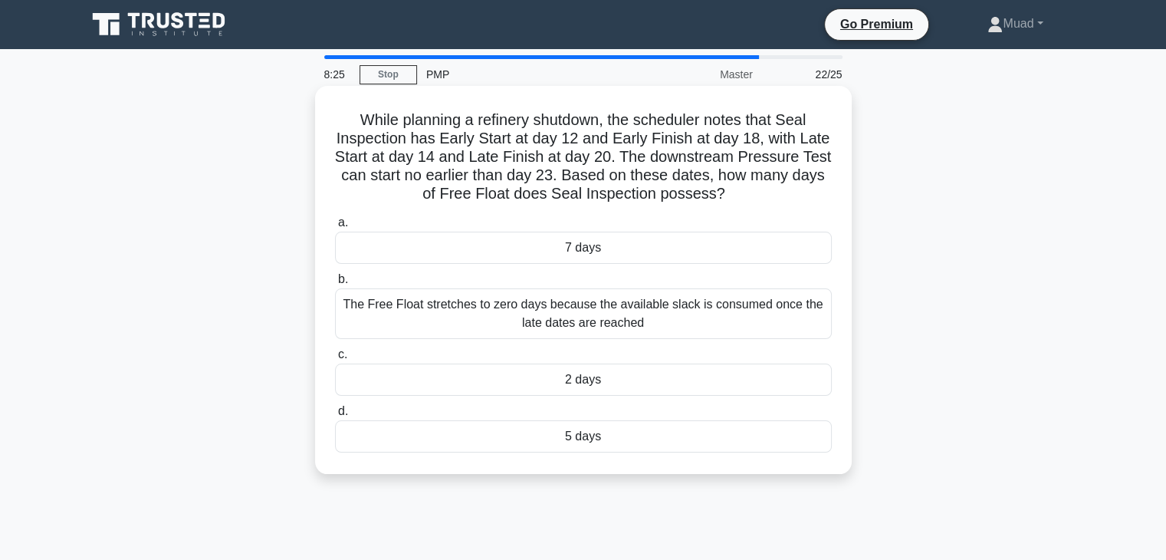
drag, startPoint x: 351, startPoint y: 108, endPoint x: 761, endPoint y: 467, distance: 544.4
click at [761, 467] on div "While planning a refinery shutdown, the scheduler notes that Seal Inspection ha…" at bounding box center [583, 280] width 524 height 376
click at [359, 433] on div "5 days" at bounding box center [583, 436] width 497 height 32
click at [335, 416] on input "d. 5 days" at bounding box center [335, 411] width 0 height 10
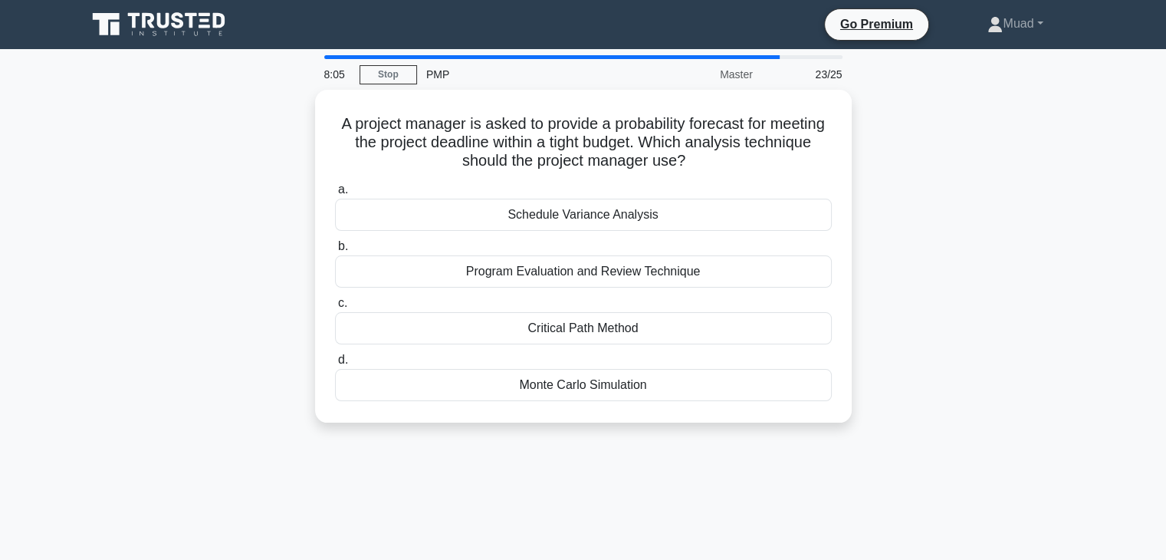
drag, startPoint x: 353, startPoint y: 113, endPoint x: 731, endPoint y: 457, distance: 510.8
click at [731, 457] on div "8:05 Stop PMP Master 23/25 A project manager is asked to provide a probability …" at bounding box center [583, 438] width 1012 height 767
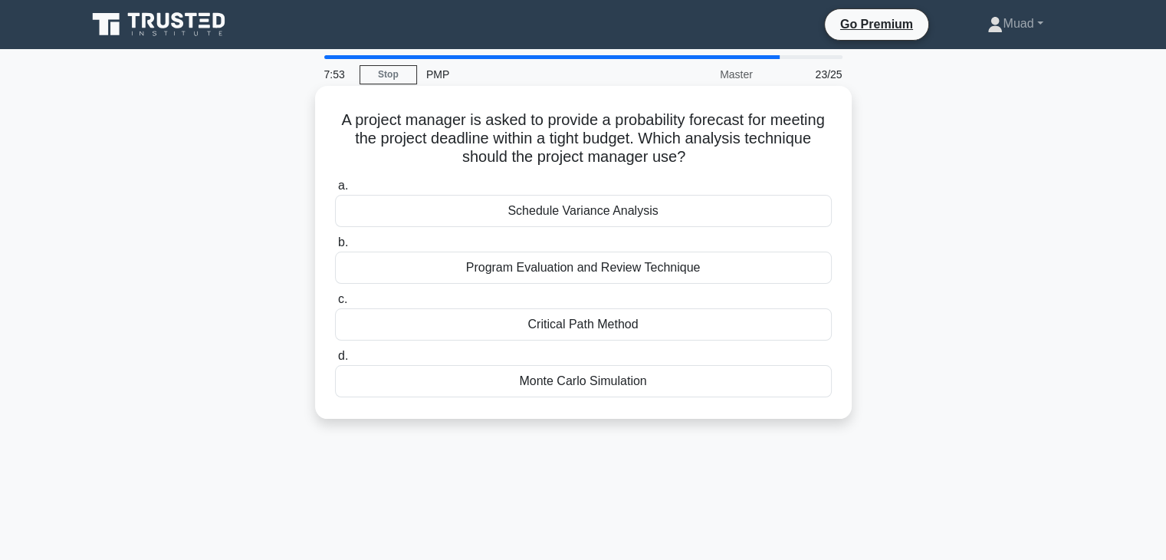
click at [397, 371] on div "Monte Carlo Simulation" at bounding box center [583, 381] width 497 height 32
click at [335, 361] on input "d. Monte Carlo Simulation" at bounding box center [335, 356] width 0 height 10
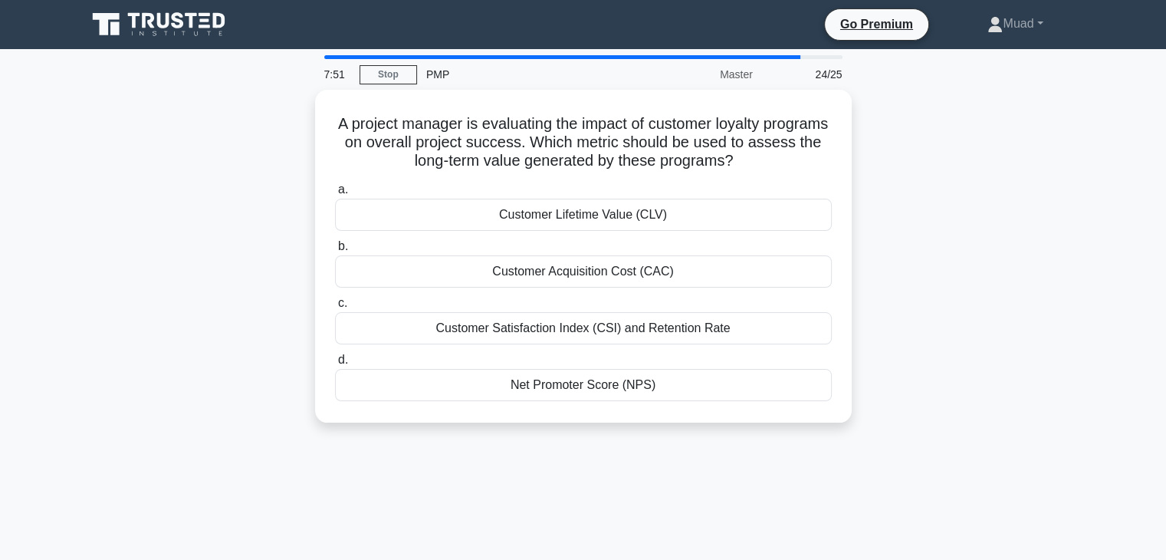
drag, startPoint x: 358, startPoint y: 109, endPoint x: 753, endPoint y: 487, distance: 546.6
click at [753, 487] on div "7:51 Stop PMP Master 24/25 A project manager is evaluating the impact of custom…" at bounding box center [583, 438] width 1012 height 767
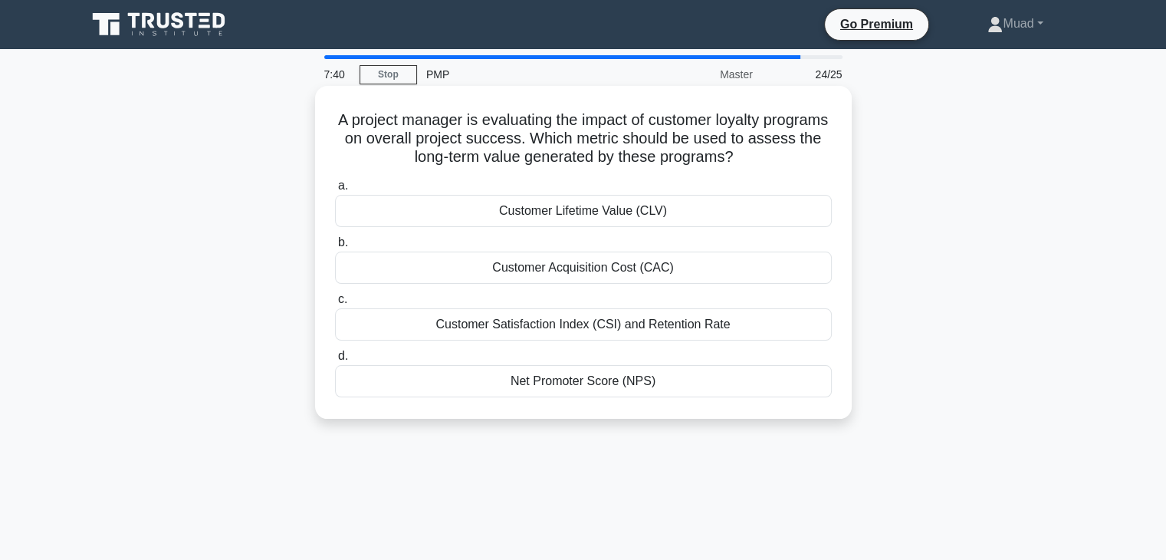
click at [399, 203] on div "Customer Lifetime Value (CLV)" at bounding box center [583, 211] width 497 height 32
click at [335, 191] on input "a. Customer Lifetime Value (CLV)" at bounding box center [335, 186] width 0 height 10
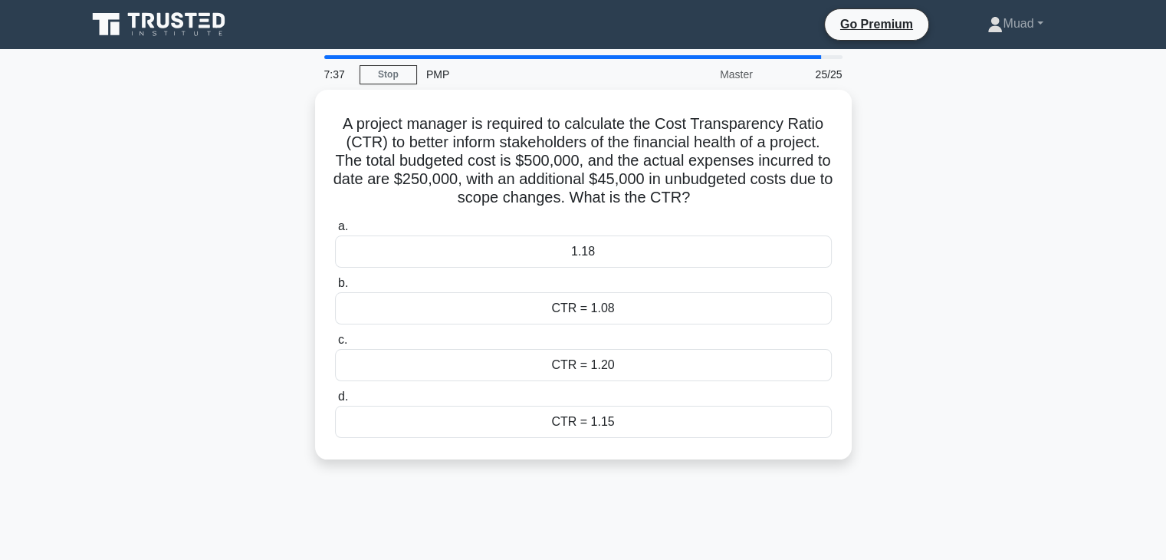
drag, startPoint x: 344, startPoint y: 120, endPoint x: 828, endPoint y: 478, distance: 602.5
click at [828, 478] on div "7:37 Stop PMP Master 25/25 A project manager is required to calculate the Cost …" at bounding box center [583, 438] width 1012 height 767
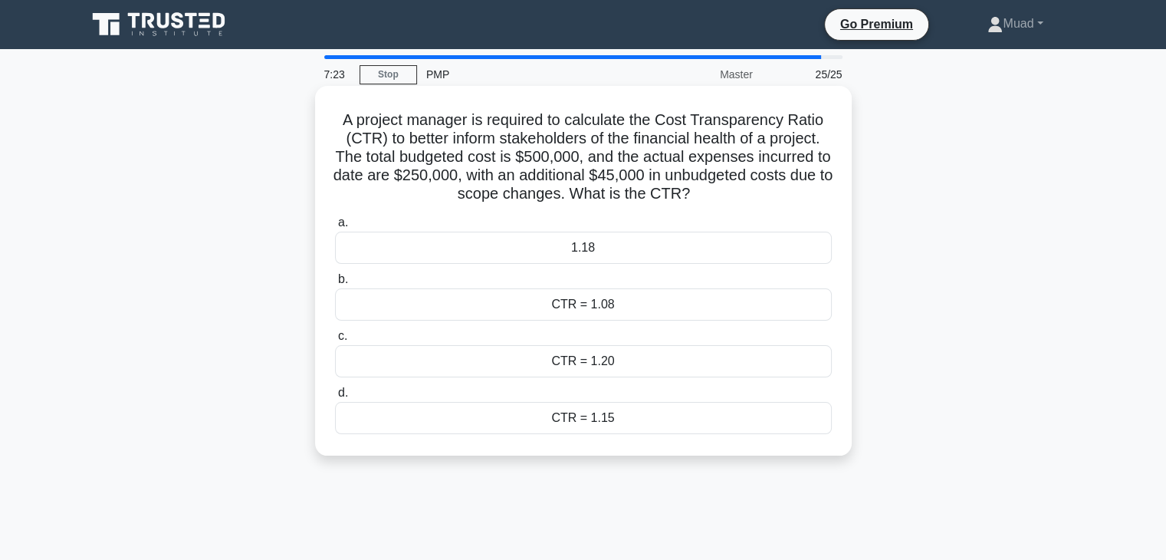
click at [390, 239] on div "1.18" at bounding box center [583, 248] width 497 height 32
click at [335, 228] on input "a. 1.18" at bounding box center [335, 223] width 0 height 10
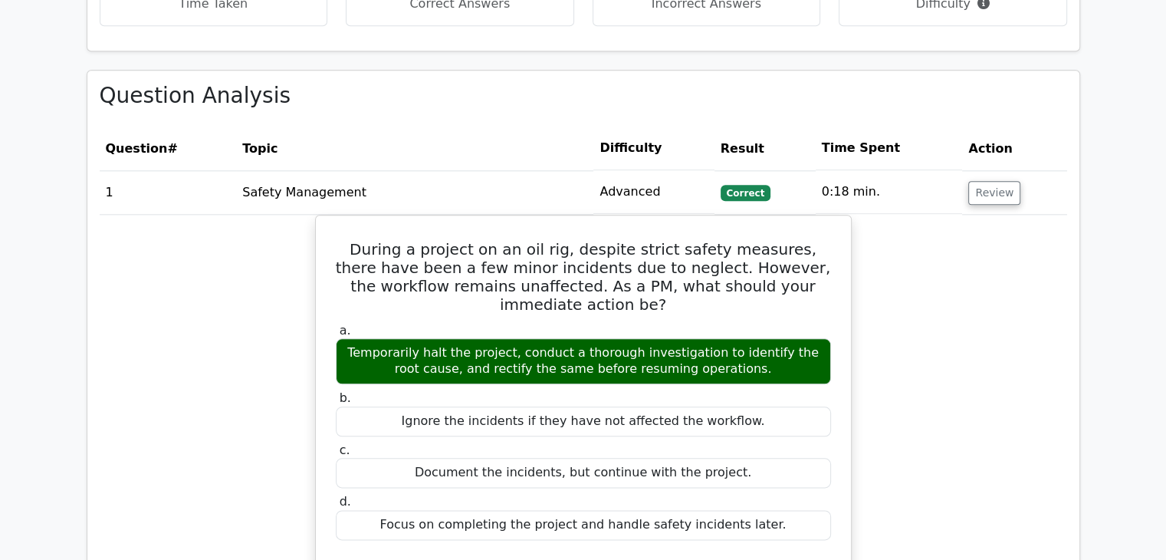
scroll to position [1701, 0]
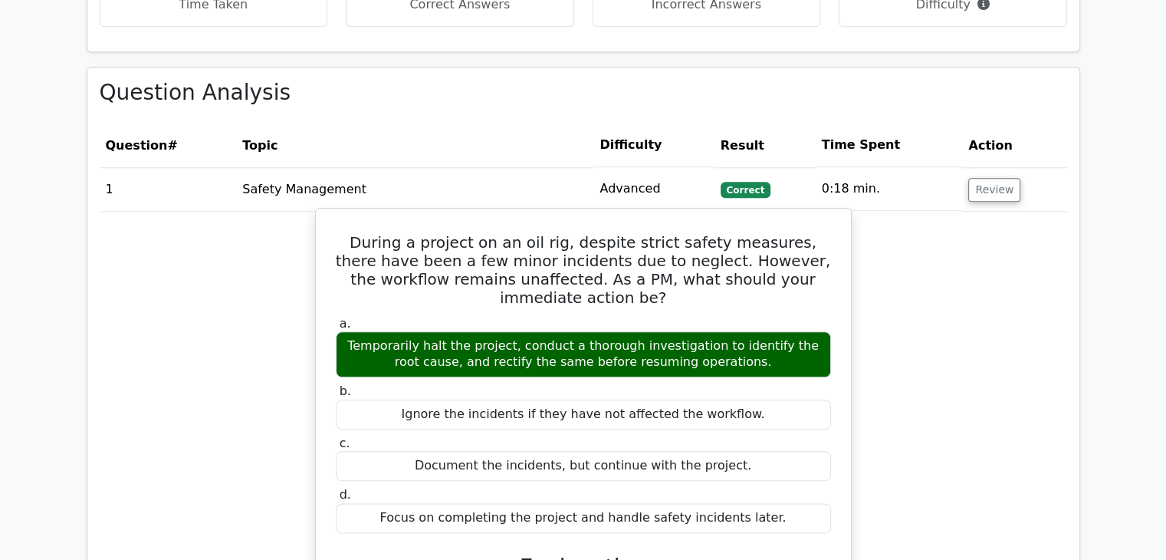
click at [724, 399] on div "Ignore the incidents if they have not affected the workflow." at bounding box center [583, 414] width 495 height 30
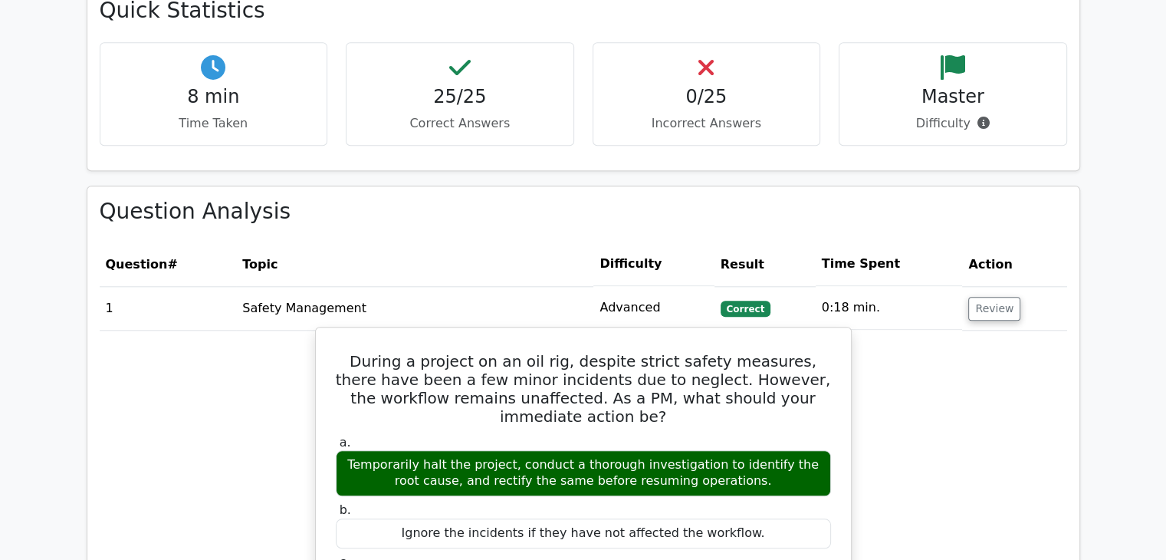
scroll to position [1581, 0]
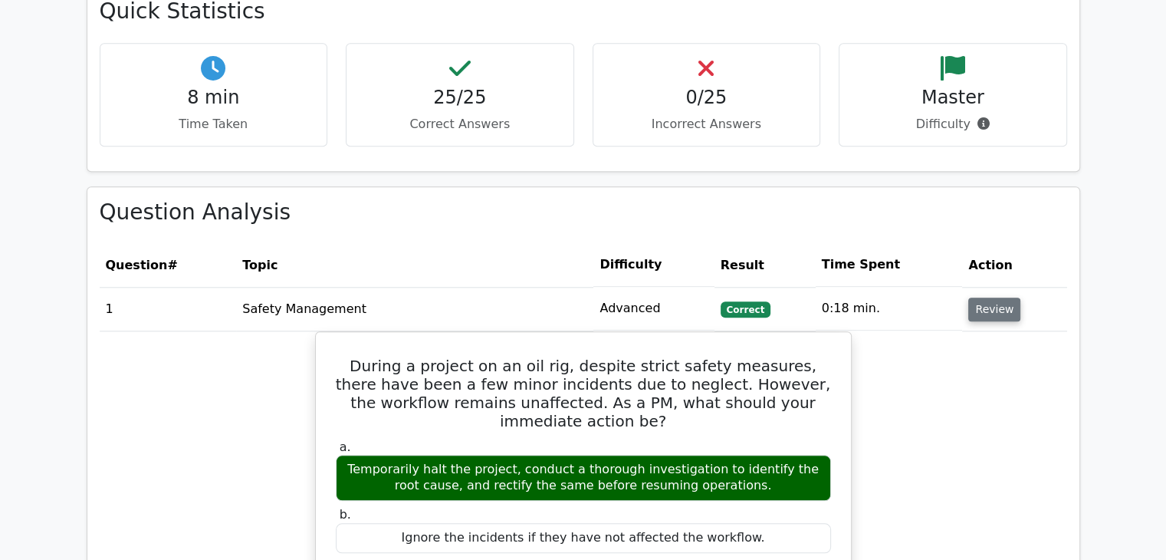
click at [972, 297] on button "Review" at bounding box center [994, 309] width 52 height 24
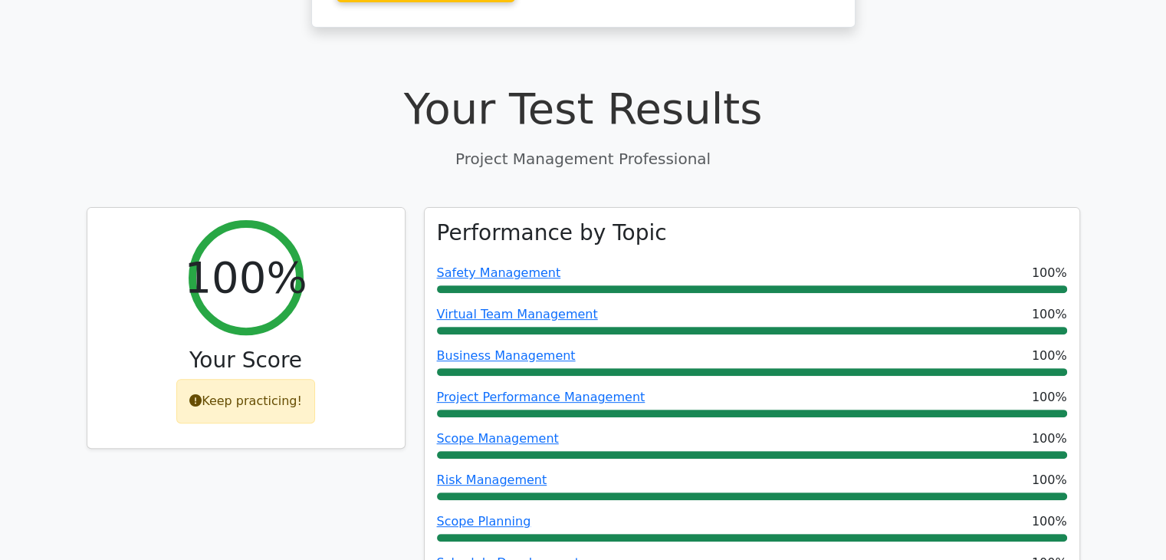
scroll to position [485, 0]
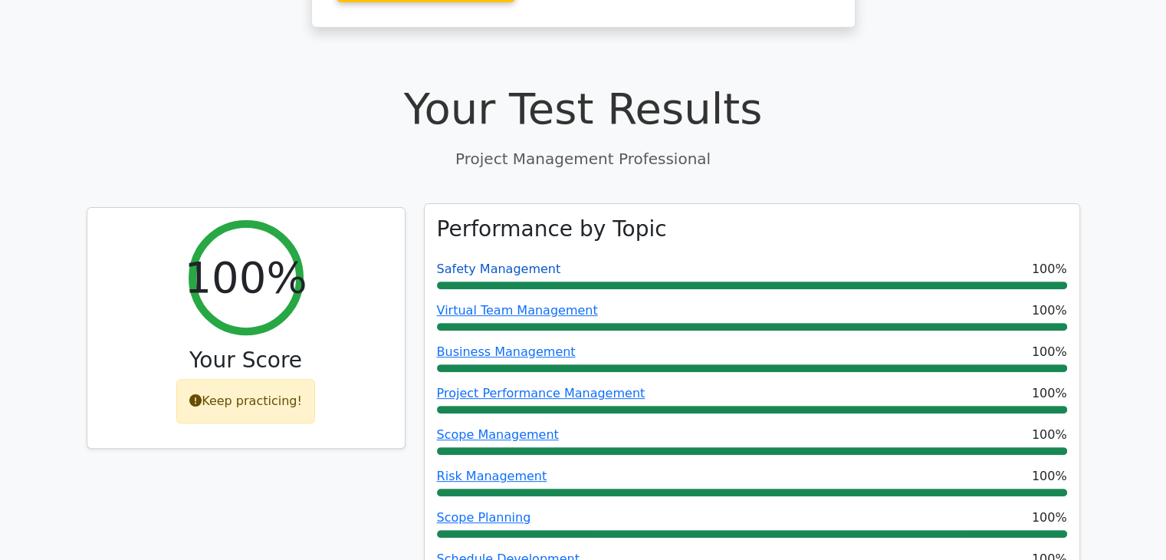
click at [534, 261] on link "Safety Management" at bounding box center [499, 268] width 124 height 15
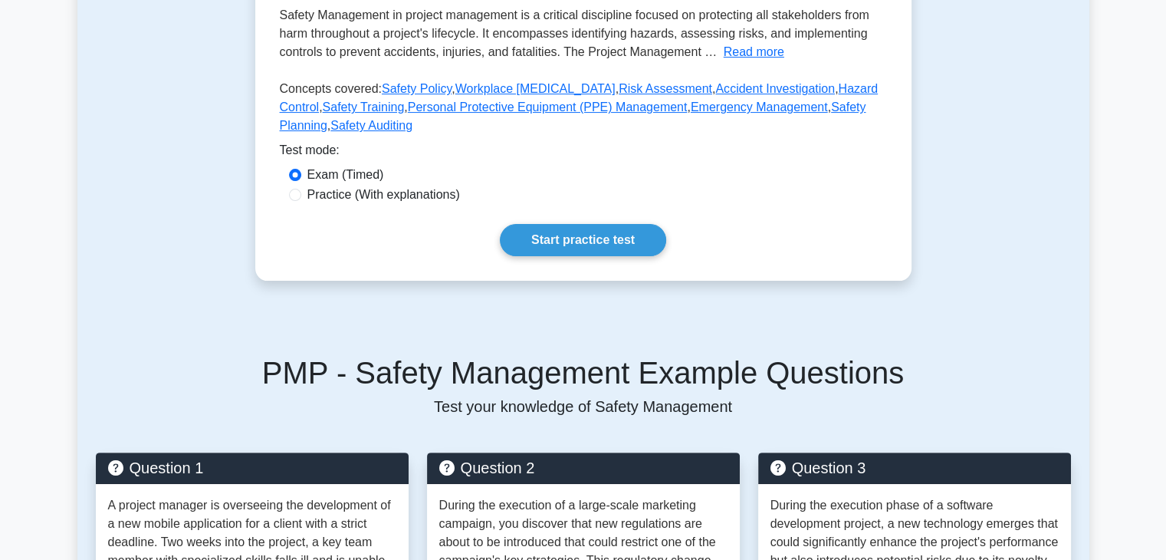
scroll to position [361, 0]
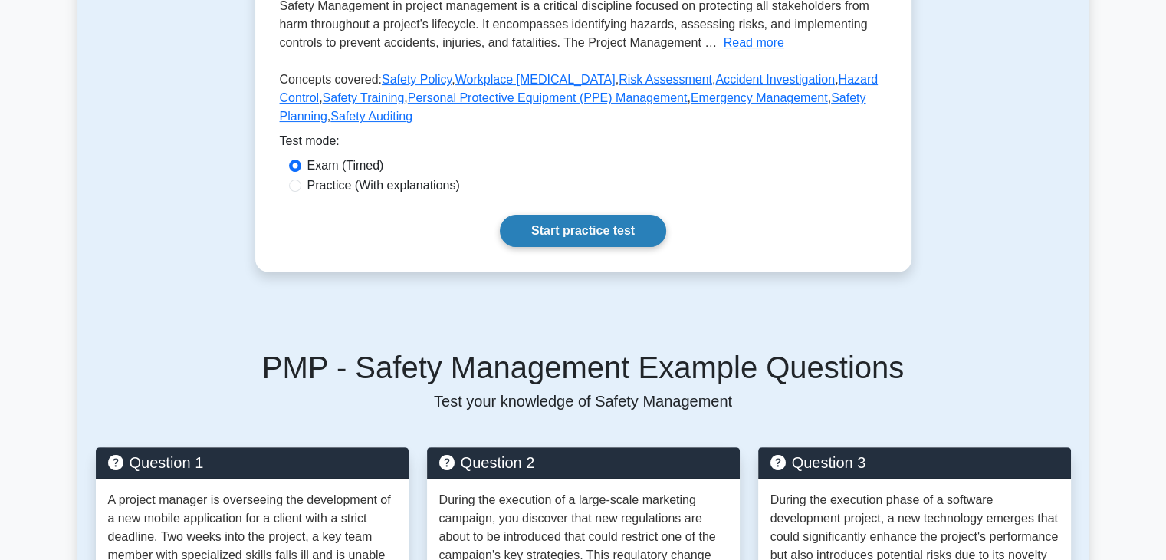
click at [565, 230] on link "Start practice test" at bounding box center [583, 231] width 166 height 32
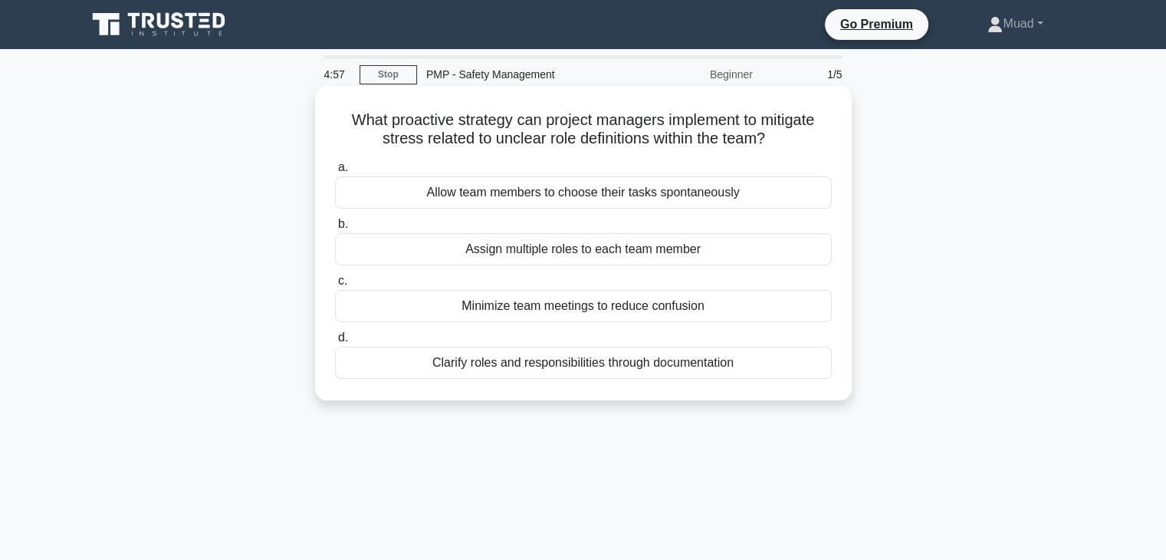
click at [437, 210] on div "a. Allow team members to choose their tasks spontaneously b. Assign multiple ro…" at bounding box center [583, 268] width 515 height 227
click at [439, 194] on div "Allow team members to choose their tasks spontaneously" at bounding box center [583, 192] width 497 height 32
click at [335, 173] on input "a. Allow team members to choose their tasks spontaneously" at bounding box center [335, 168] width 0 height 10
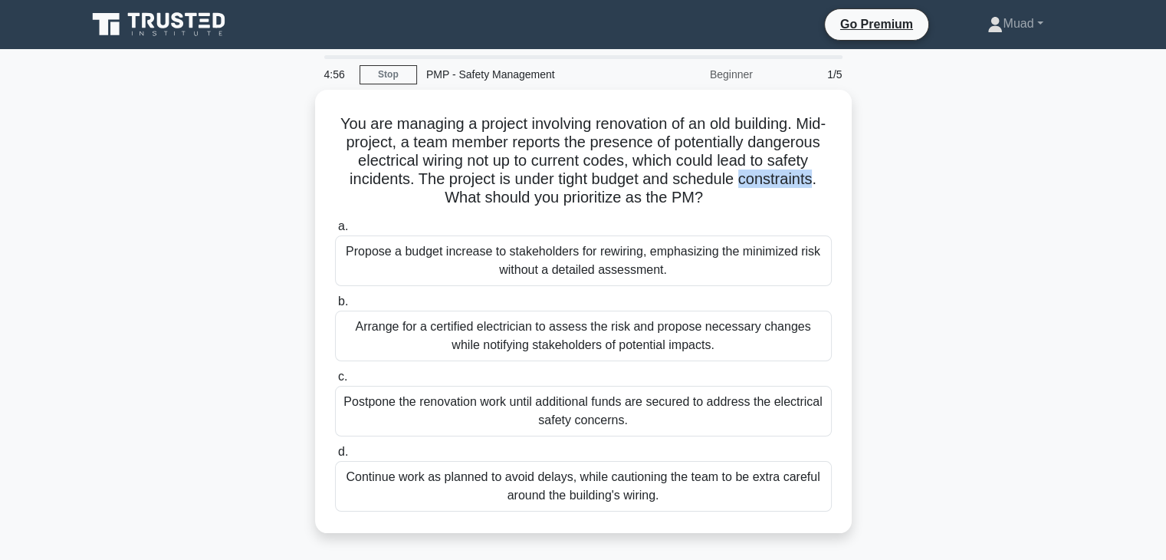
click at [439, 194] on h5 "You are managing a project involving renovation of an old building. Mid-project…" at bounding box center [584, 161] width 500 height 94
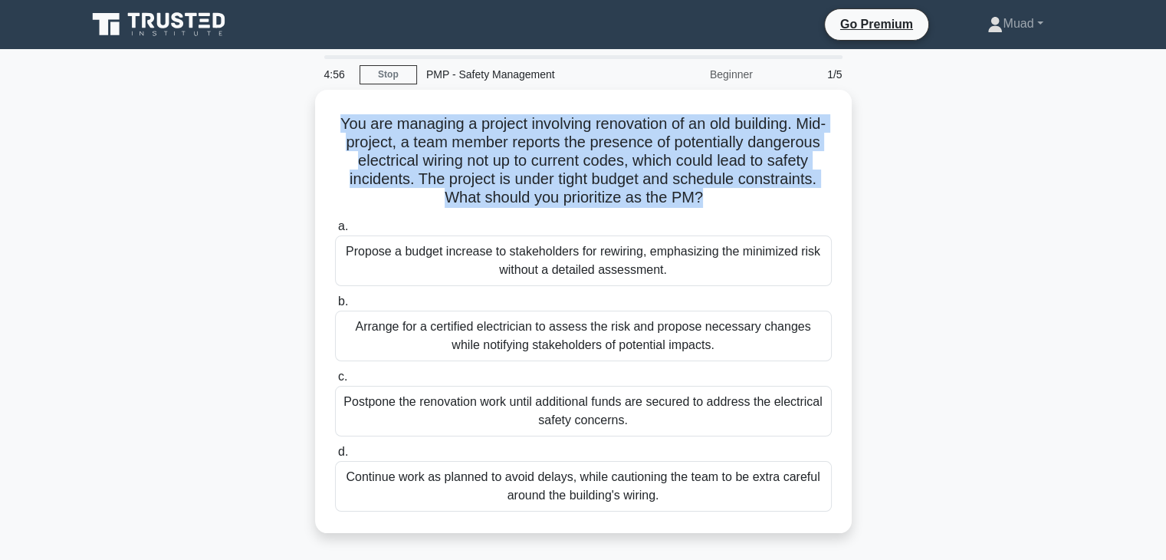
click at [439, 194] on h5 "You are managing a project involving renovation of an old building. Mid-project…" at bounding box center [584, 161] width 500 height 94
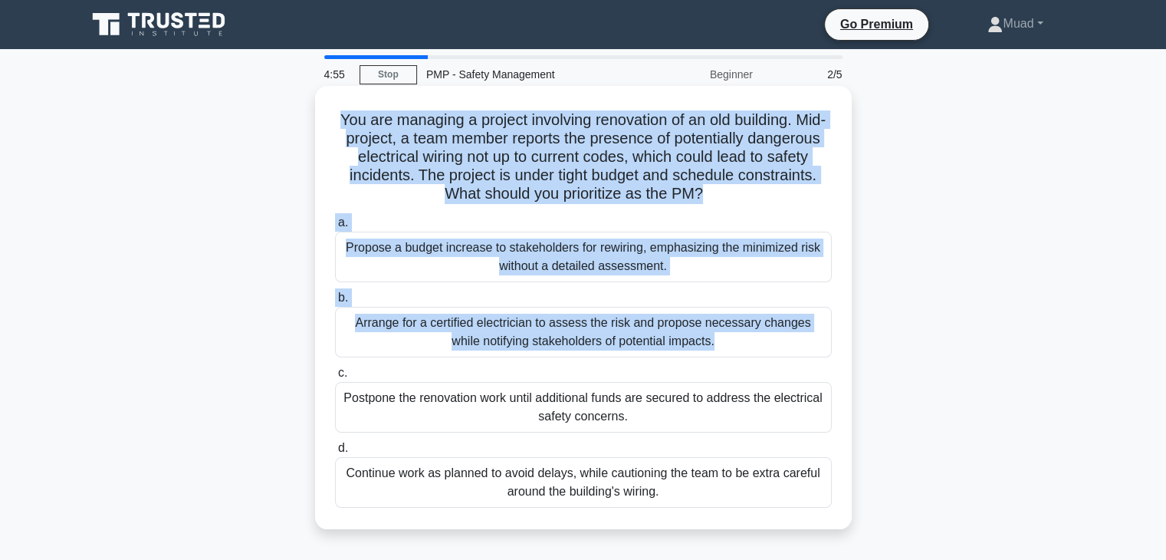
drag, startPoint x: 439, startPoint y: 194, endPoint x: 431, endPoint y: 314, distance: 119.9
click at [431, 314] on div "You are managing a project involving renovation of an old building. Mid-project…" at bounding box center [583, 307] width 524 height 431
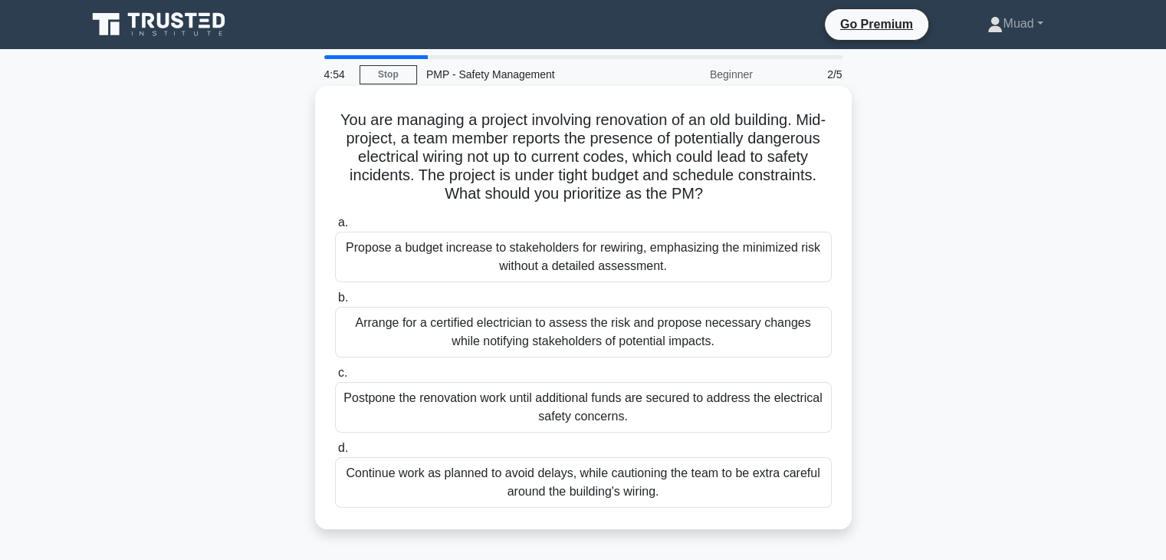
click at [426, 387] on div "Postpone the renovation work until additional funds are secured to address the …" at bounding box center [583, 407] width 497 height 51
click at [335, 378] on input "c. Postpone the renovation work until additional funds are secured to address t…" at bounding box center [335, 373] width 0 height 10
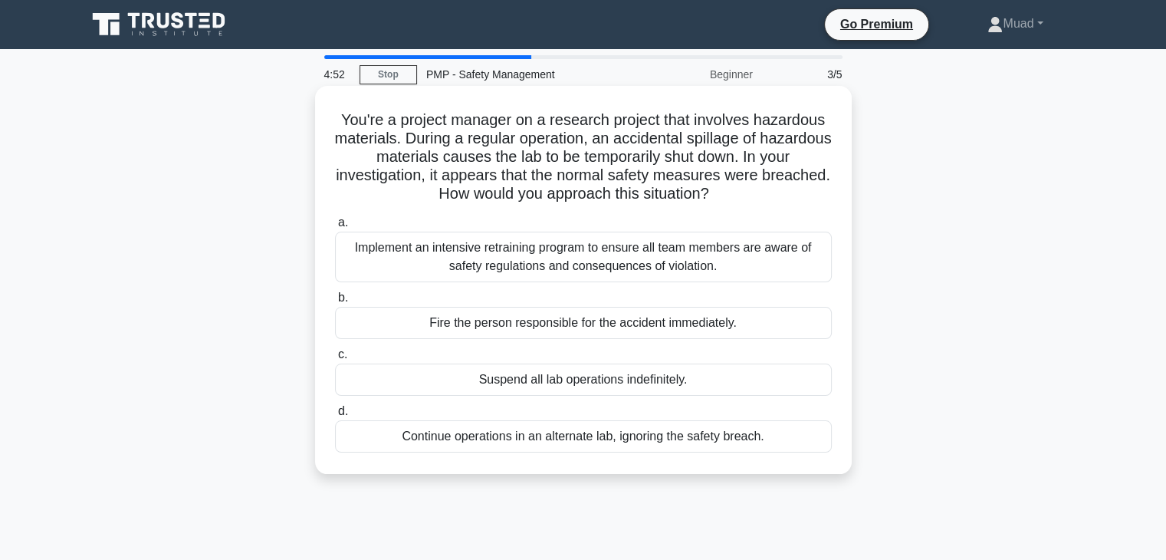
click at [458, 322] on div "Fire the person responsible for the accident immediately." at bounding box center [583, 323] width 497 height 32
click at [335, 303] on input "b. Fire the person responsible for the accident immediately." at bounding box center [335, 298] width 0 height 10
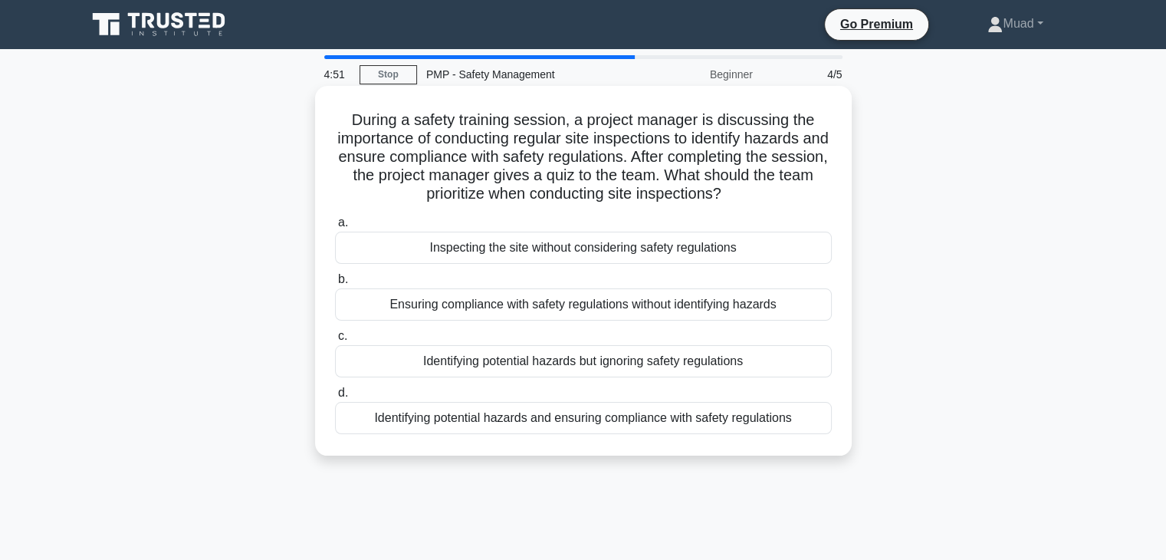
click at [460, 363] on div "Identifying potential hazards but ignoring safety regulations" at bounding box center [583, 361] width 497 height 32
click at [335, 341] on input "c. Identifying potential hazards but ignoring safety regulations" at bounding box center [335, 336] width 0 height 10
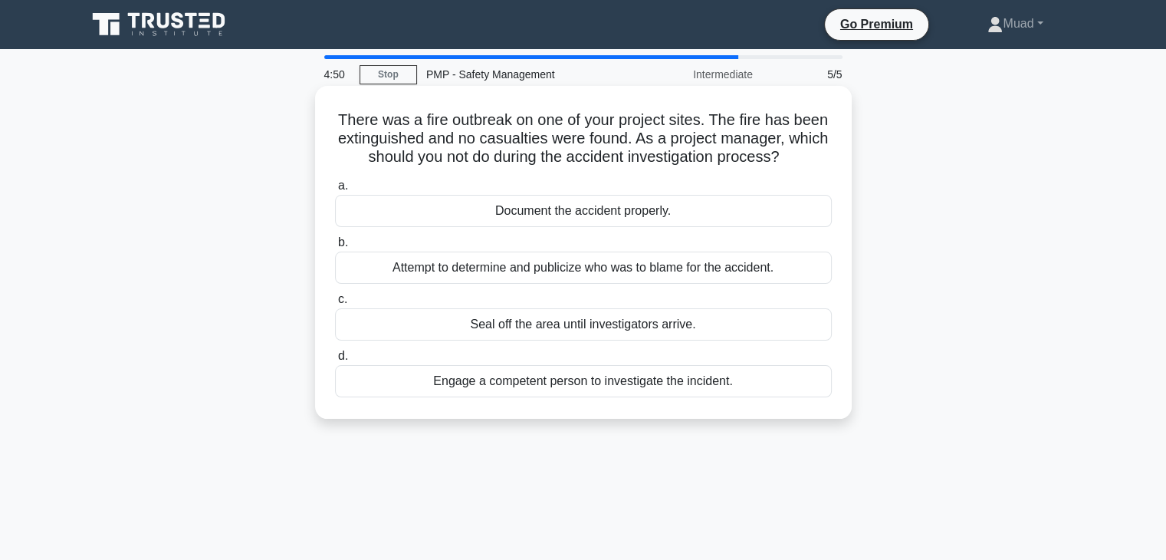
click at [451, 212] on div "Document the accident properly." at bounding box center [583, 211] width 497 height 32
click at [335, 191] on input "a. Document the accident properly." at bounding box center [335, 186] width 0 height 10
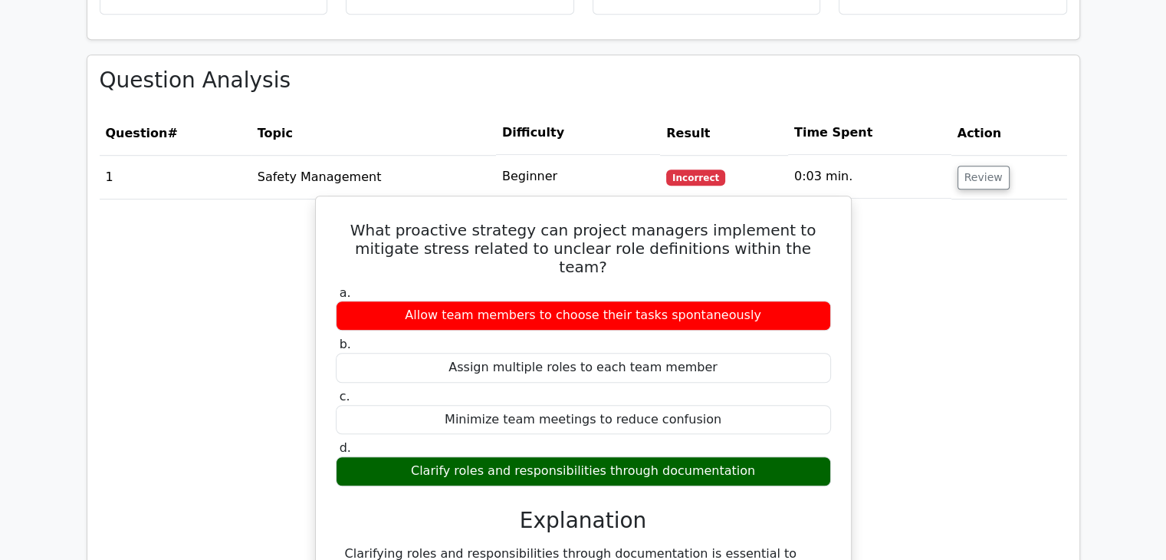
scroll to position [0, 9]
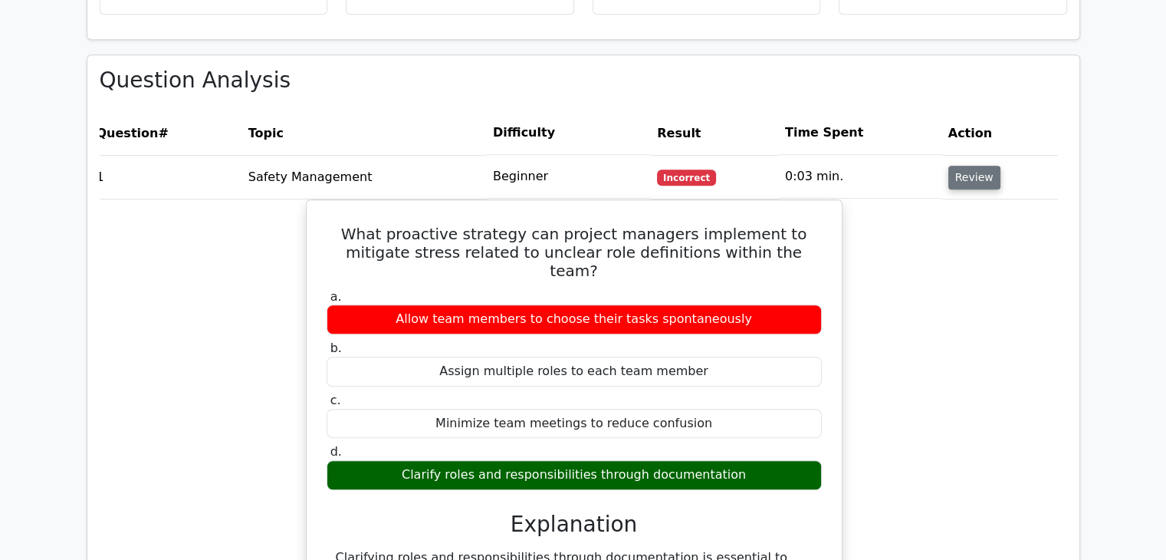
click at [951, 166] on button "Review" at bounding box center [974, 178] width 52 height 24
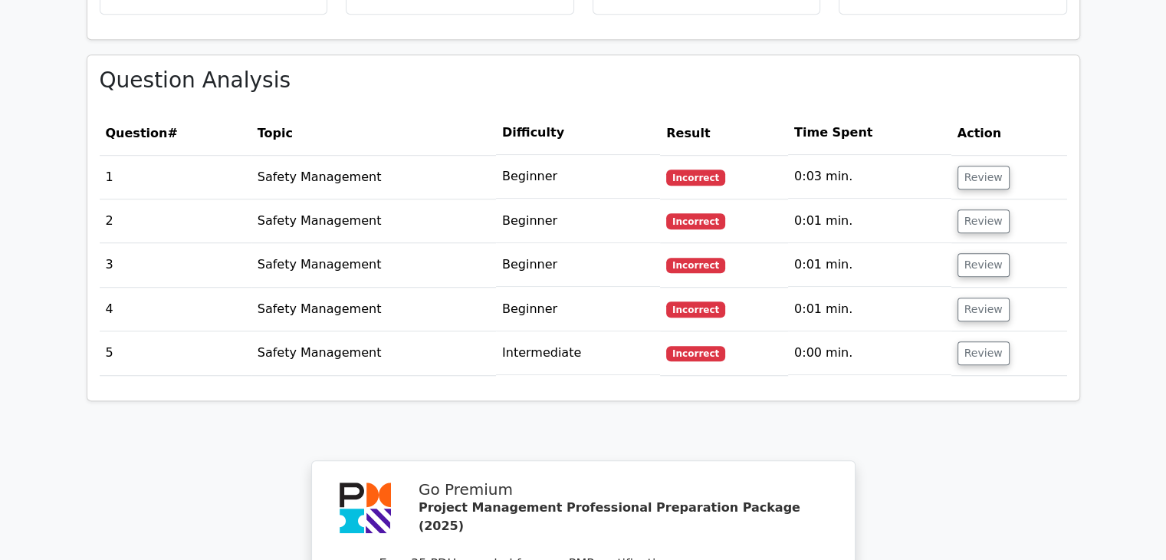
scroll to position [986, 0]
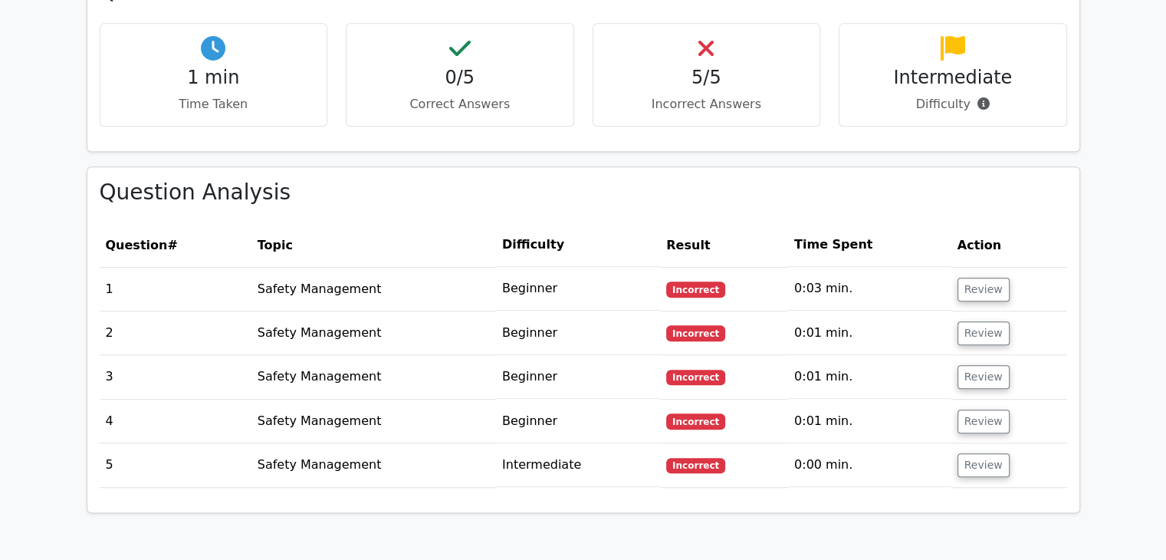
click at [981, 311] on td "Review" at bounding box center [1010, 333] width 116 height 44
click at [981, 321] on button "Review" at bounding box center [984, 333] width 52 height 24
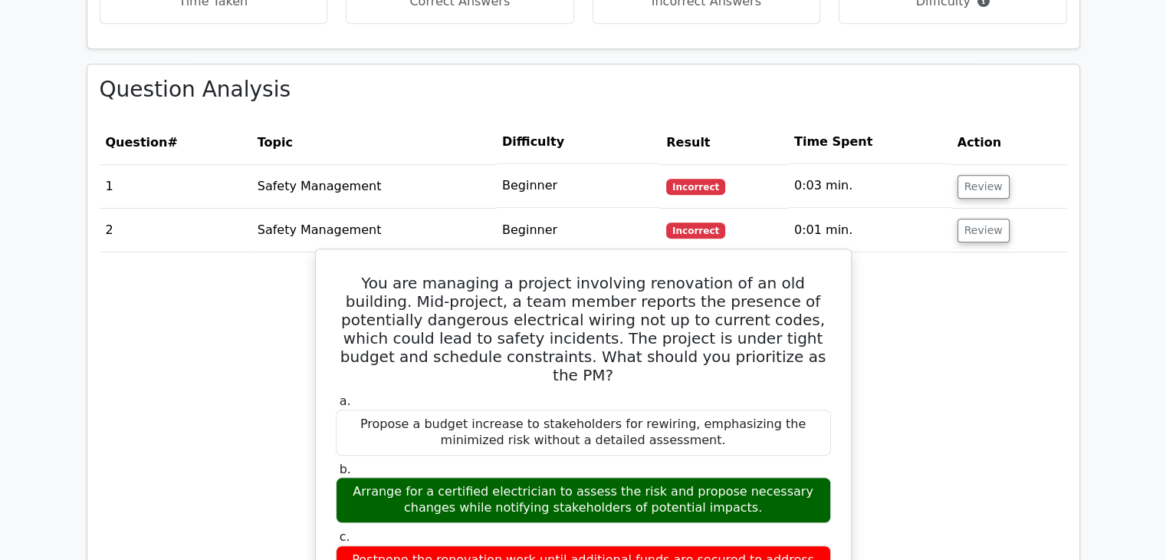
scroll to position [1089, 0]
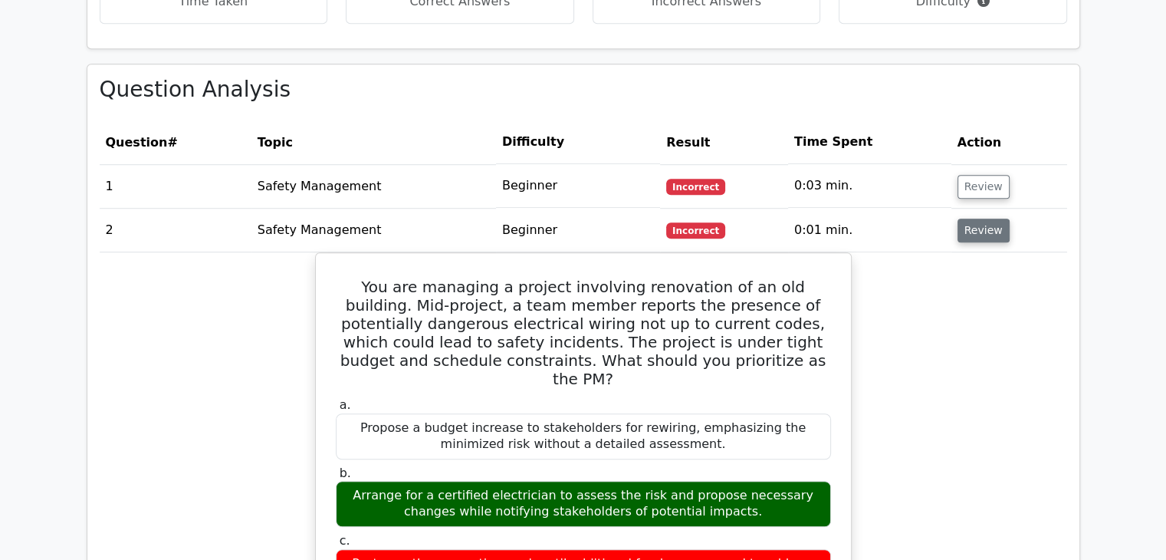
click at [972, 219] on button "Review" at bounding box center [984, 231] width 52 height 24
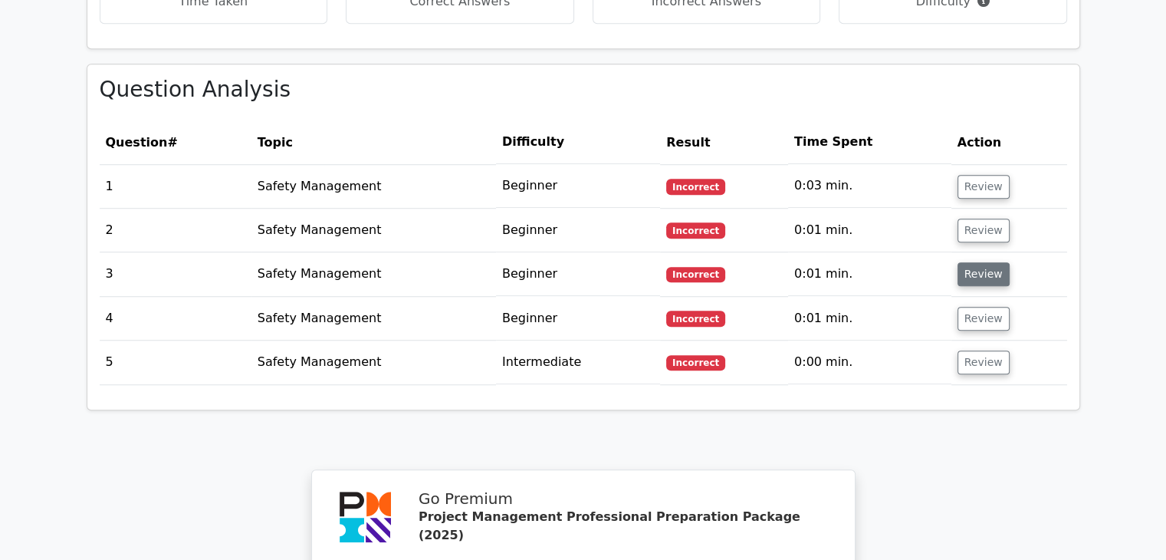
click at [986, 262] on button "Review" at bounding box center [984, 274] width 52 height 24
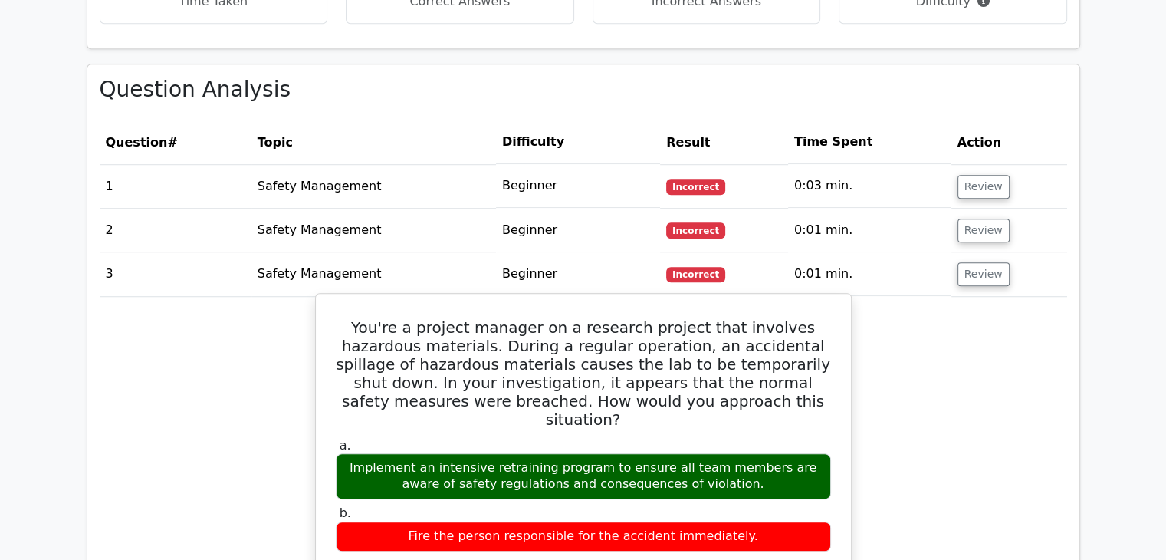
click at [661, 453] on div "Implement an intensive retraining program to ensure all team members are aware …" at bounding box center [583, 476] width 495 height 46
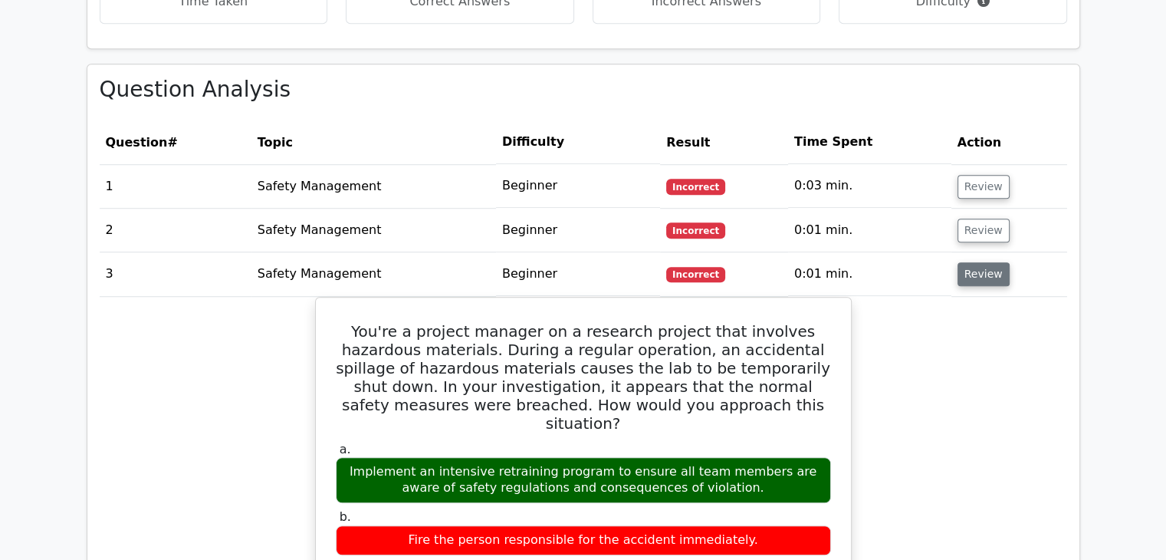
click at [961, 262] on button "Review" at bounding box center [984, 274] width 52 height 24
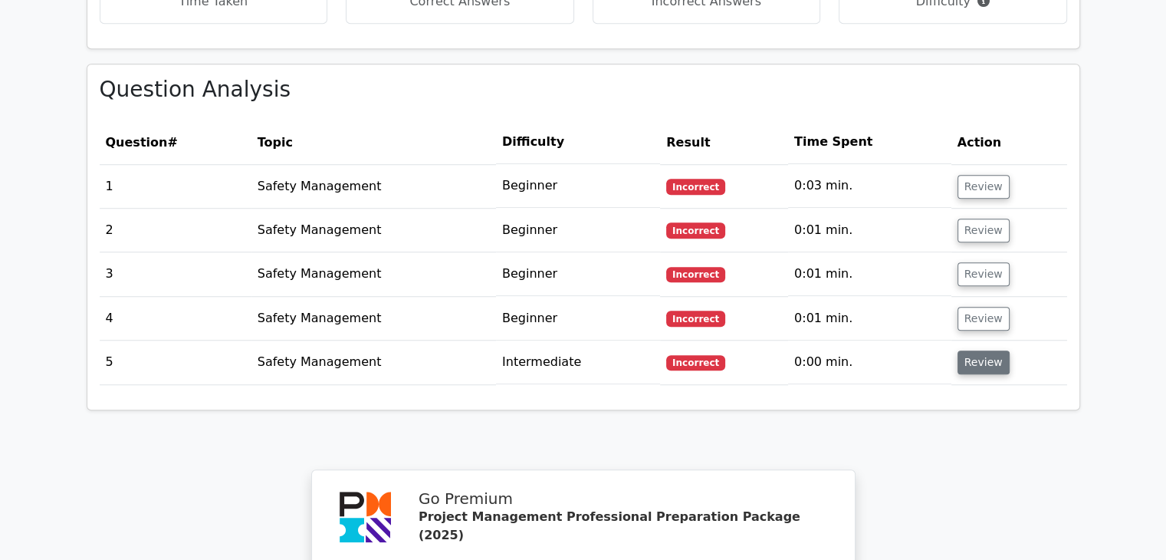
click at [958, 350] on button "Review" at bounding box center [984, 362] width 52 height 24
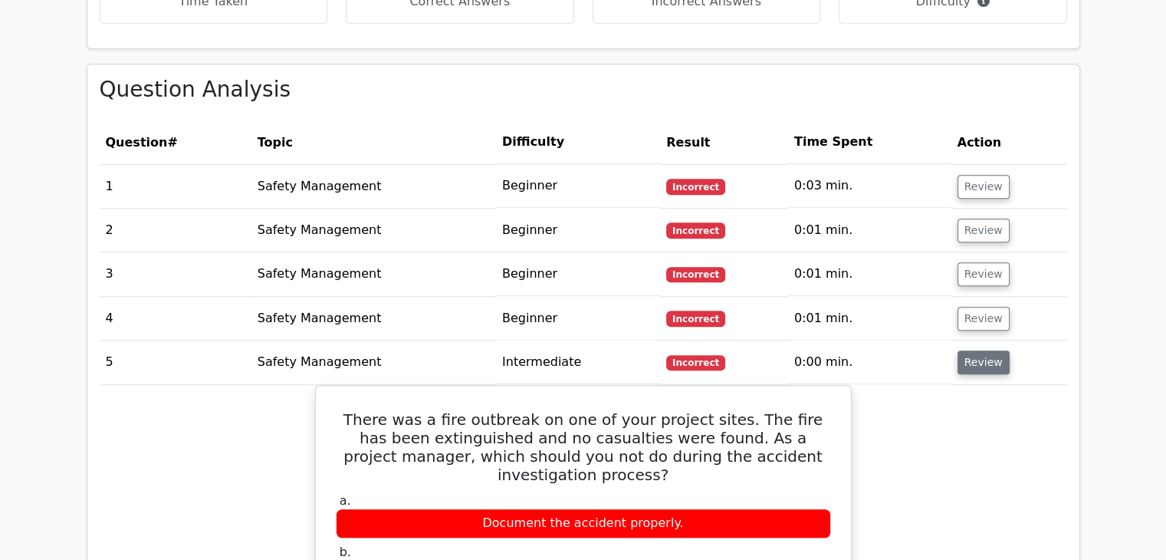
click at [958, 350] on button "Review" at bounding box center [984, 362] width 52 height 24
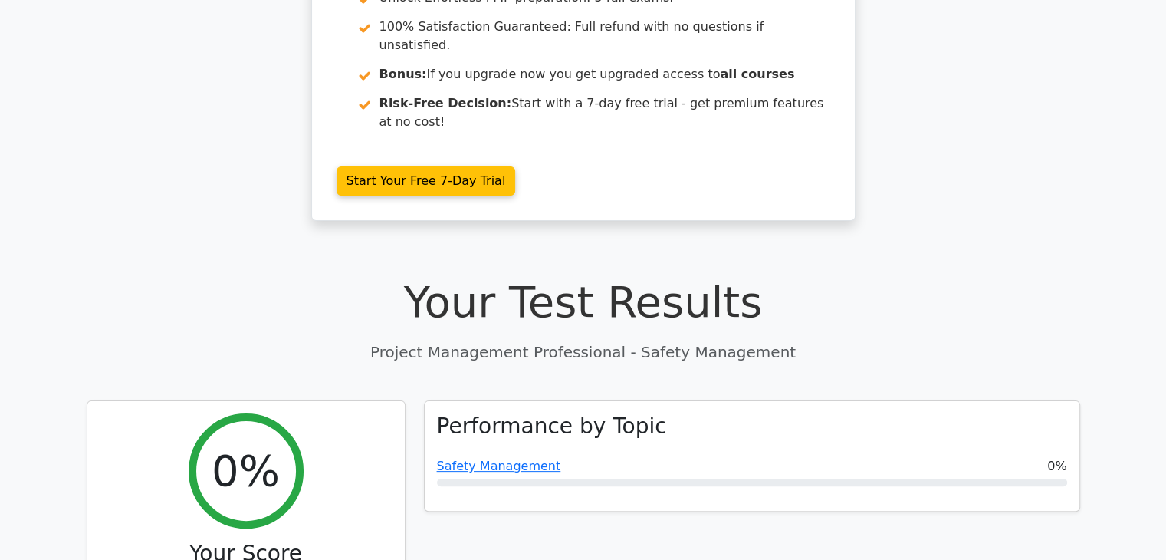
scroll to position [436, 0]
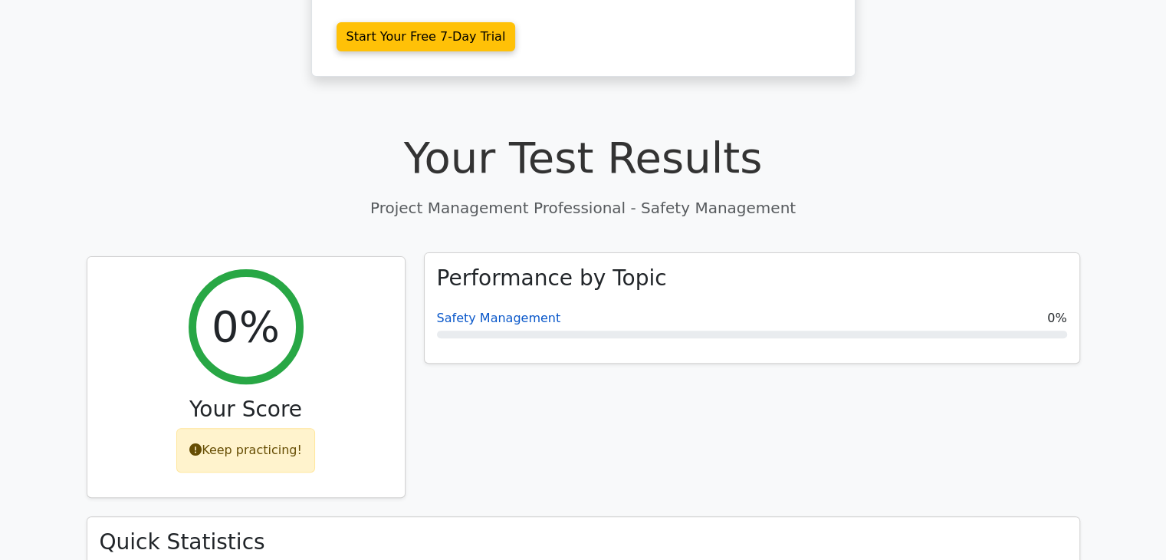
click at [481, 311] on link "Safety Management" at bounding box center [499, 318] width 124 height 15
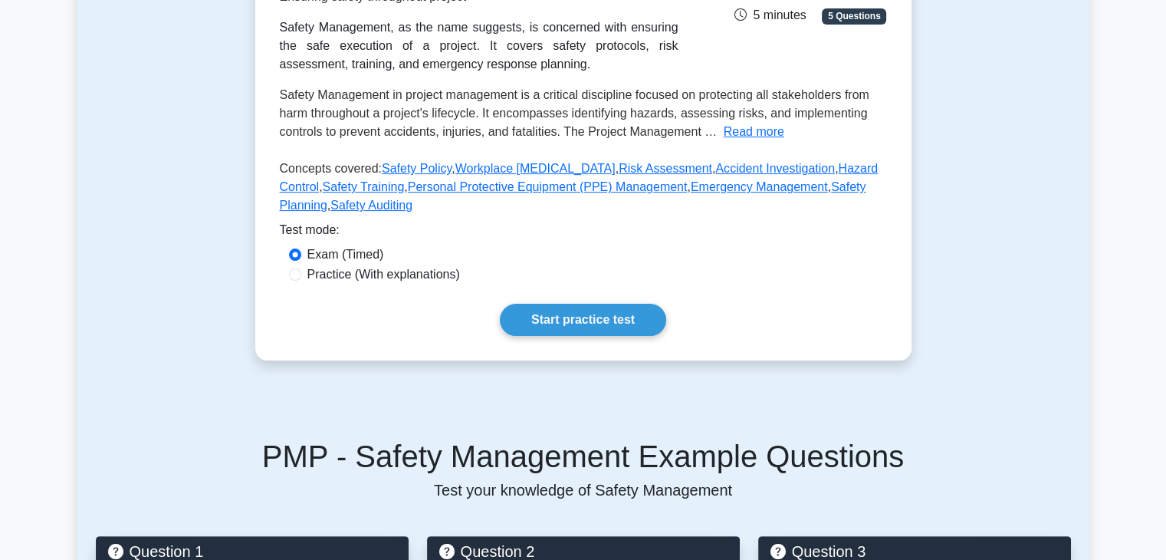
scroll to position [288, 0]
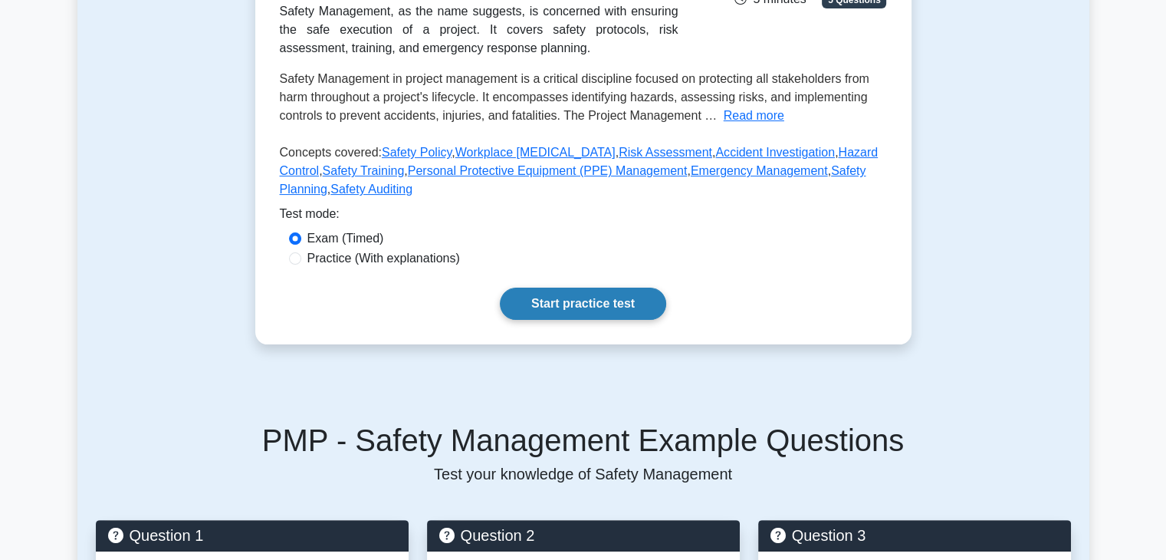
click at [557, 307] on link "Start practice test" at bounding box center [583, 304] width 166 height 32
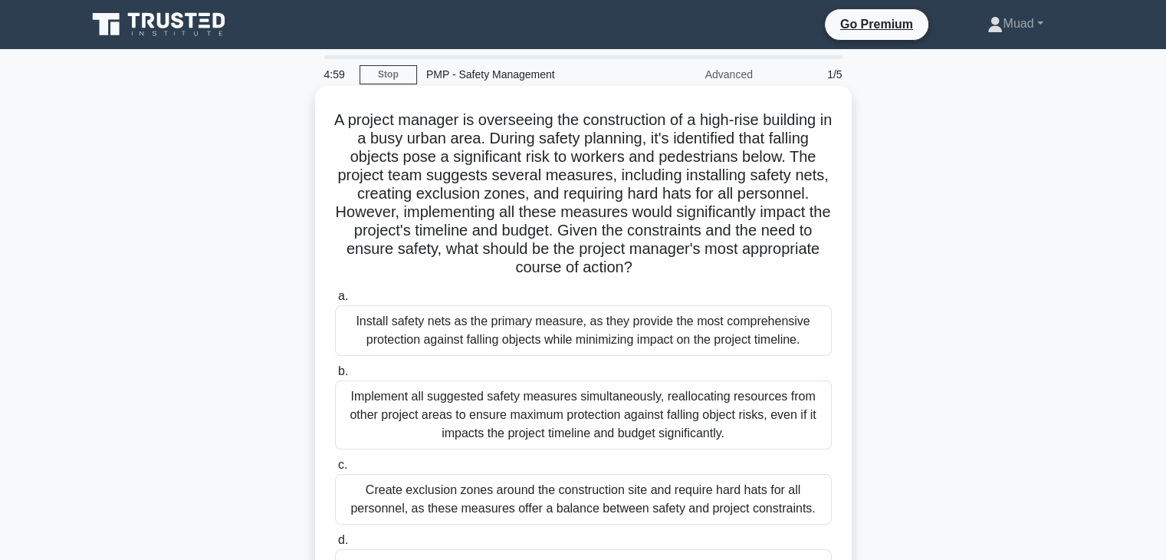
click at [472, 339] on div "Install safety nets as the primary measure, as they provide the most comprehens…" at bounding box center [583, 330] width 497 height 51
click at [335, 301] on input "a. Install safety nets as the primary measure, as they provide the most compreh…" at bounding box center [335, 296] width 0 height 10
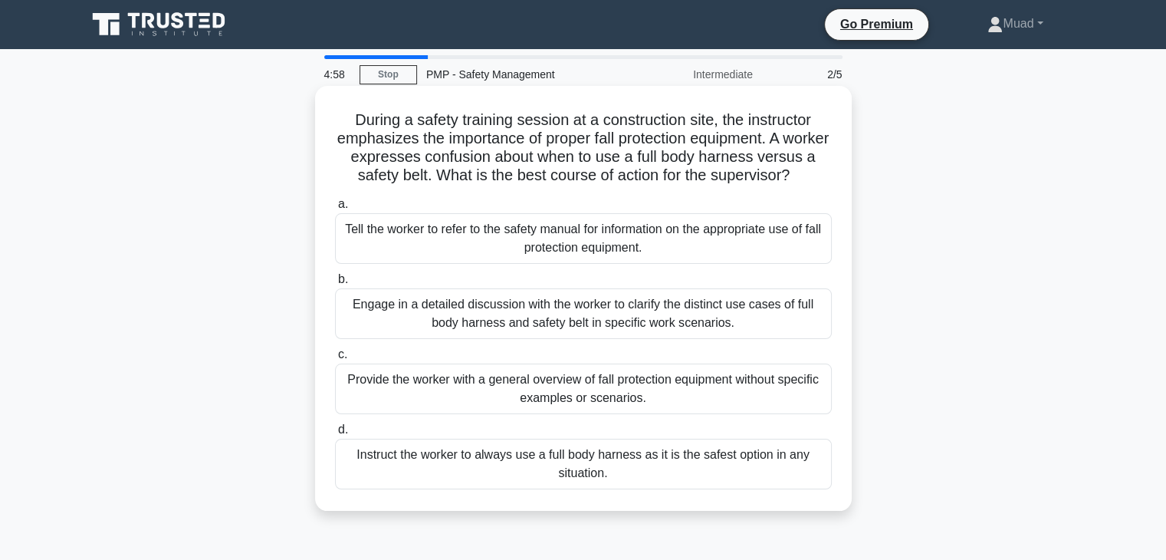
click at [465, 361] on div "a. Tell the worker to refer to the safety manual for information on the appropr…" at bounding box center [583, 342] width 515 height 301
click at [466, 339] on div "Engage in a detailed discussion with the worker to clarify the distinct use cas…" at bounding box center [583, 313] width 497 height 51
click at [335, 284] on input "b. Engage in a detailed discussion with the worker to clarify the distinct use …" at bounding box center [335, 279] width 0 height 10
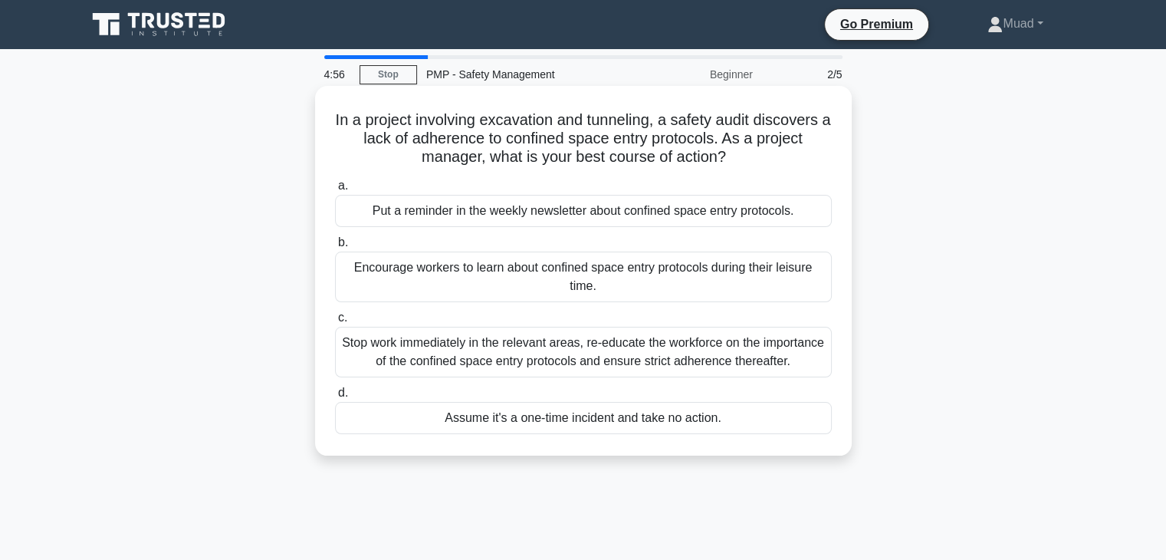
click at [466, 347] on div "Stop work immediately in the relevant areas, re-educate the workforce on the im…" at bounding box center [583, 352] width 497 height 51
click at [335, 323] on input "c. Stop work immediately in the relevant areas, re-educate the workforce on the…" at bounding box center [335, 318] width 0 height 10
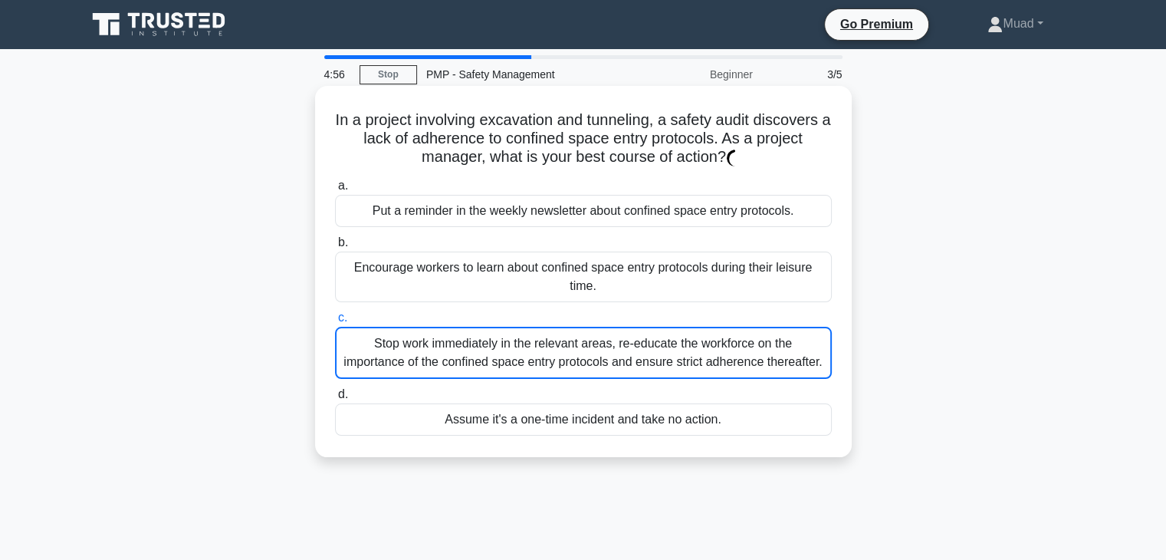
click at [468, 337] on div "Stop work immediately in the relevant areas, re-educate the workforce on the im…" at bounding box center [583, 353] width 497 height 52
click at [335, 323] on input "c. Stop work immediately in the relevant areas, re-educate the workforce on the…" at bounding box center [335, 318] width 0 height 10
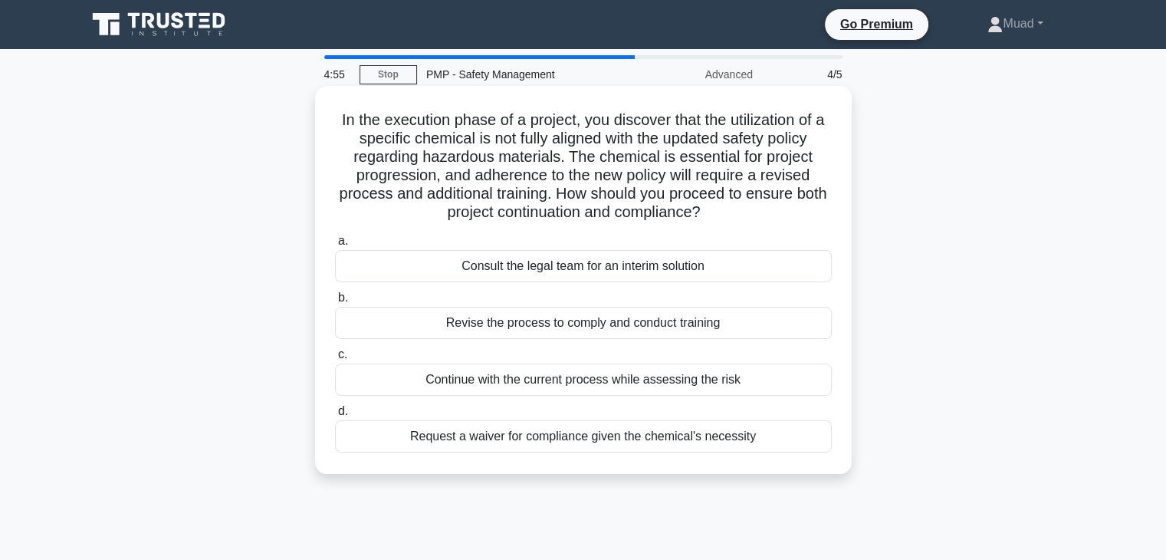
click at [481, 426] on div "Request a waiver for compliance given the chemical's necessity" at bounding box center [583, 436] width 497 height 32
click at [335, 416] on input "d. Request a waiver for compliance given the chemical's necessity" at bounding box center [335, 411] width 0 height 10
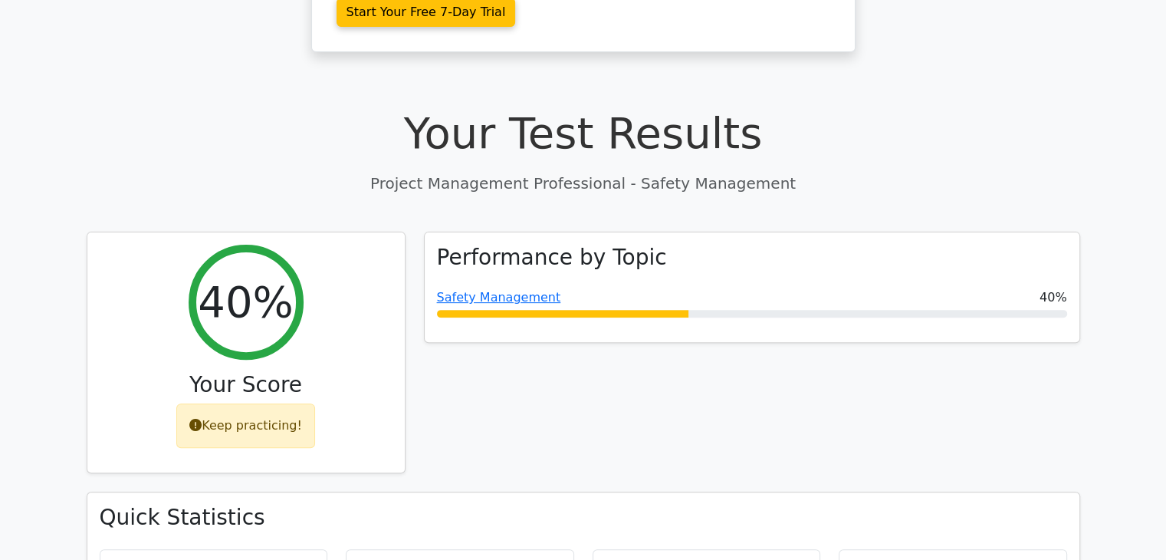
scroll to position [440, 0]
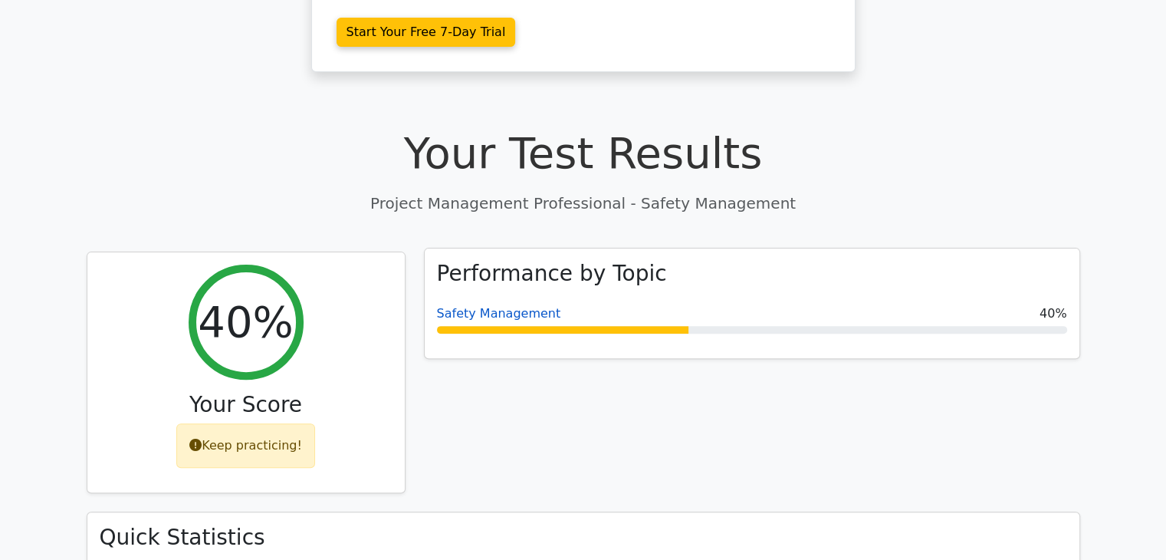
click at [494, 306] on link "Safety Management" at bounding box center [499, 313] width 124 height 15
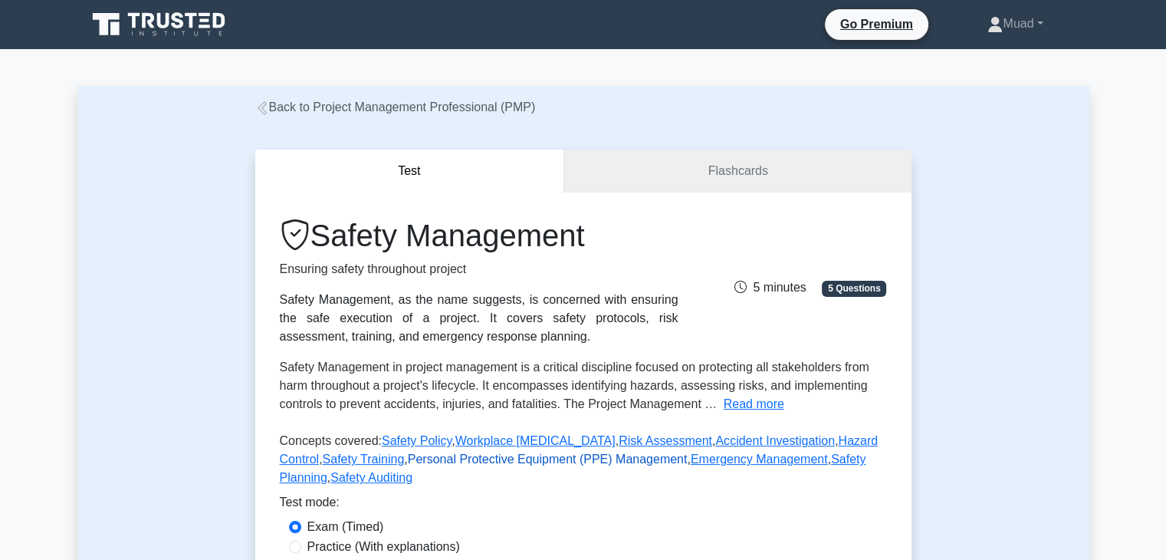
scroll to position [130, 0]
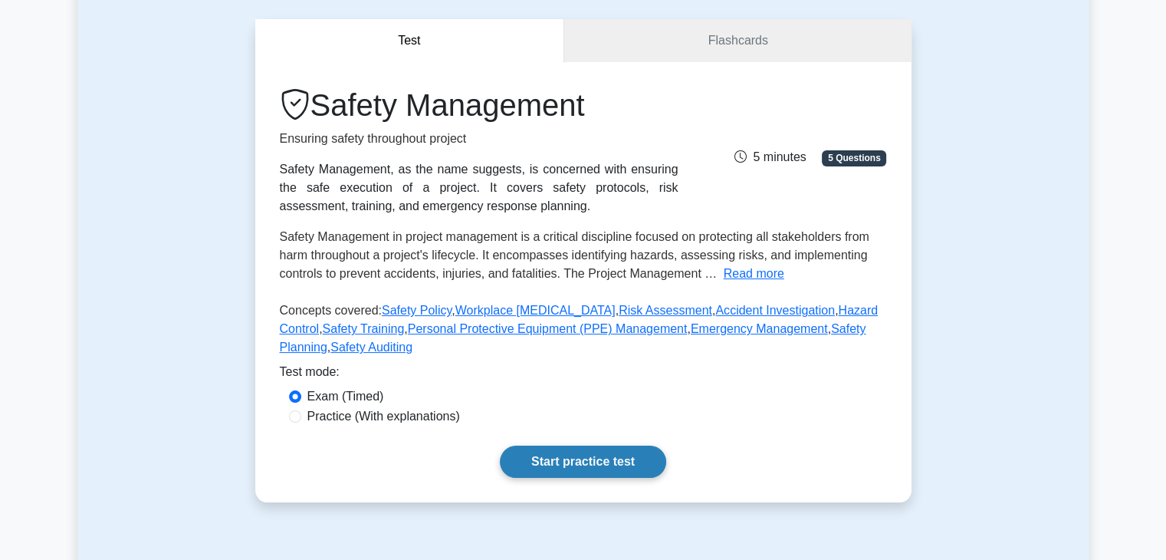
click at [579, 461] on link "Start practice test" at bounding box center [583, 461] width 166 height 32
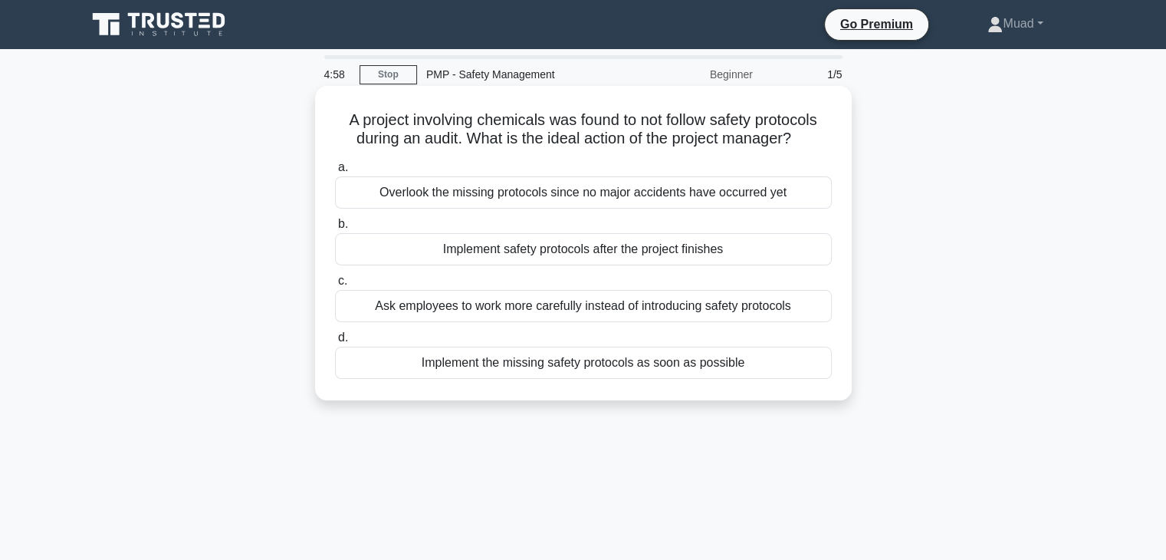
click at [574, 246] on div "Implement safety protocols after the project finishes" at bounding box center [583, 249] width 497 height 32
click at [335, 229] on input "b. Implement safety protocols after the project finishes" at bounding box center [335, 224] width 0 height 10
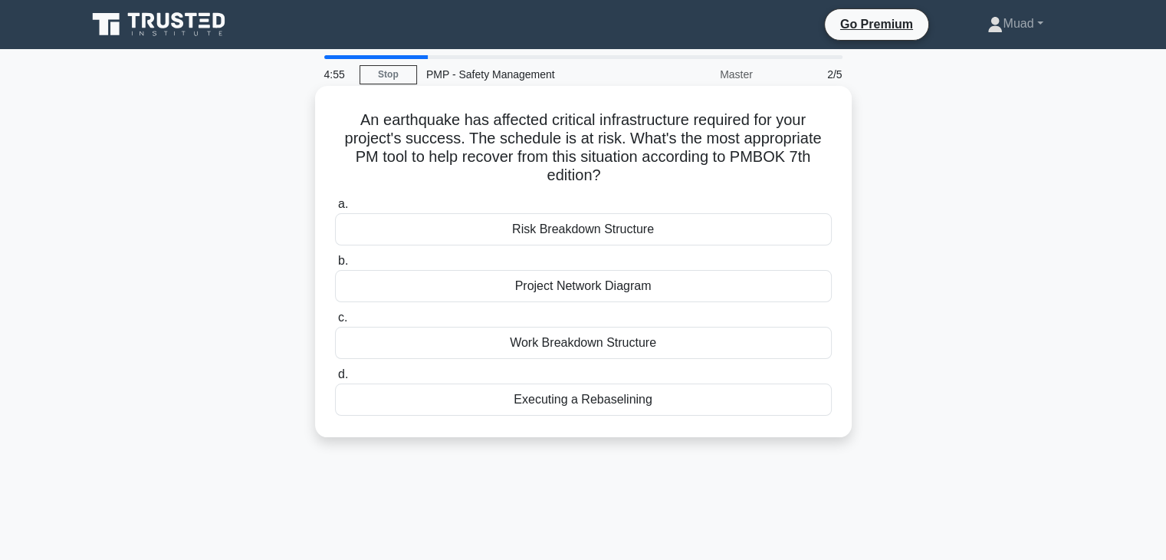
click at [569, 285] on div "Project Network Diagram" at bounding box center [583, 286] width 497 height 32
click at [335, 266] on input "b. Project Network Diagram" at bounding box center [335, 261] width 0 height 10
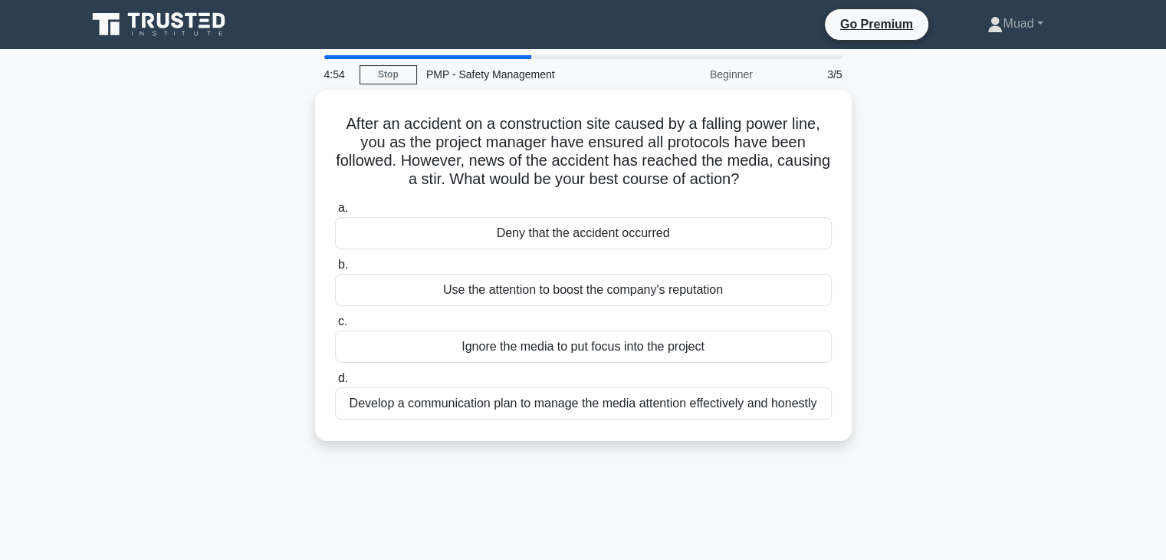
click at [569, 285] on div "Use the attention to boost the company's reputation" at bounding box center [583, 290] width 497 height 32
click at [335, 270] on input "b. Use the attention to boost the company's reputation" at bounding box center [335, 265] width 0 height 10
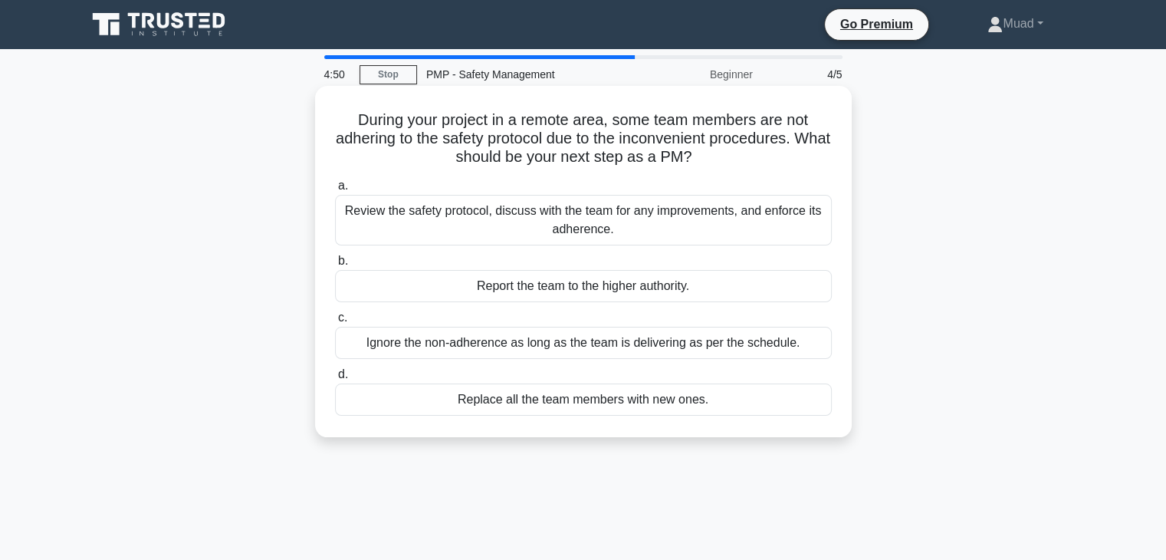
click at [561, 219] on div "Review the safety protocol, discuss with the team for any improvements, and enf…" at bounding box center [583, 220] width 497 height 51
click at [335, 191] on input "a. Review the safety protocol, discuss with the team for any improvements, and …" at bounding box center [335, 186] width 0 height 10
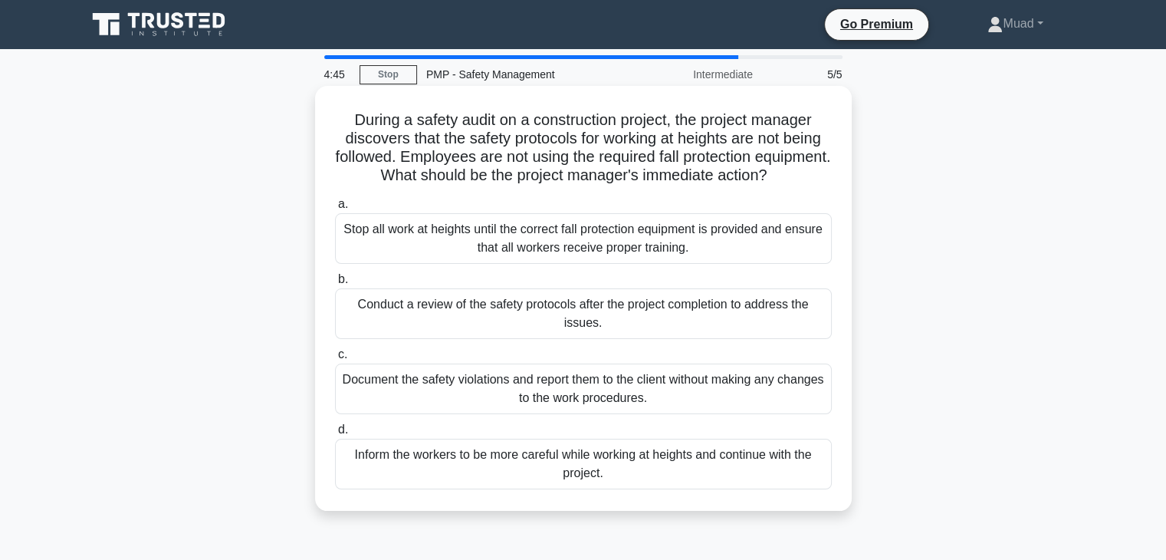
click at [506, 473] on div "Inform the workers to be more careful while working at heights and continue wit…" at bounding box center [583, 464] width 497 height 51
click at [335, 435] on input "d. Inform the workers to be more careful while working at heights and continue …" at bounding box center [335, 430] width 0 height 10
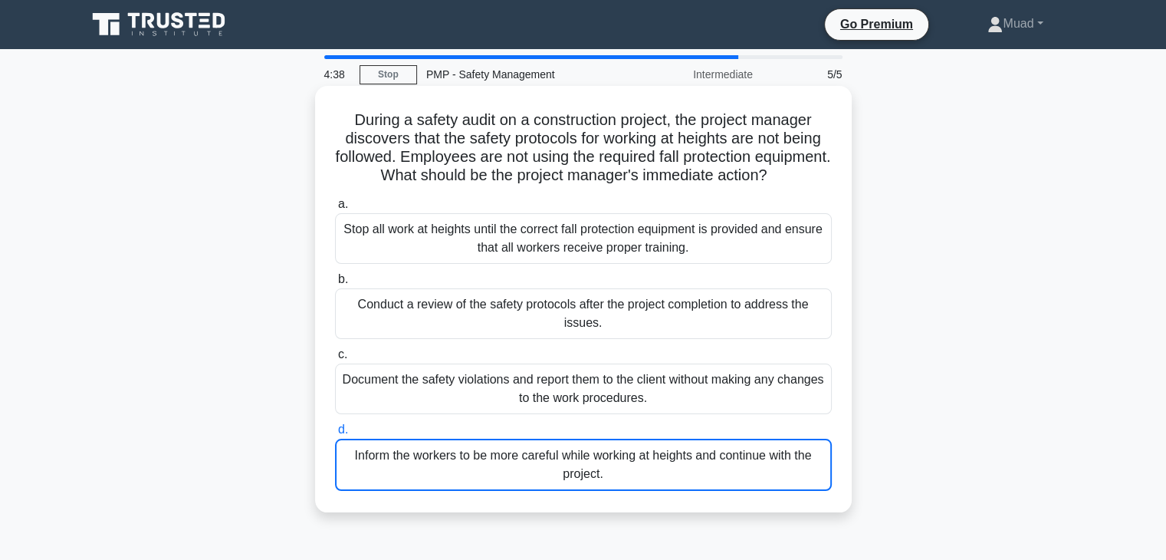
click at [622, 264] on div "Stop all work at heights until the correct fall protection equipment is provide…" at bounding box center [583, 238] width 497 height 51
click at [335, 209] on input "a. Stop all work at heights until the correct fall protection equipment is prov…" at bounding box center [335, 204] width 0 height 10
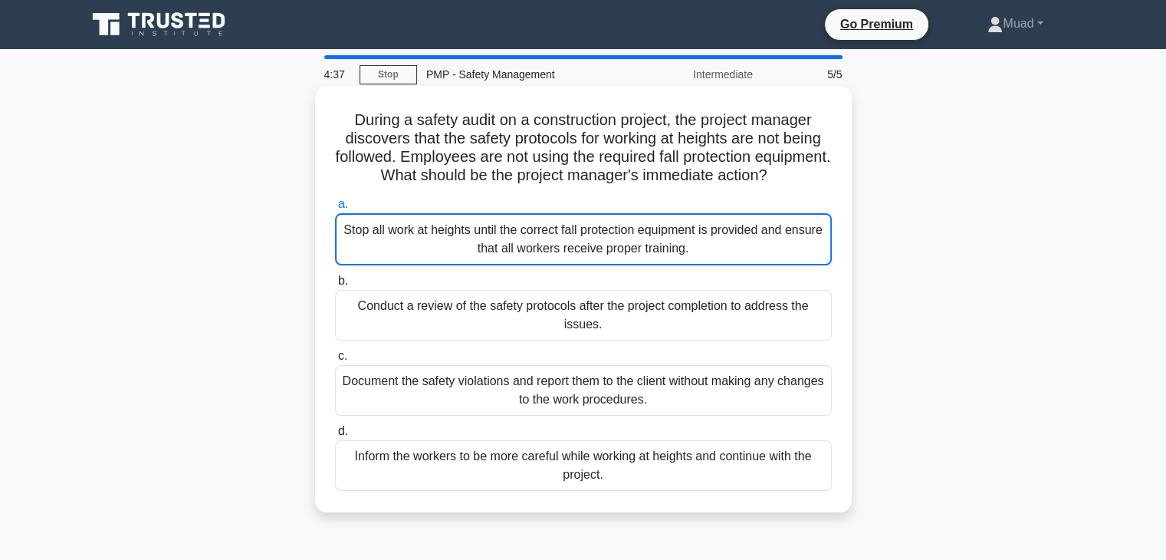
click at [622, 265] on div "Stop all work at heights until the correct fall protection equipment is provide…" at bounding box center [583, 239] width 497 height 52
click at [335, 209] on input "a. Stop all work at heights until the correct fall protection equipment is prov…" at bounding box center [335, 204] width 0 height 10
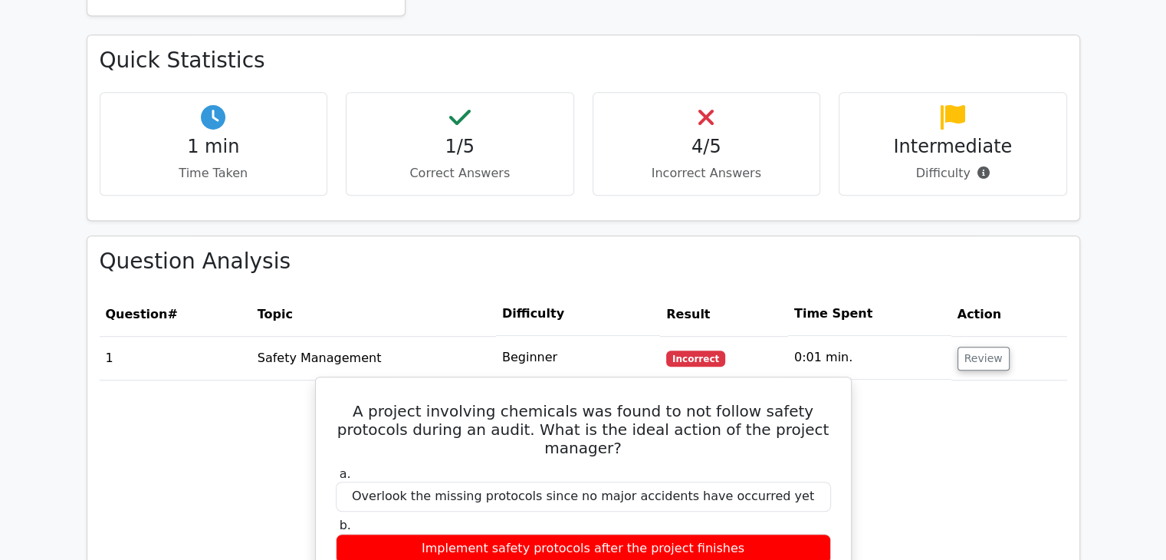
scroll to position [914, 0]
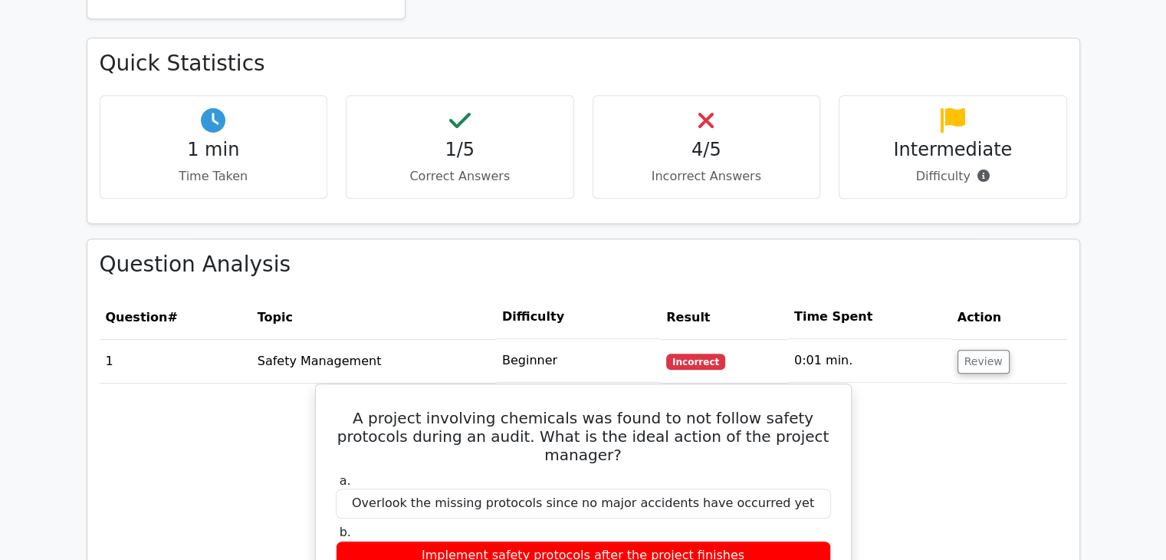
click at [983, 339] on td "Review" at bounding box center [1010, 361] width 116 height 44
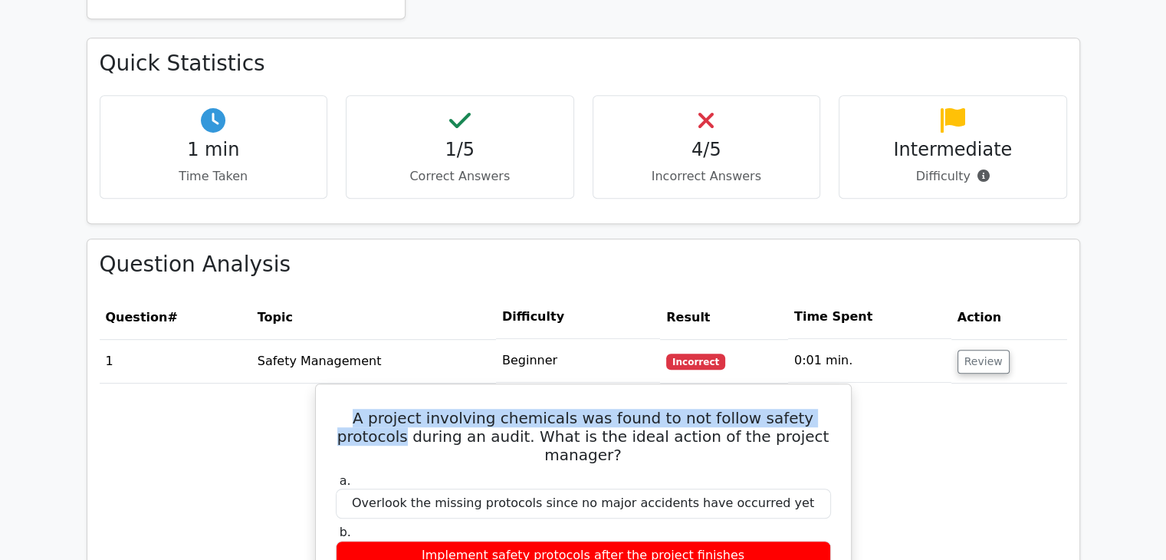
drag, startPoint x: 983, startPoint y: 273, endPoint x: 974, endPoint y: 311, distance: 38.7
click at [971, 350] on button "Review" at bounding box center [984, 362] width 52 height 24
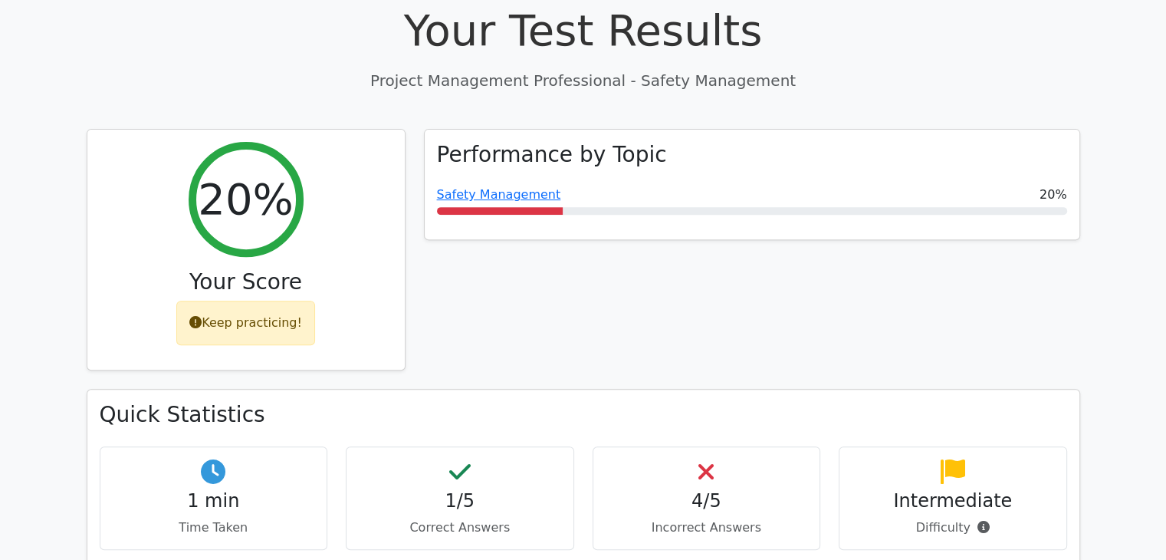
scroll to position [431, 0]
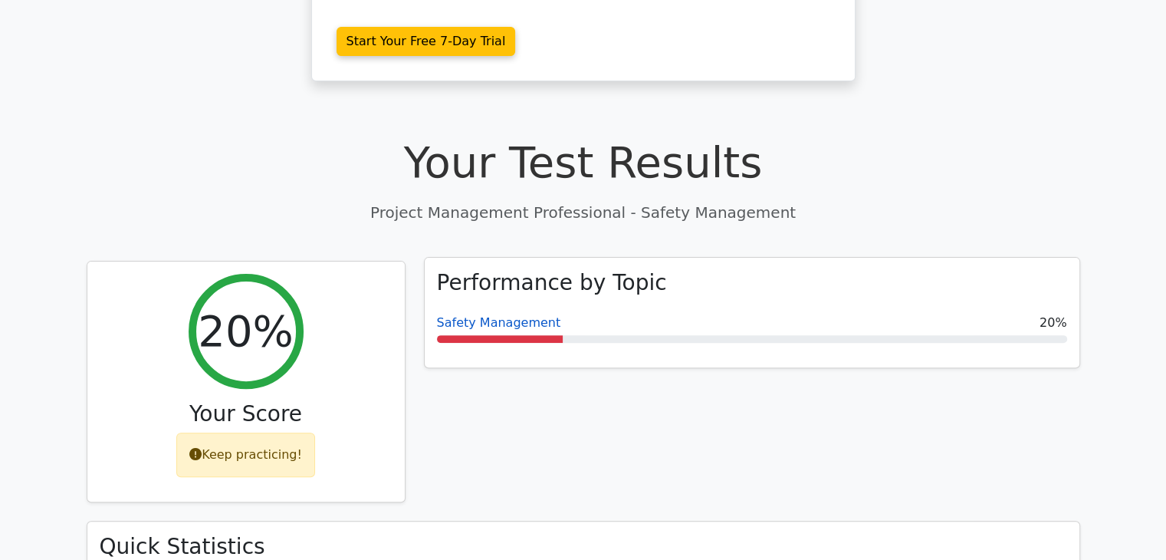
click at [506, 315] on link "Safety Management" at bounding box center [499, 322] width 124 height 15
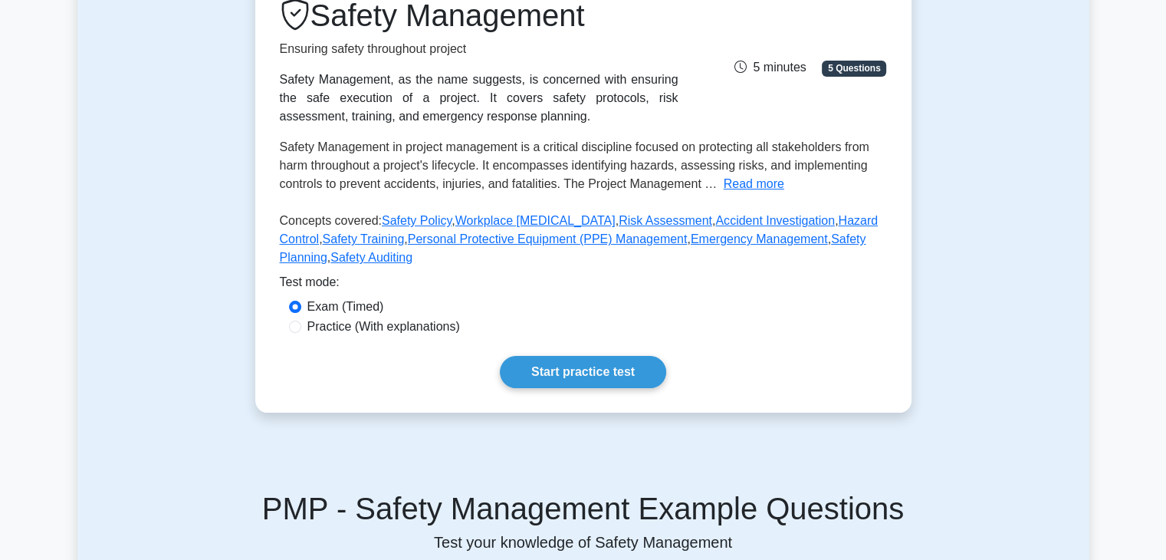
scroll to position [229, 0]
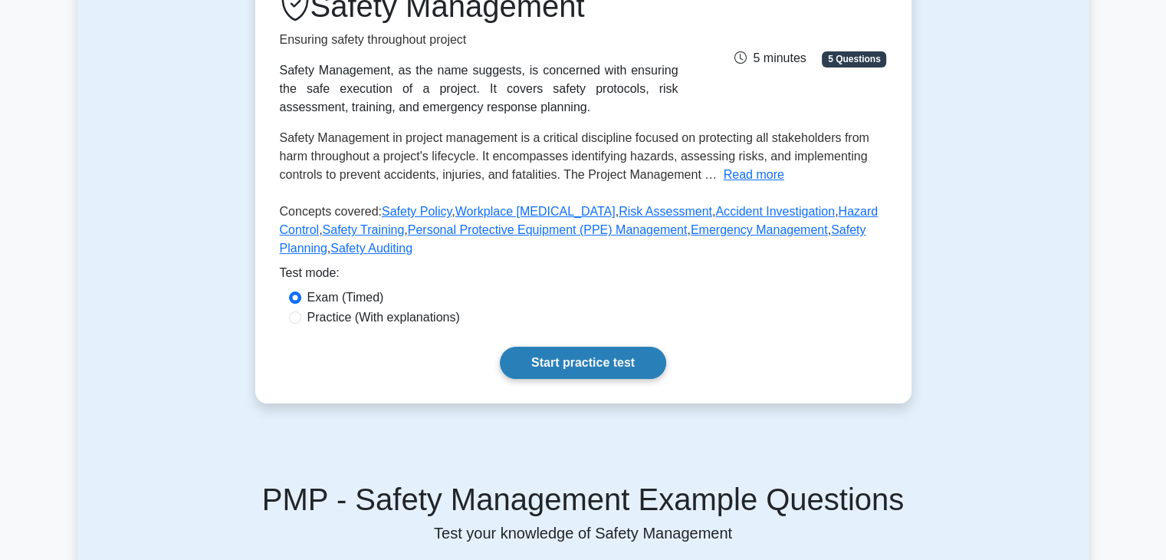
click at [569, 357] on link "Start practice test" at bounding box center [583, 363] width 166 height 32
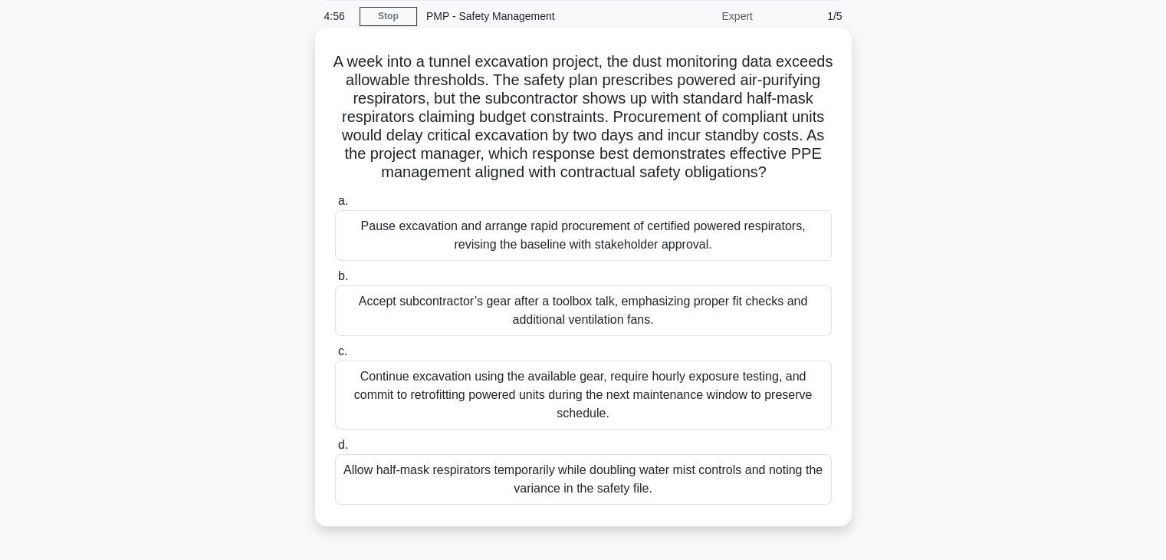
scroll to position [61, 0]
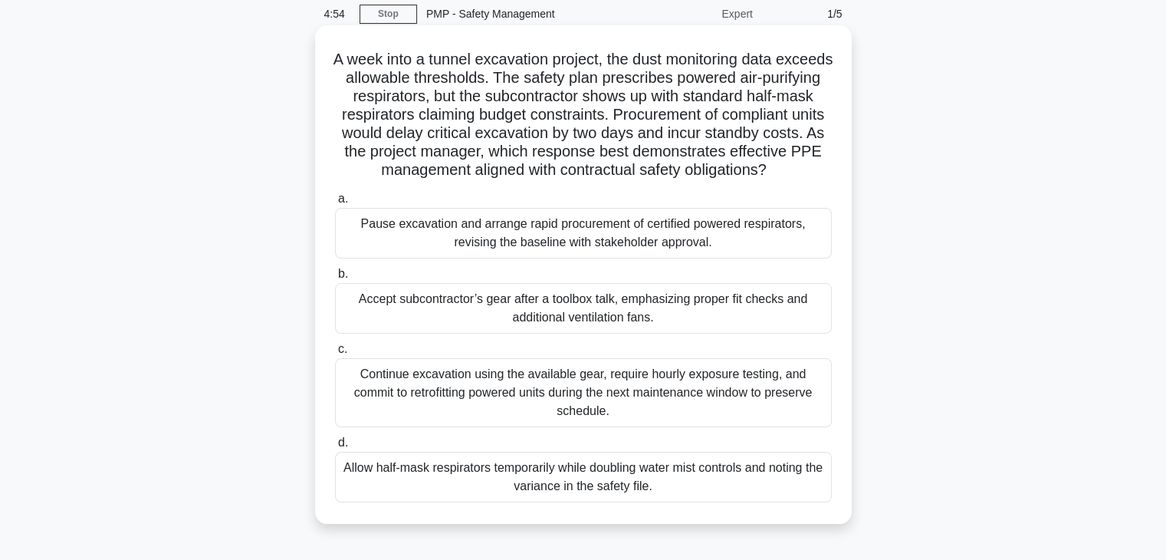
click at [485, 400] on div "Continue excavation using the available gear, require hourly exposure testing, …" at bounding box center [583, 392] width 497 height 69
click at [335, 354] on input "c. Continue excavation using the available gear, require hourly exposure testin…" at bounding box center [335, 349] width 0 height 10
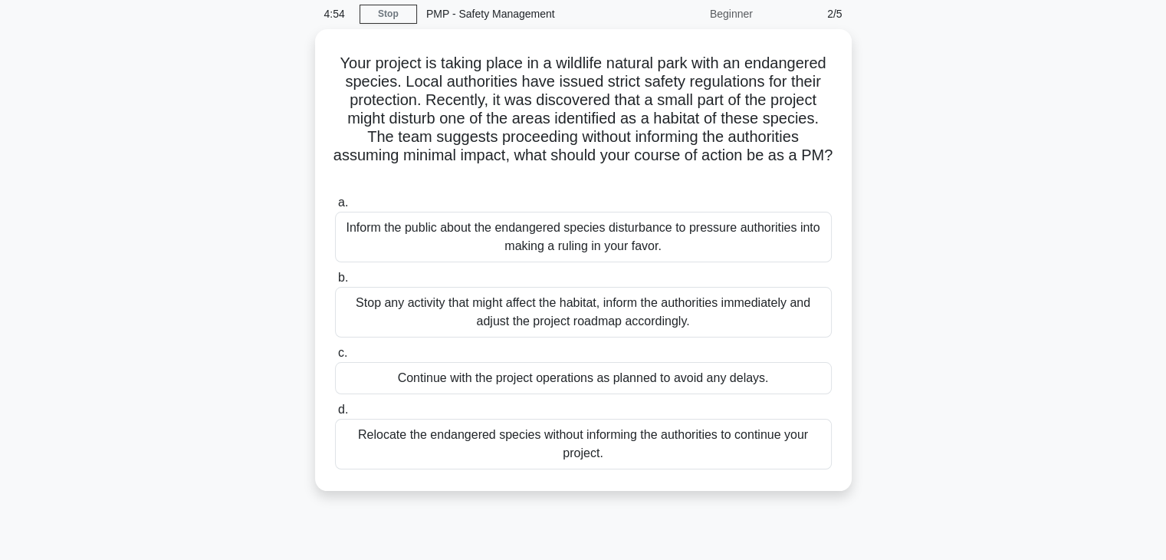
scroll to position [0, 0]
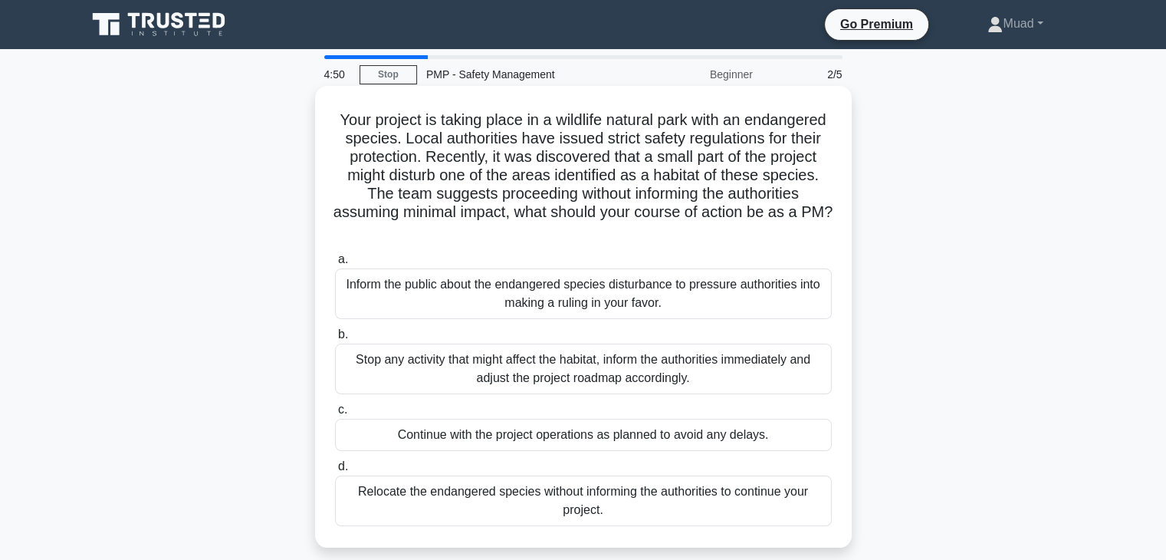
click at [436, 295] on div "Inform the public about the endangered species disturbance to pressure authorit…" at bounding box center [583, 293] width 497 height 51
click at [335, 265] on input "a. Inform the public about the endangered species disturbance to pressure autho…" at bounding box center [335, 260] width 0 height 10
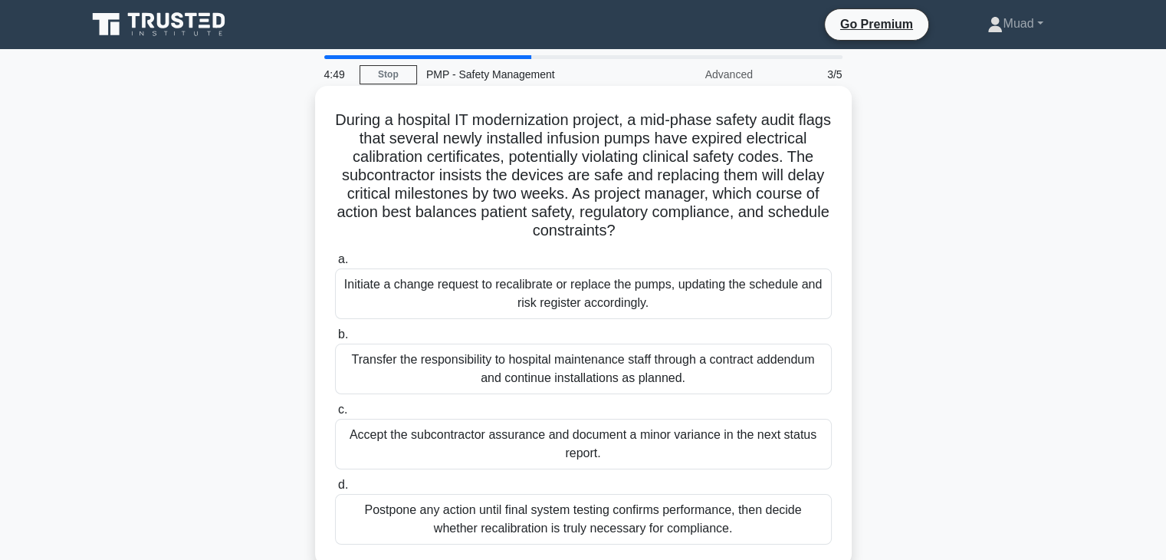
click at [422, 381] on div "Transfer the responsibility to hospital maintenance staff through a contract ad…" at bounding box center [583, 369] width 497 height 51
click at [335, 340] on input "b. Transfer the responsibility to hospital maintenance staff through a contract…" at bounding box center [335, 335] width 0 height 10
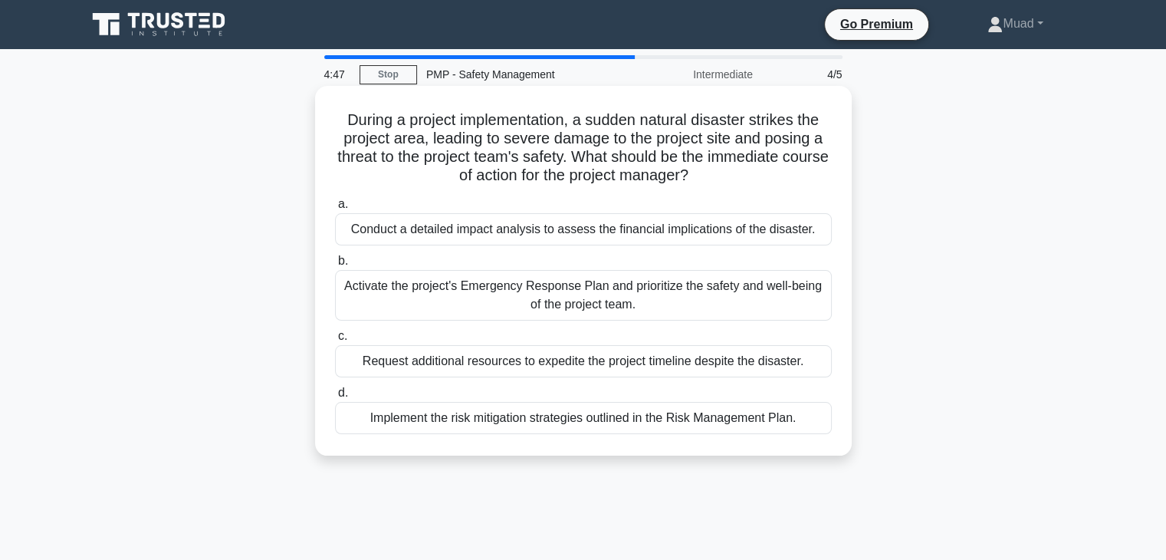
click at [422, 429] on div "Implement the risk mitigation strategies outlined in the Risk Management Plan." at bounding box center [583, 418] width 497 height 32
click at [335, 398] on input "d. Implement the risk mitigation strategies outlined in the Risk Management Pla…" at bounding box center [335, 393] width 0 height 10
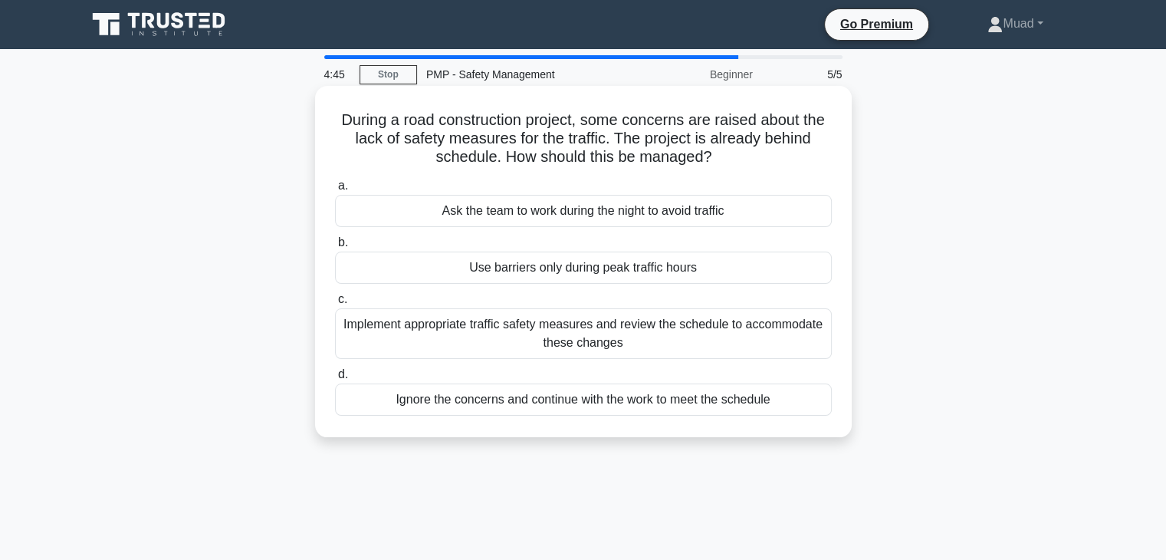
click at [416, 343] on div "Implement appropriate traffic safety measures and review the schedule to accomm…" at bounding box center [583, 333] width 497 height 51
click at [335, 304] on input "c. Implement appropriate traffic safety measures and review the schedule to acc…" at bounding box center [335, 299] width 0 height 10
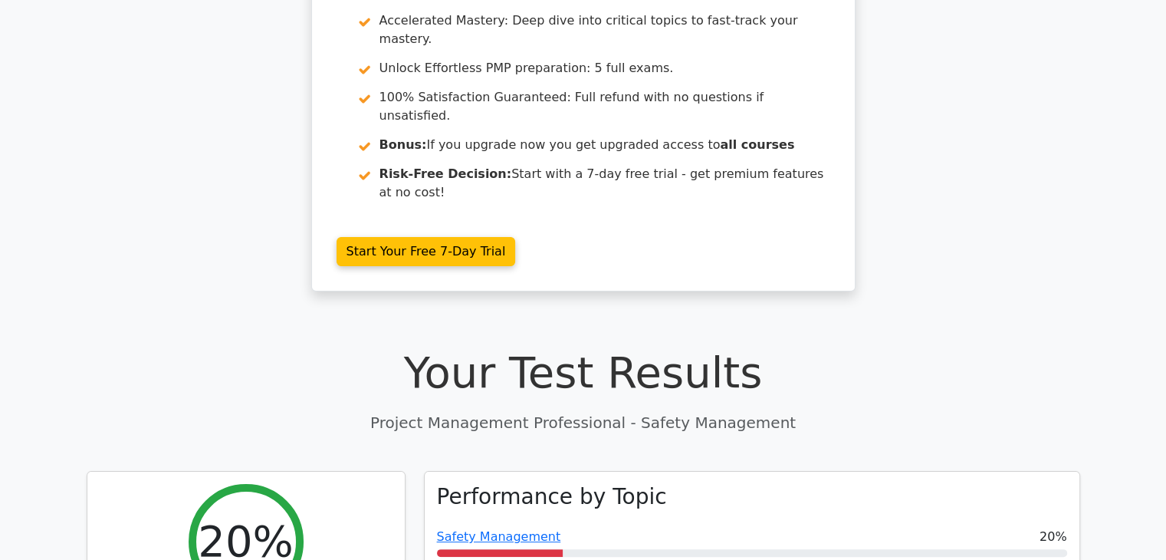
scroll to position [221, 0]
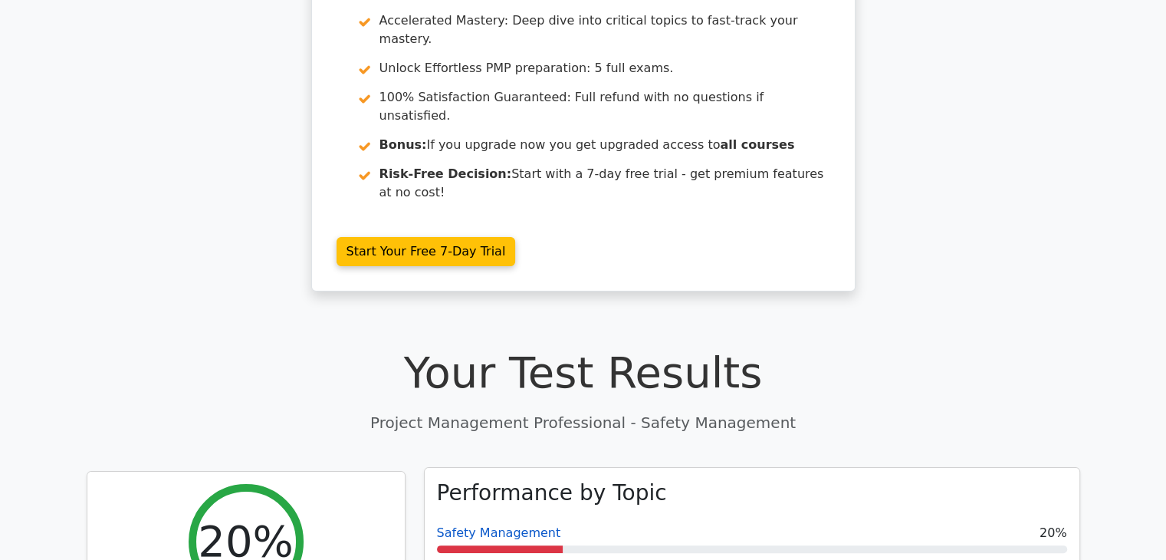
click at [528, 525] on link "Safety Management" at bounding box center [499, 532] width 124 height 15
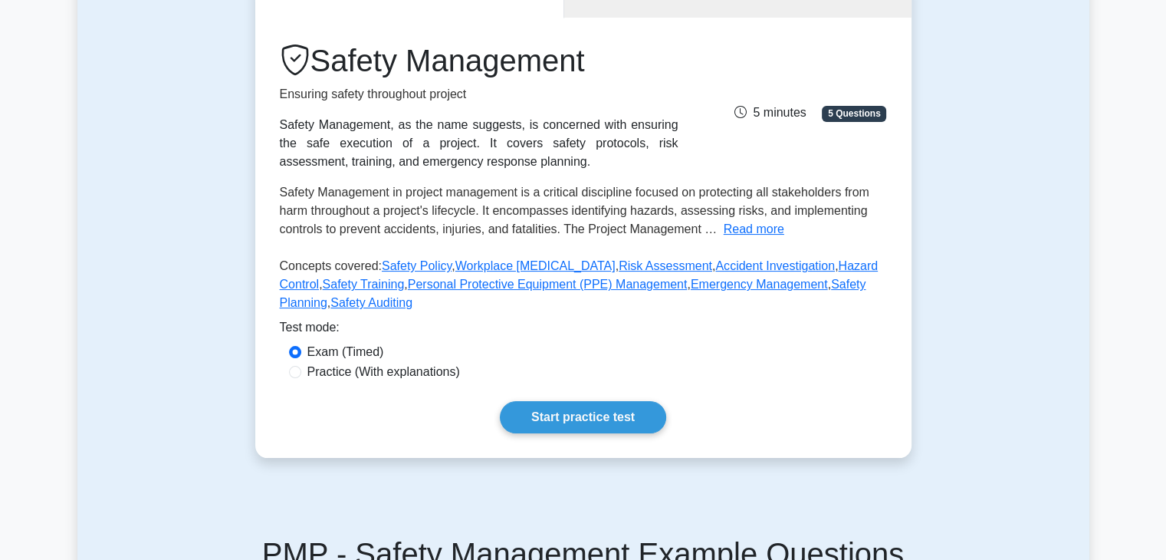
scroll to position [163, 0]
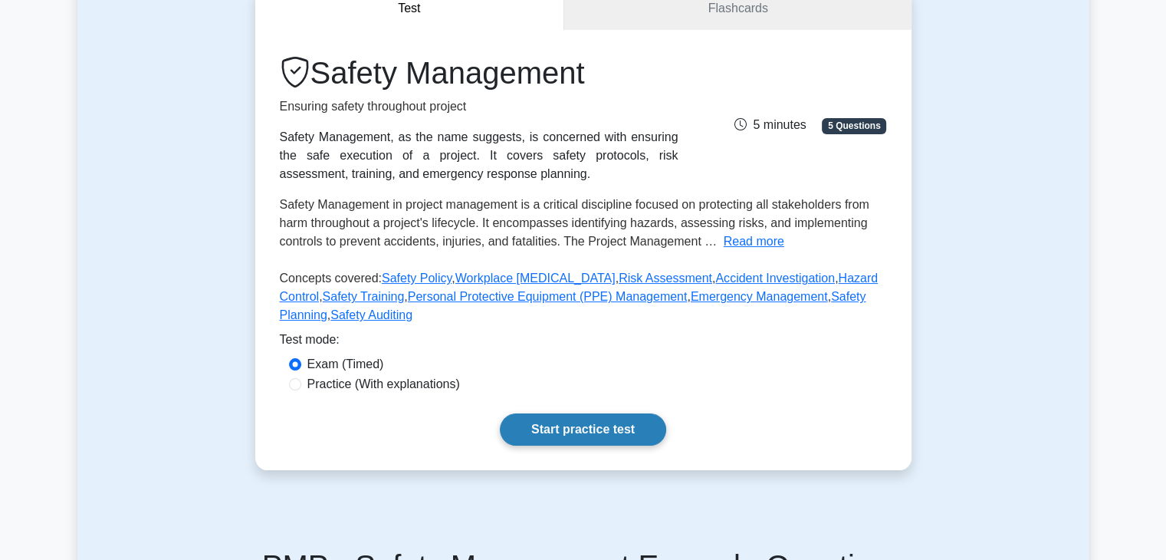
click at [531, 421] on link "Start practice test" at bounding box center [583, 429] width 166 height 32
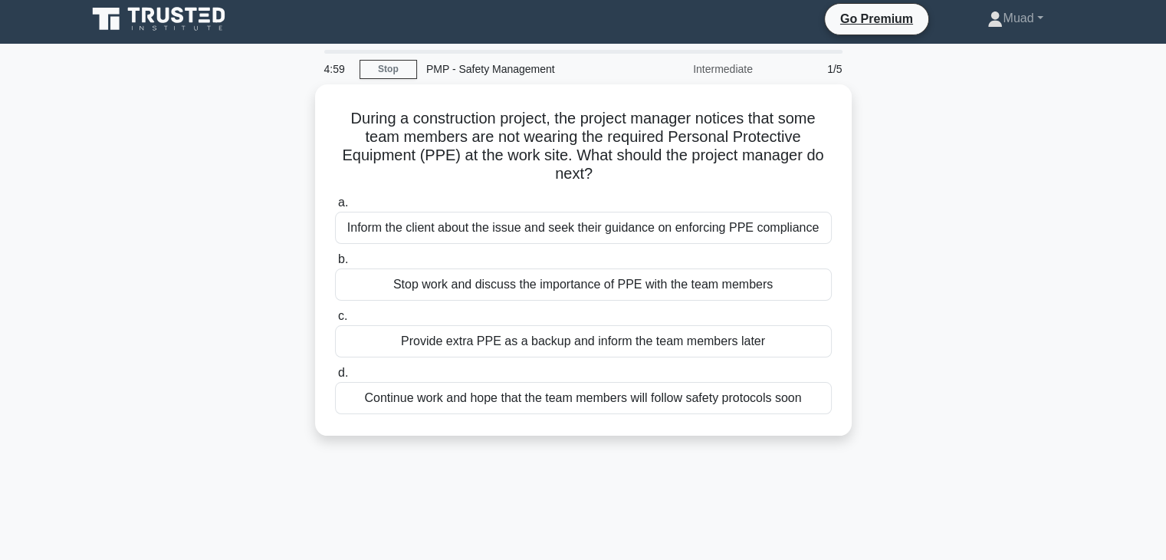
scroll to position [11, 0]
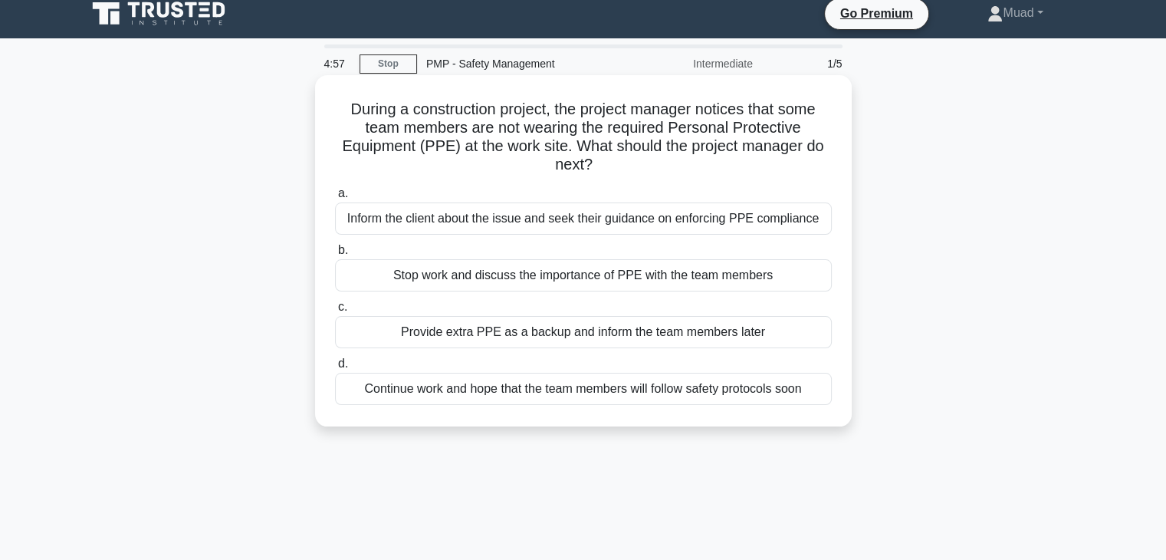
click at [538, 225] on div "Inform the client about the issue and seek their guidance on enforcing PPE comp…" at bounding box center [583, 218] width 497 height 32
click at [335, 199] on input "a. Inform the client about the issue and seek their guidance on enforcing PPE c…" at bounding box center [335, 194] width 0 height 10
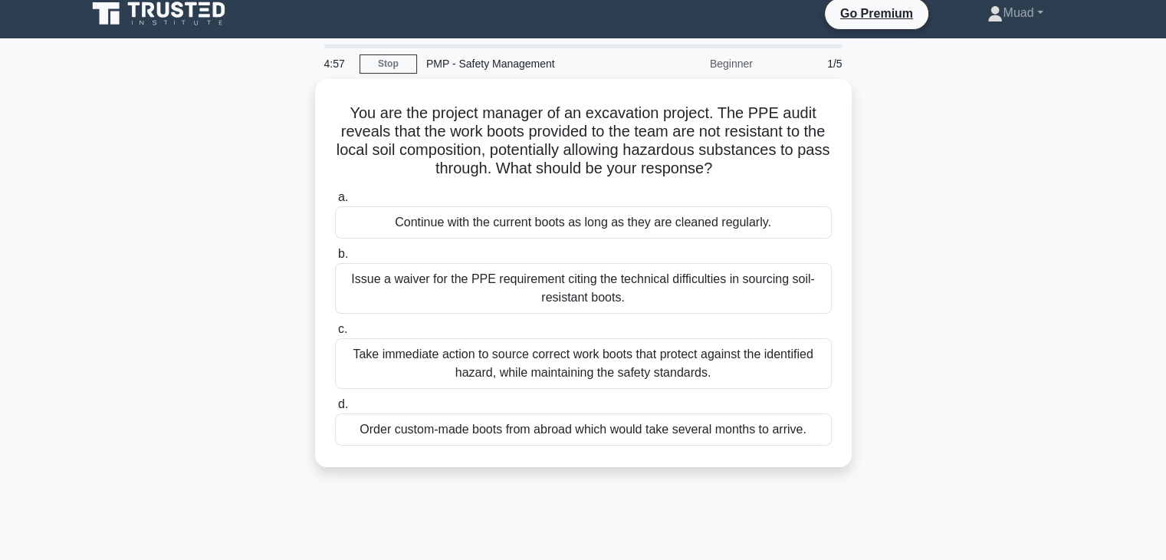
scroll to position [0, 0]
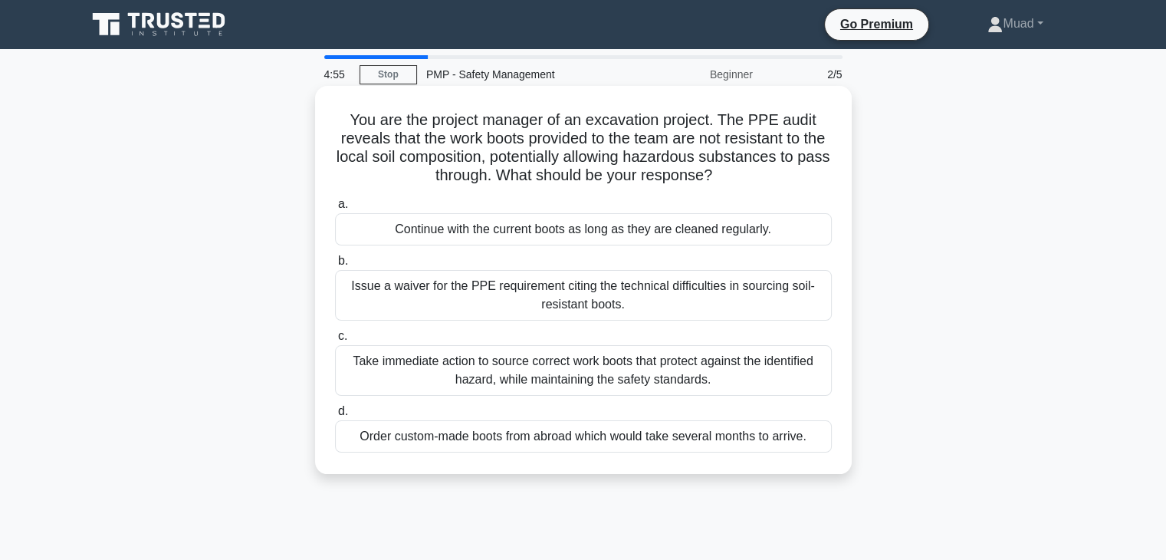
click at [500, 301] on div "Issue a waiver for the PPE requirement citing the technical difficulties in sou…" at bounding box center [583, 295] width 497 height 51
click at [335, 266] on input "b. Issue a waiver for the PPE requirement citing the technical difficulties in …" at bounding box center [335, 261] width 0 height 10
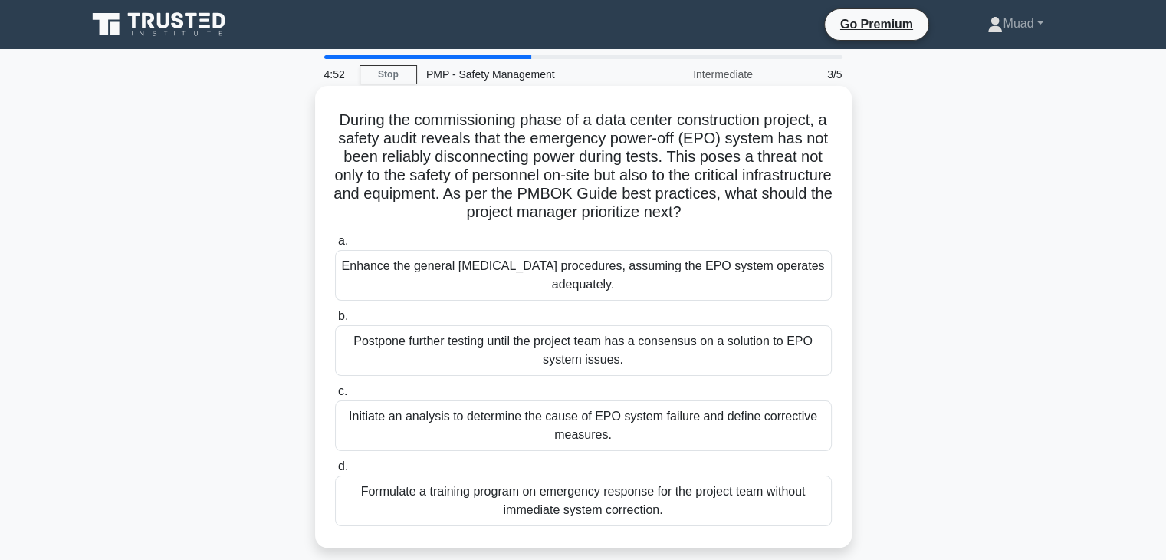
click at [469, 496] on div "Formulate a training program on emergency response for the project team without…" at bounding box center [583, 500] width 497 height 51
click at [335, 472] on input "d. Formulate a training program on emergency response for the project team with…" at bounding box center [335, 467] width 0 height 10
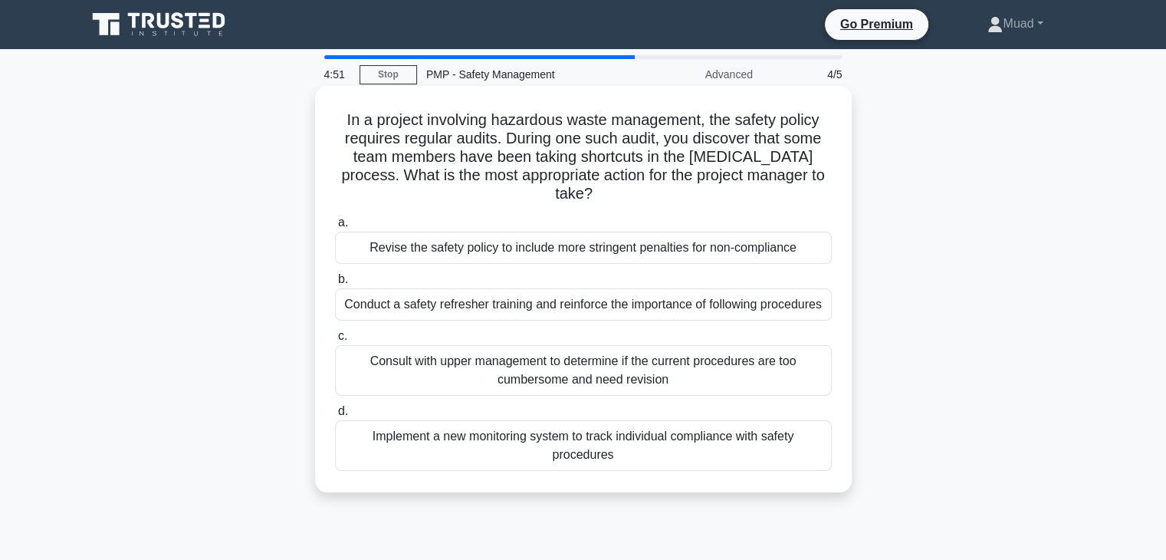
click at [440, 442] on div "Implement a new monitoring system to track individual compliance with safety pr…" at bounding box center [583, 445] width 497 height 51
click at [335, 416] on input "d. Implement a new monitoring system to track individual compliance with safety…" at bounding box center [335, 411] width 0 height 10
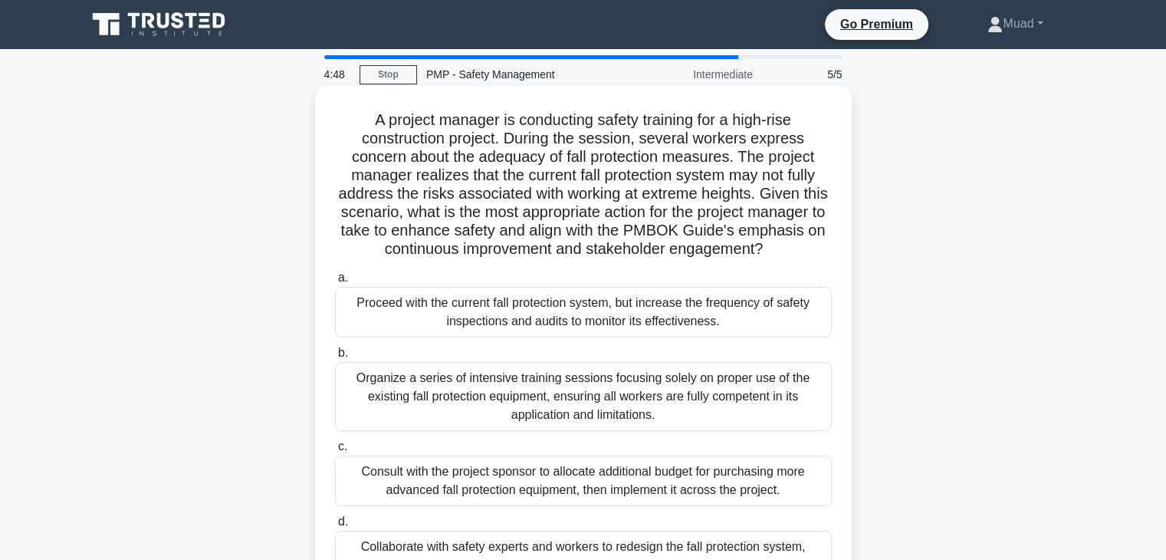
click at [405, 542] on div "Collaborate with safety experts and workers to redesign the fall protection sys…" at bounding box center [583, 556] width 497 height 51
click at [335, 527] on input "d. Collaborate with safety experts and workers to redesign the fall protection …" at bounding box center [335, 522] width 0 height 10
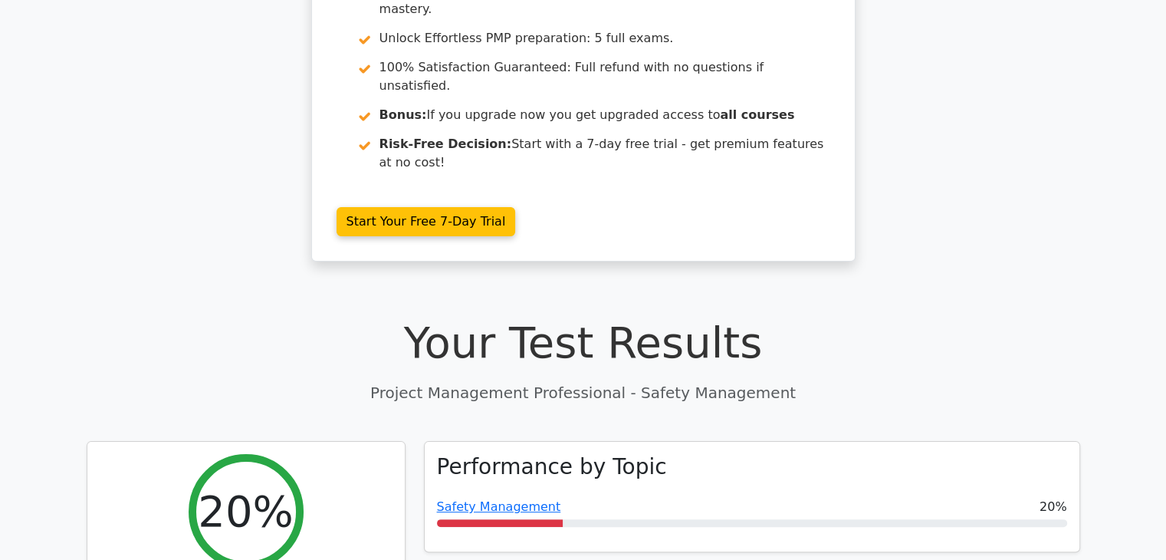
scroll to position [267, 0]
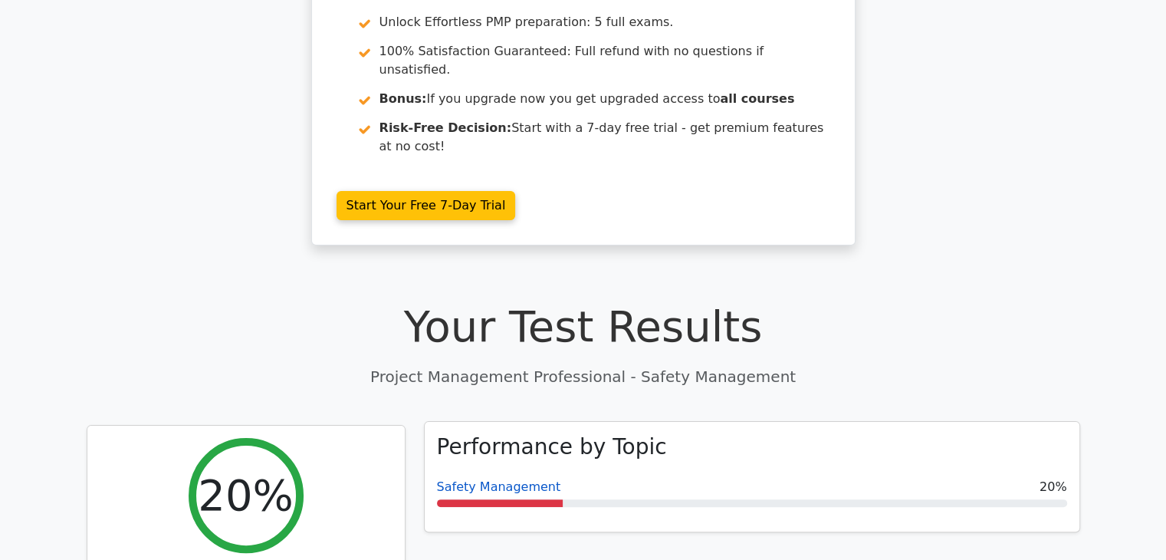
click at [449, 479] on link "Safety Management" at bounding box center [499, 486] width 124 height 15
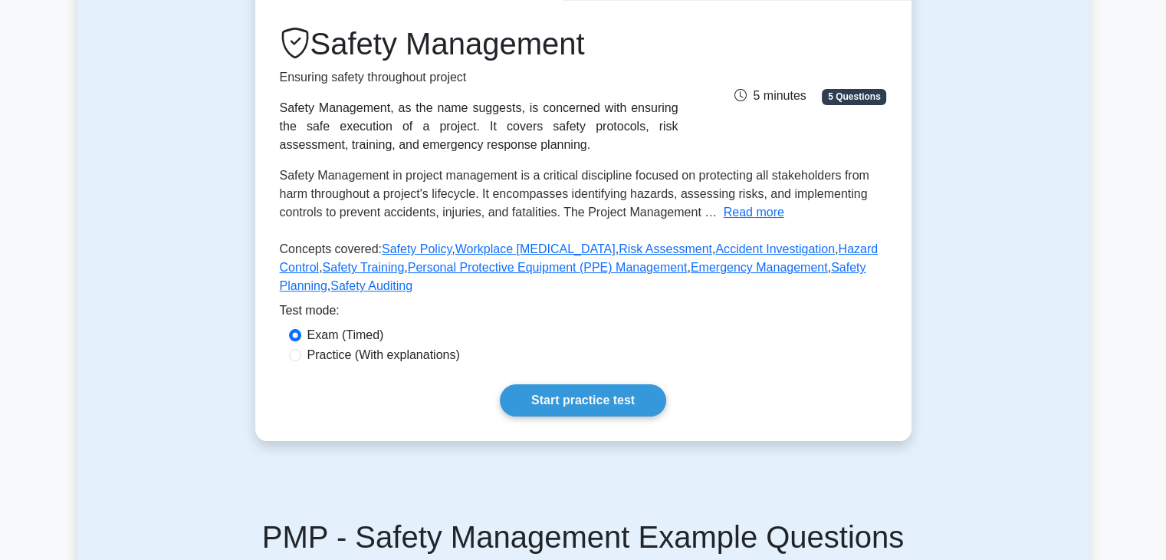
scroll to position [196, 0]
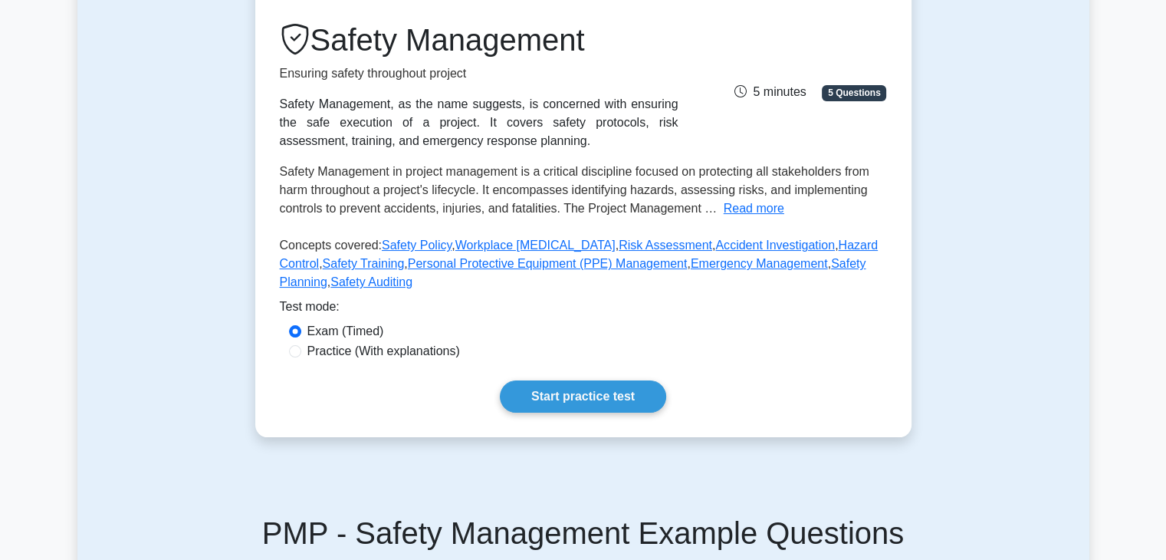
click at [561, 414] on div "Safety Management Ensuring safety throughout project Safety Management, as the …" at bounding box center [583, 217] width 656 height 440
click at [567, 386] on link "Start practice test" at bounding box center [583, 396] width 166 height 32
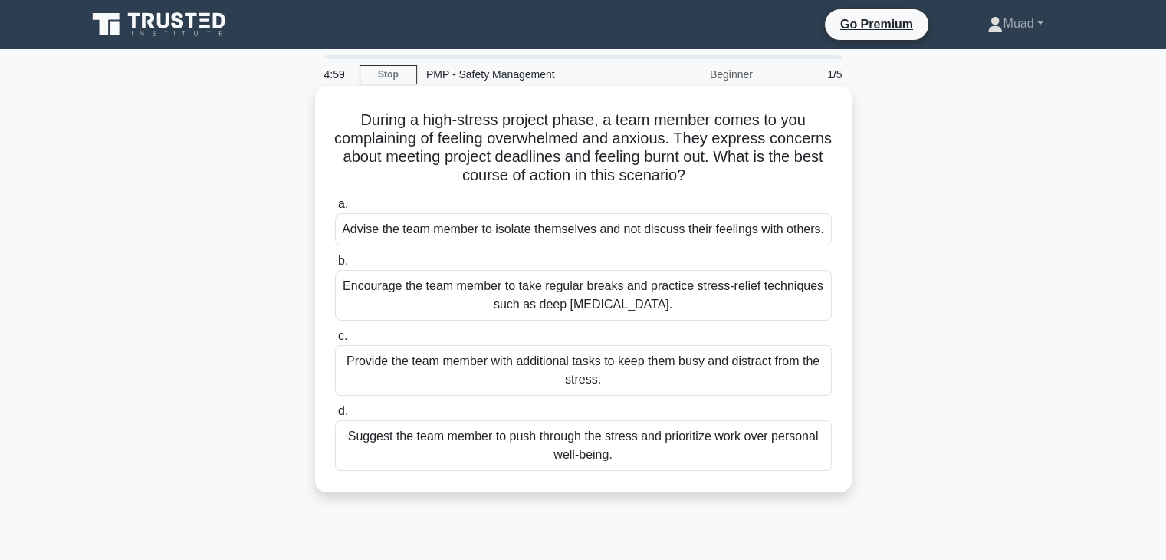
click at [444, 290] on div "Encourage the team member to take regular breaks and practice stress-relief tec…" at bounding box center [583, 295] width 497 height 51
click at [335, 266] on input "b. Encourage the team member to take regular breaks and practice stress-relief …" at bounding box center [335, 261] width 0 height 10
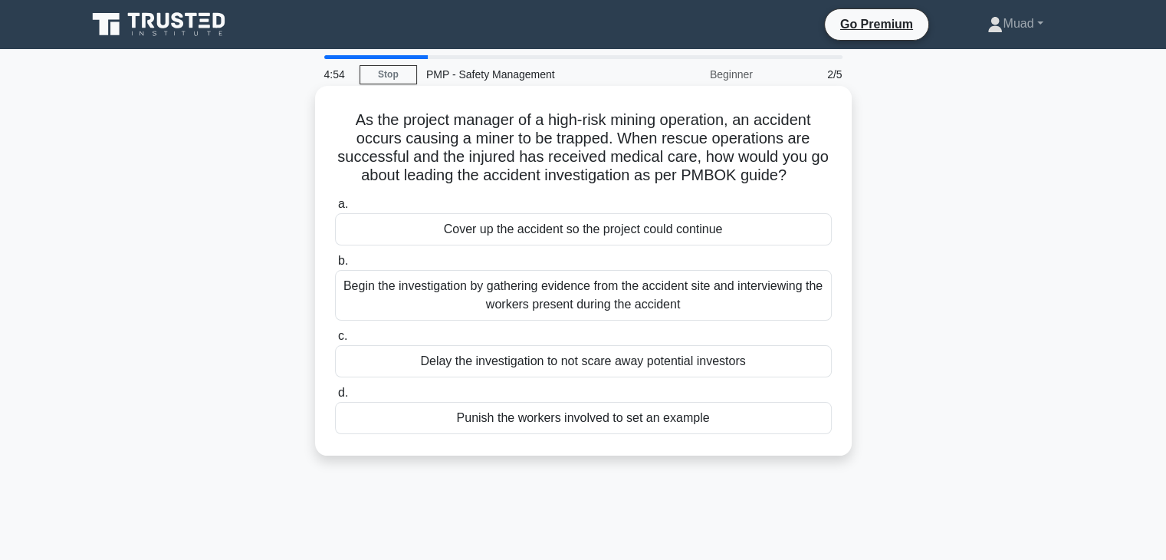
click at [469, 300] on div "Begin the investigation by gathering evidence from the accident site and interv…" at bounding box center [583, 295] width 497 height 51
click at [335, 266] on input "b. Begin the investigation by gathering evidence from the accident site and int…" at bounding box center [335, 261] width 0 height 10
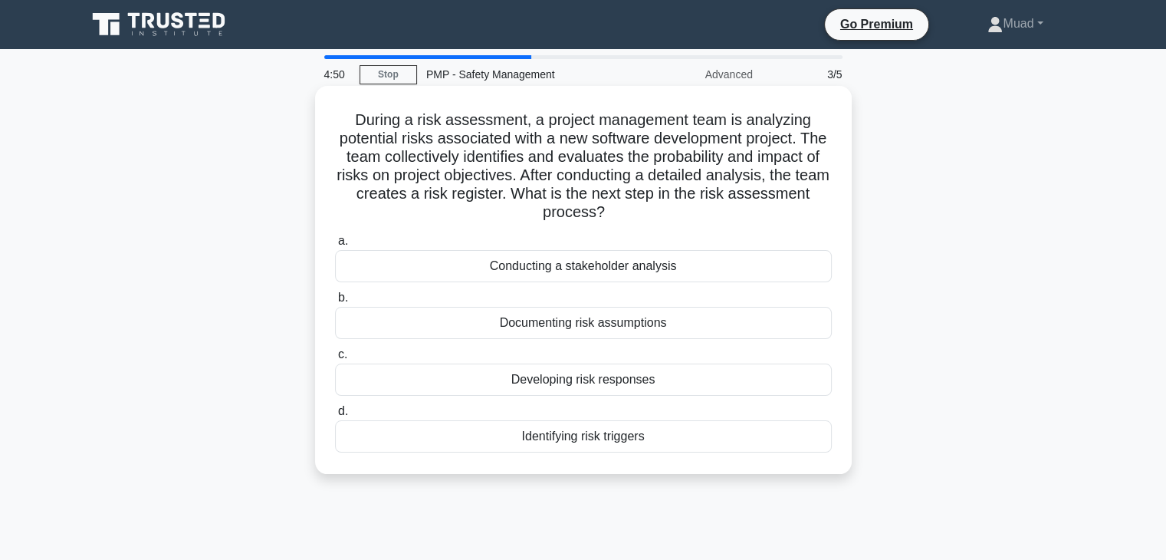
click at [524, 255] on div "Conducting a stakeholder analysis" at bounding box center [583, 266] width 497 height 32
click at [335, 246] on input "a. Conducting a stakeholder analysis" at bounding box center [335, 241] width 0 height 10
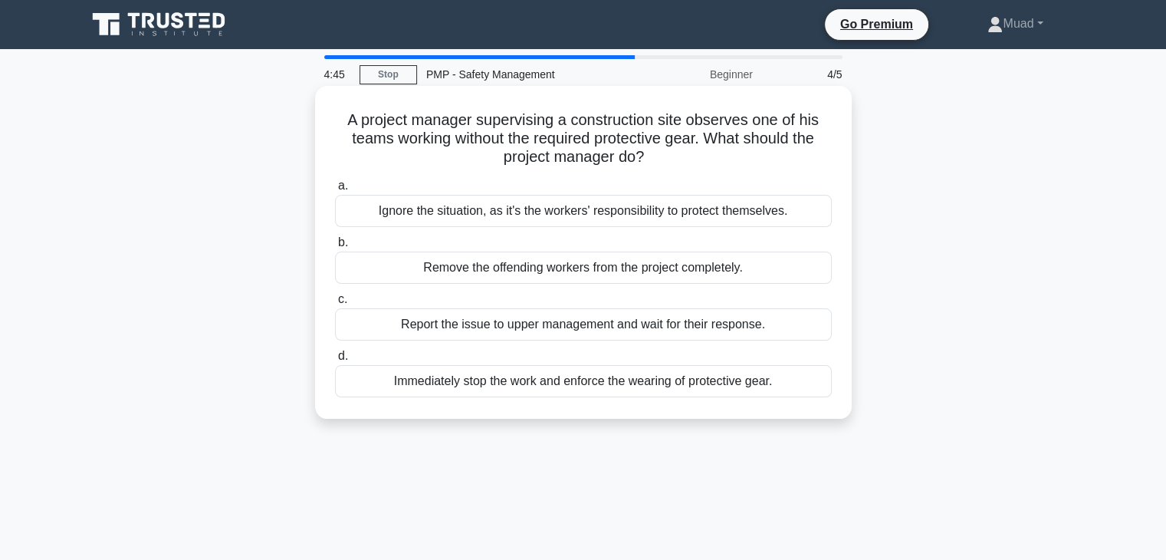
click at [483, 317] on div "Report the issue to upper management and wait for their response." at bounding box center [583, 324] width 497 height 32
click at [335, 304] on input "c. Report the issue to upper management and wait for their response." at bounding box center [335, 299] width 0 height 10
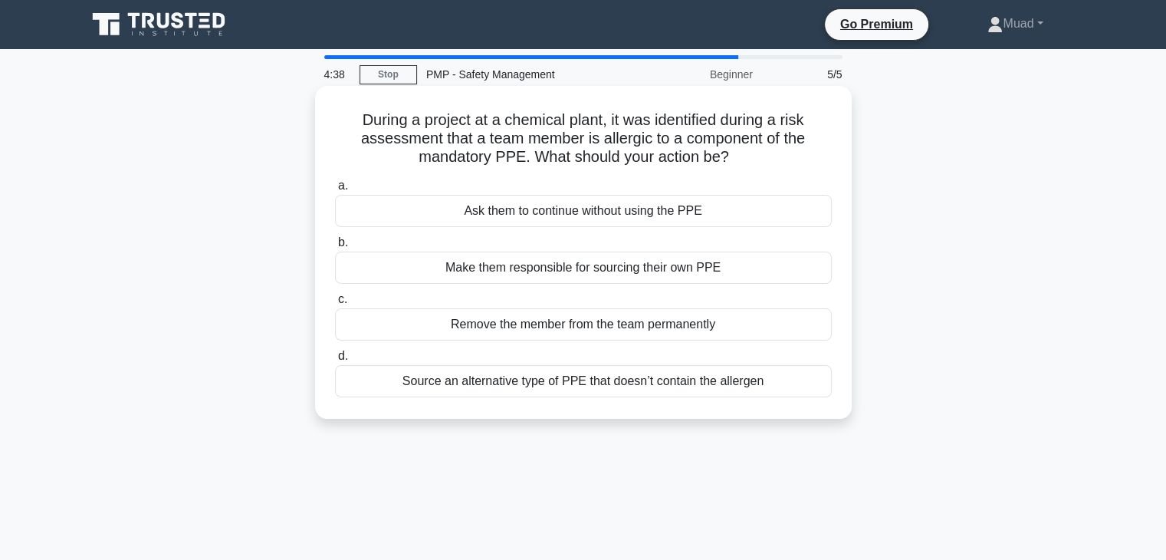
click at [505, 202] on div "Ask them to continue without using the PPE" at bounding box center [583, 211] width 497 height 32
click at [335, 191] on input "a. Ask them to continue without using the PPE" at bounding box center [335, 186] width 0 height 10
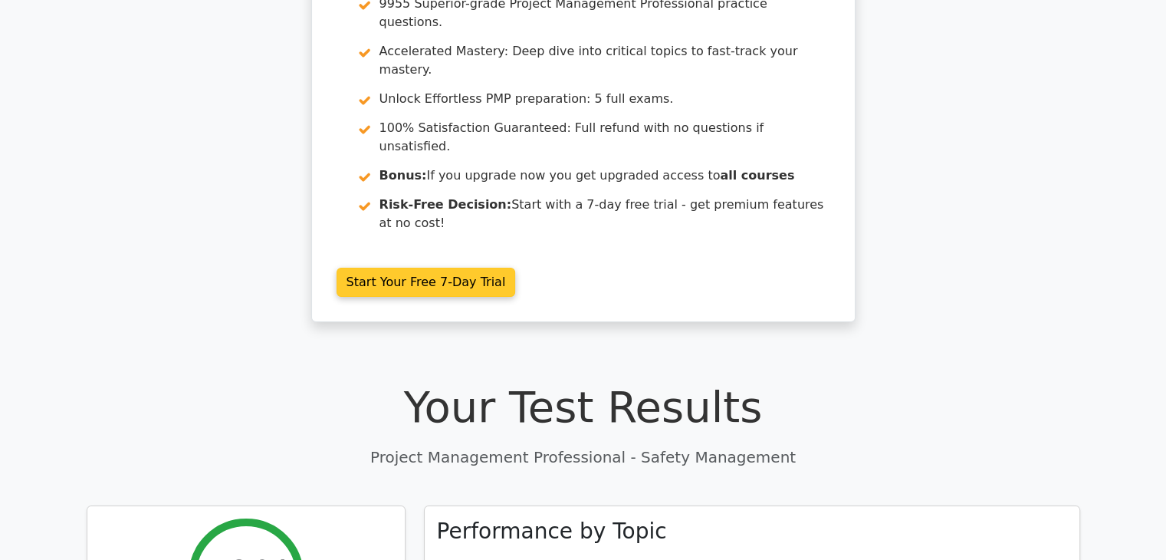
scroll to position [187, 0]
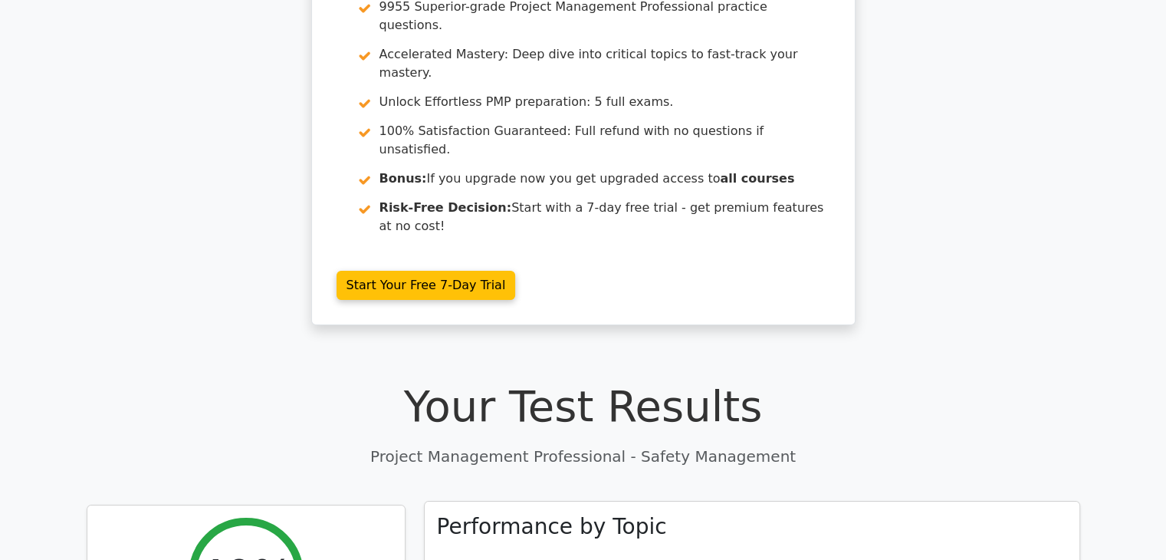
click at [488, 559] on link "Safety Management" at bounding box center [499, 566] width 124 height 15
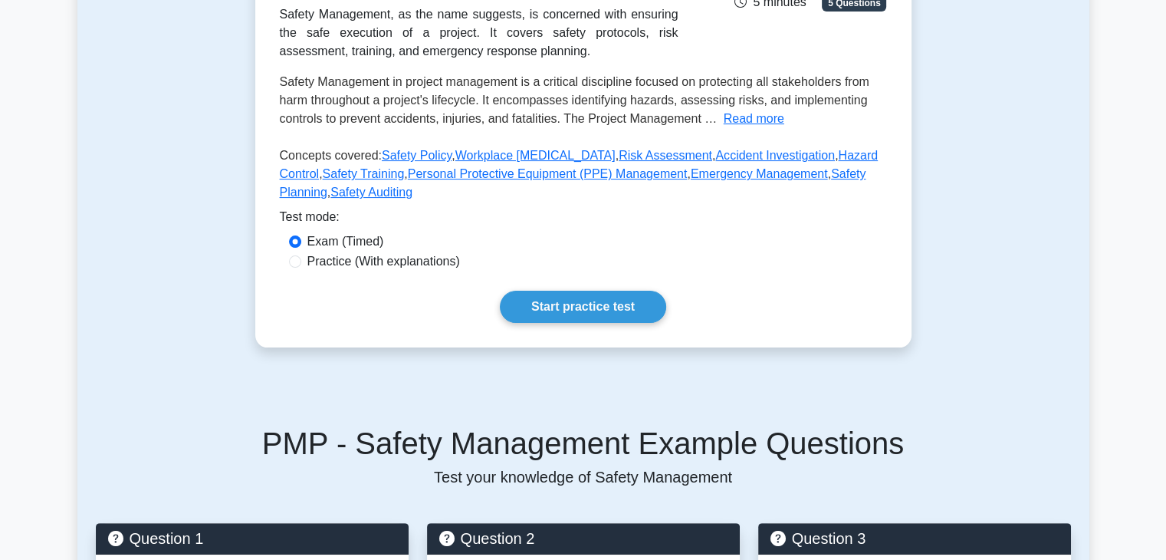
scroll to position [287, 0]
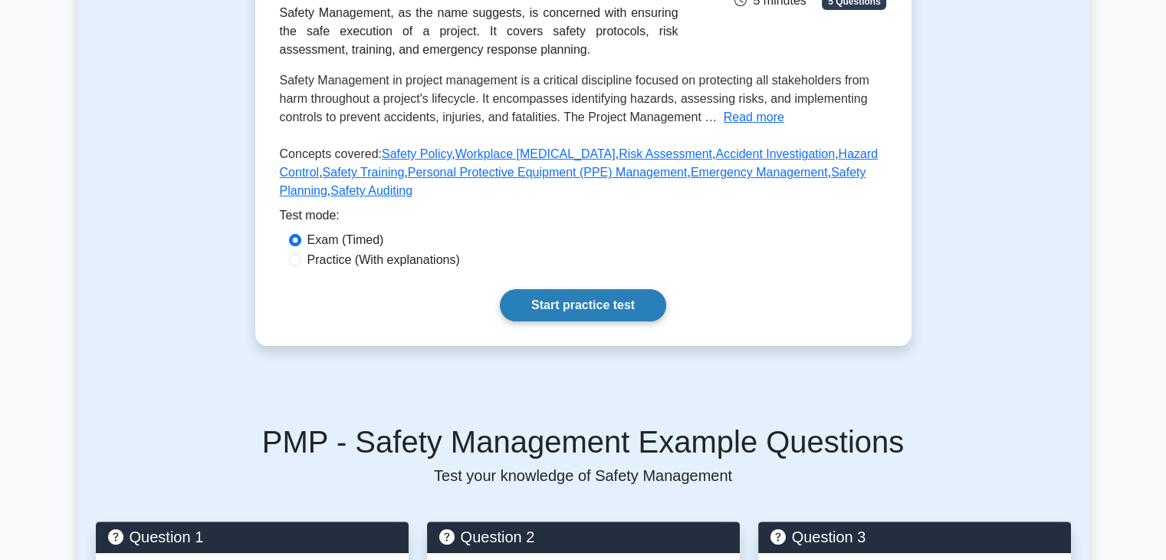
click at [589, 309] on link "Start practice test" at bounding box center [583, 305] width 166 height 32
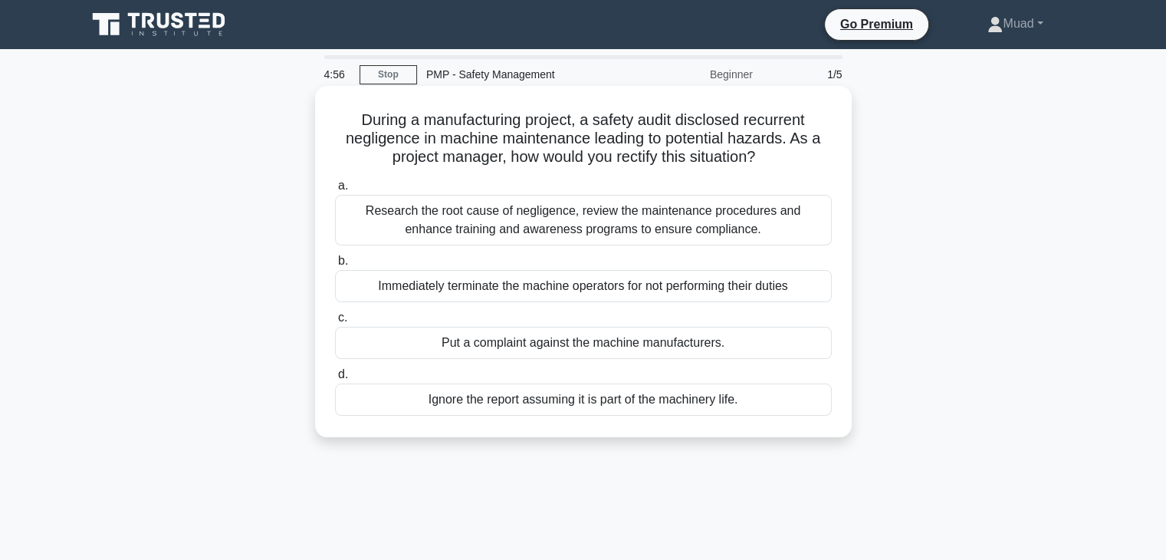
click at [511, 209] on div "Research the root cause of negligence, review the maintenance procedures and en…" at bounding box center [583, 220] width 497 height 51
click at [335, 191] on input "a. Research the root cause of negligence, review the maintenance procedures and…" at bounding box center [335, 186] width 0 height 10
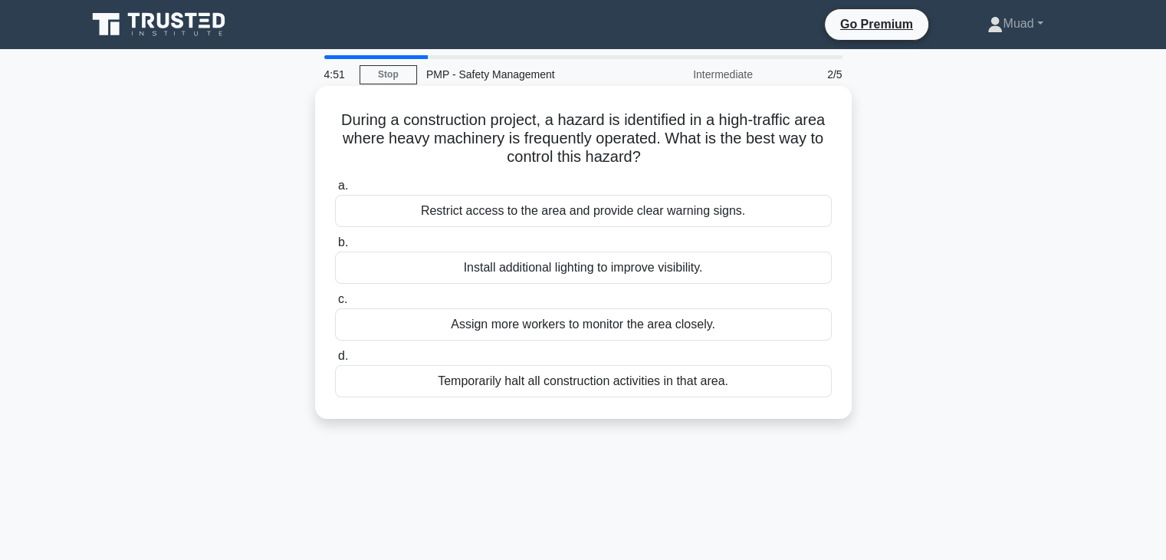
click at [481, 317] on div "Assign more workers to monitor the area closely." at bounding box center [583, 324] width 497 height 32
click at [335, 304] on input "c. Assign more workers to monitor the area closely." at bounding box center [335, 299] width 0 height 10
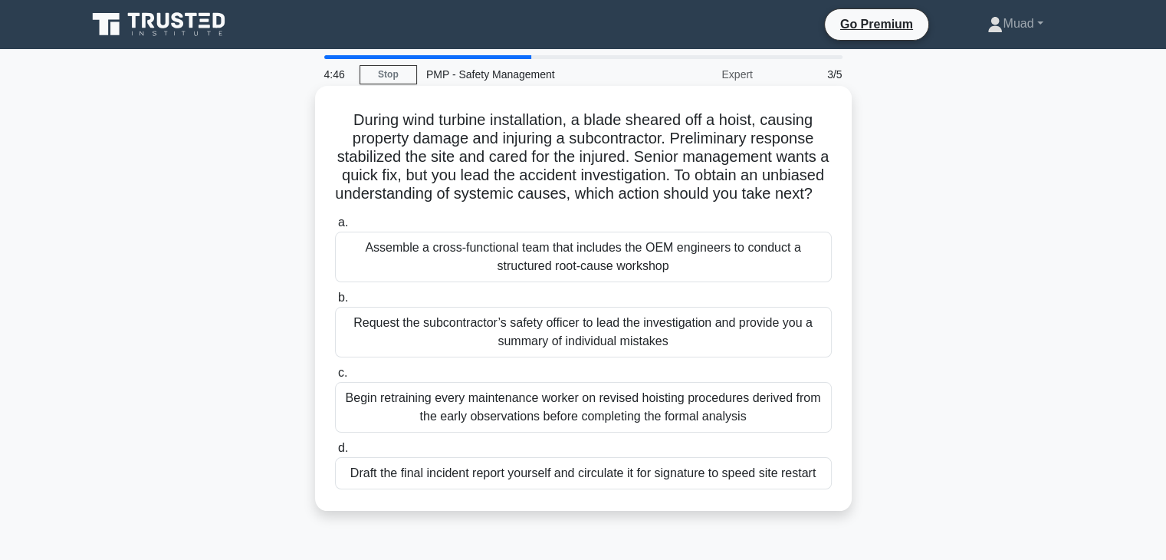
click at [420, 432] on div "Begin retraining every maintenance worker on revised hoisting procedures derive…" at bounding box center [583, 407] width 497 height 51
click at [335, 378] on input "c. Begin retraining every maintenance worker on revised hoisting procedures der…" at bounding box center [335, 373] width 0 height 10
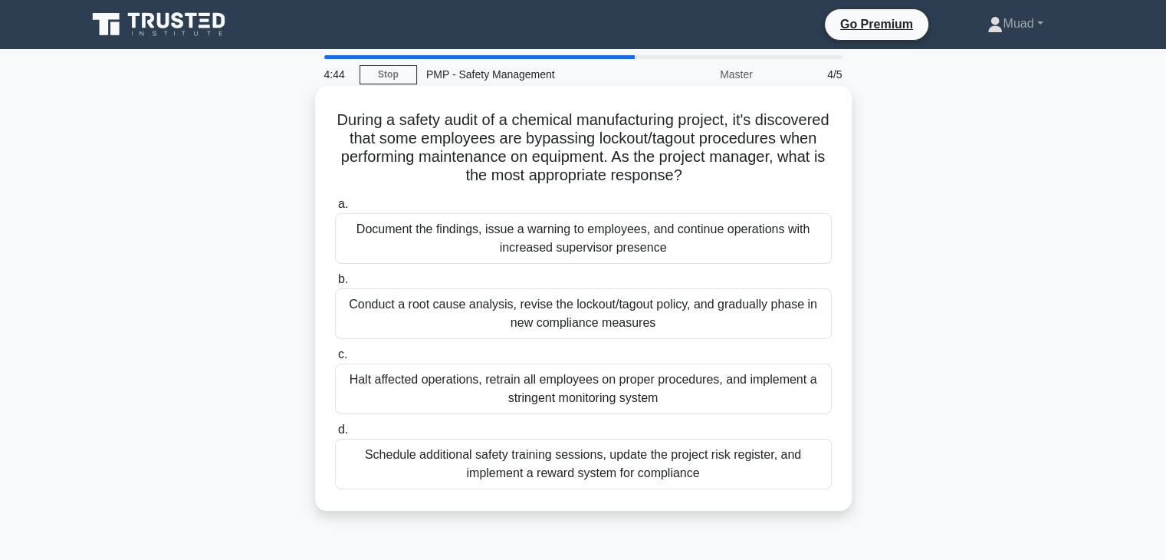
click at [405, 469] on div "Schedule additional safety training sessions, update the project risk register,…" at bounding box center [583, 464] width 497 height 51
click at [335, 435] on input "d. Schedule additional safety training sessions, update the project risk regist…" at bounding box center [335, 430] width 0 height 10
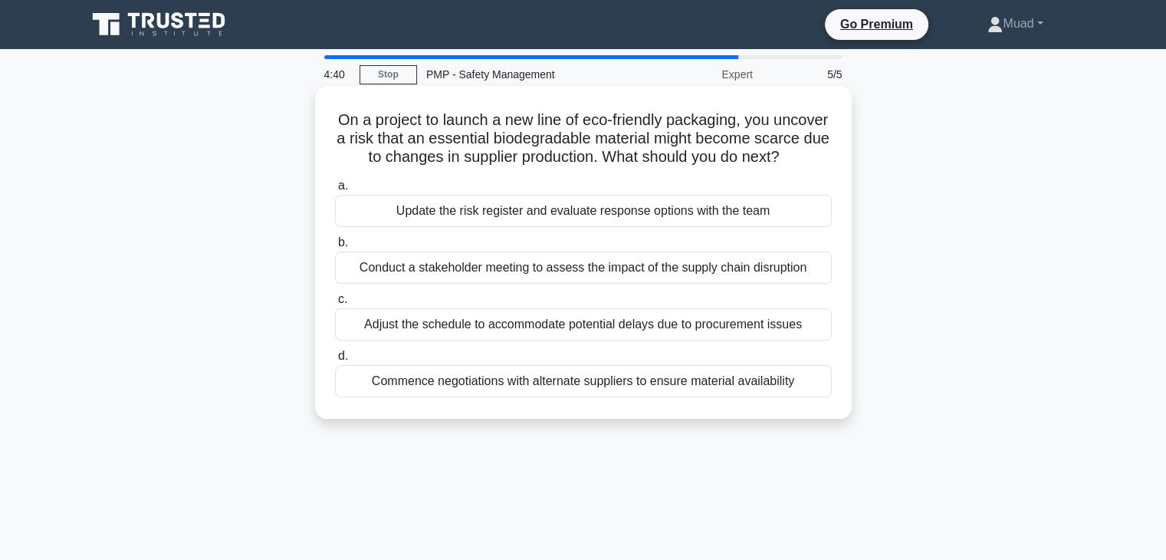
click at [418, 397] on div "Commence negotiations with alternate suppliers to ensure material availability" at bounding box center [583, 381] width 497 height 32
click at [335, 361] on input "d. Commence negotiations with alternate suppliers to ensure material availabili…" at bounding box center [335, 356] width 0 height 10
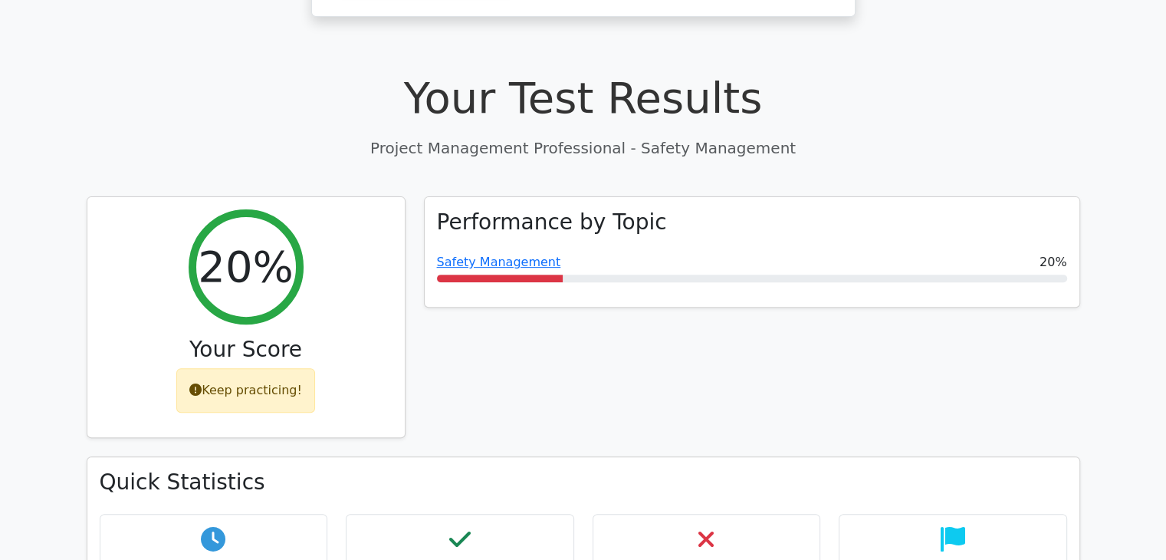
scroll to position [496, 0]
